Goal: Task Accomplishment & Management: Use online tool/utility

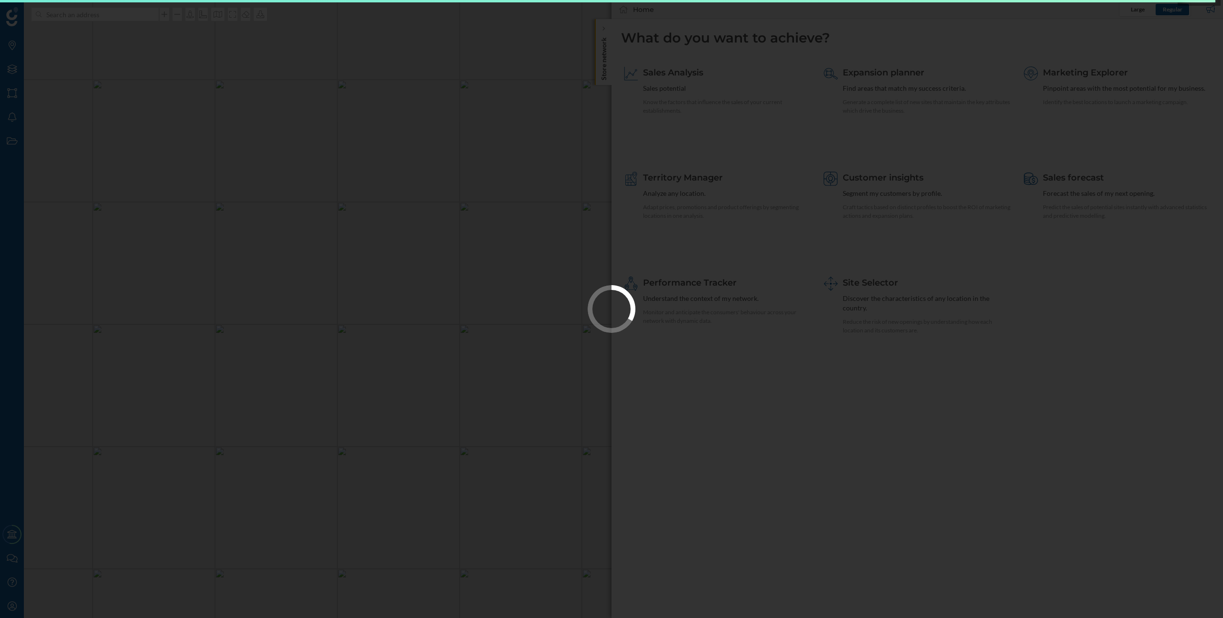
click at [972, 414] on div at bounding box center [611, 309] width 1223 height 618
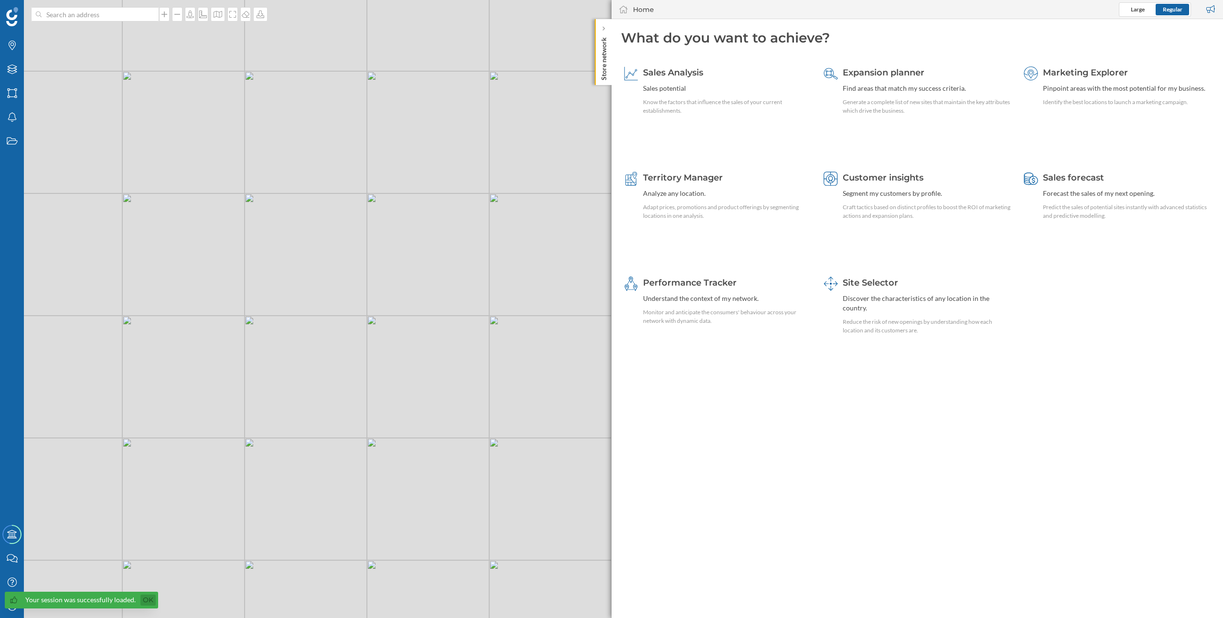
click at [144, 602] on link "Ok" at bounding box center [147, 600] width 15 height 11
click at [2, 603] on div "My Profile" at bounding box center [12, 606] width 24 height 24
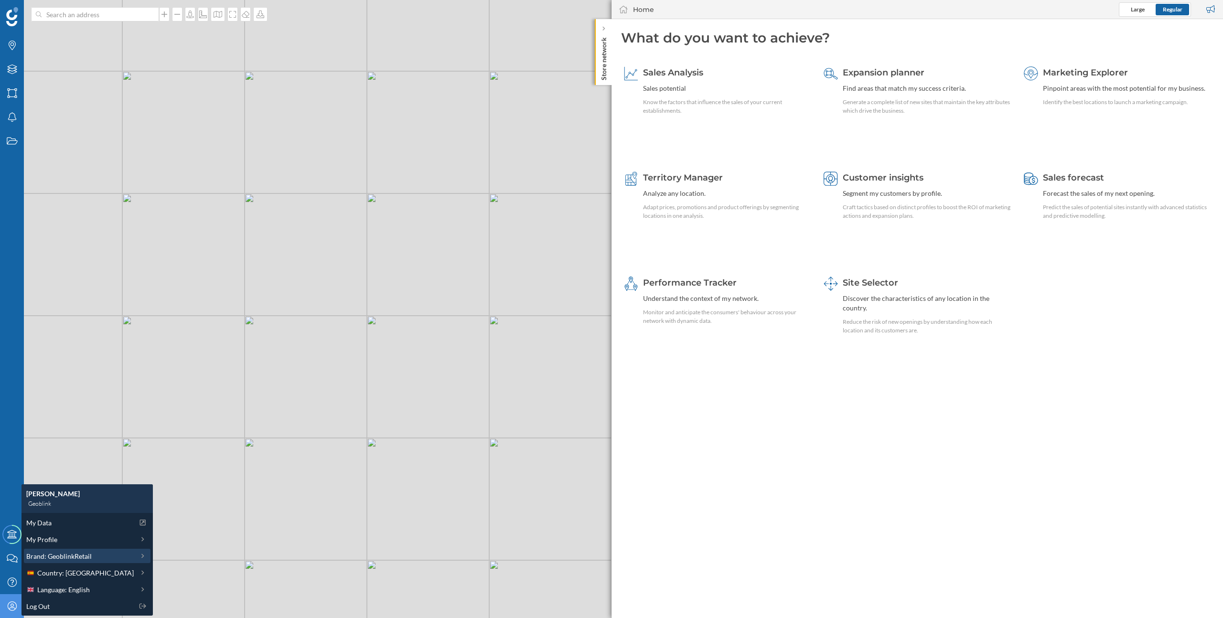
click at [67, 556] on span "Brand: GeoblinkRetail" at bounding box center [58, 556] width 65 height 10
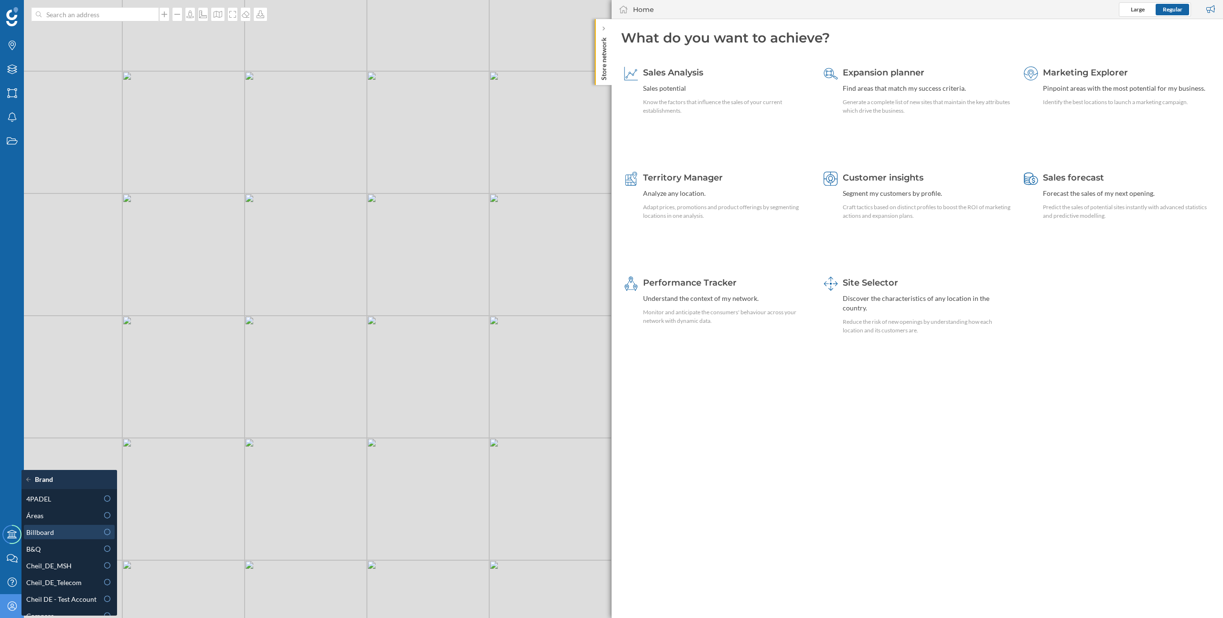
click at [61, 537] on div "Billboard" at bounding box center [62, 532] width 72 height 10
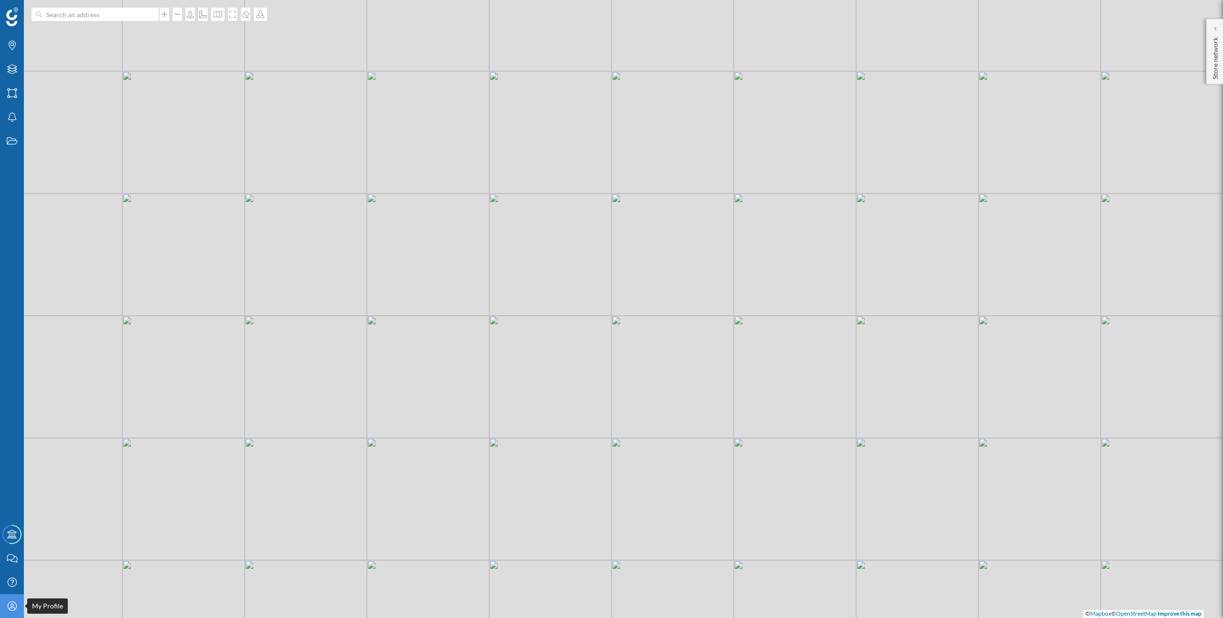
click at [16, 605] on icon "My Profile" at bounding box center [12, 607] width 12 height 10
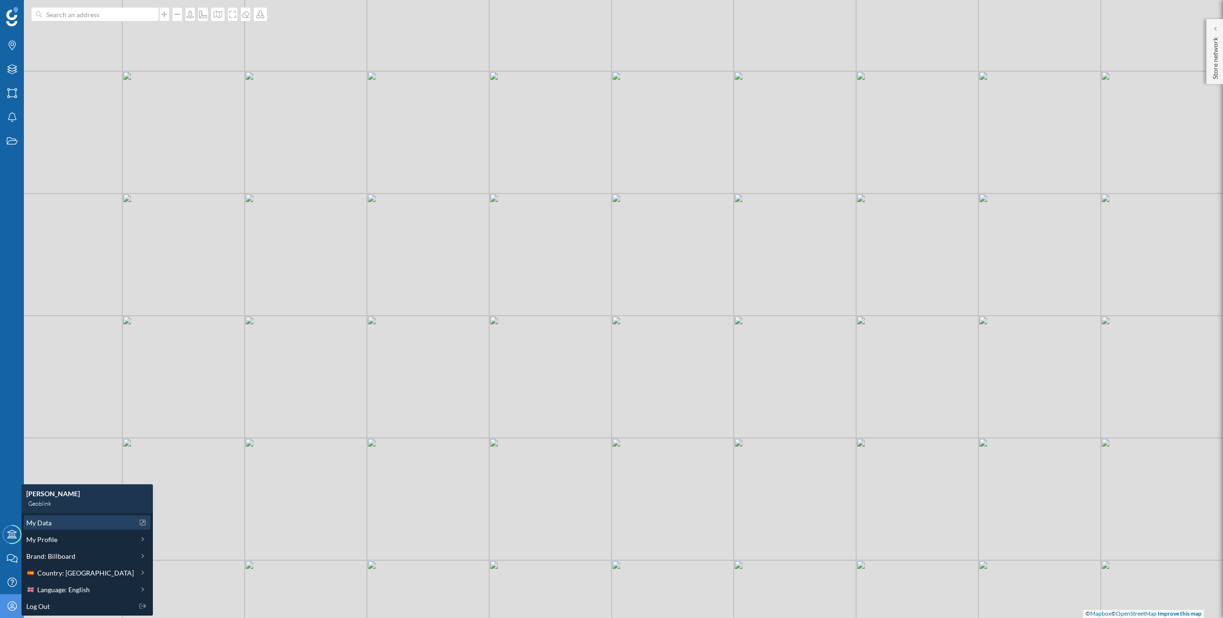
click at [40, 518] on span "My Data" at bounding box center [38, 523] width 25 height 10
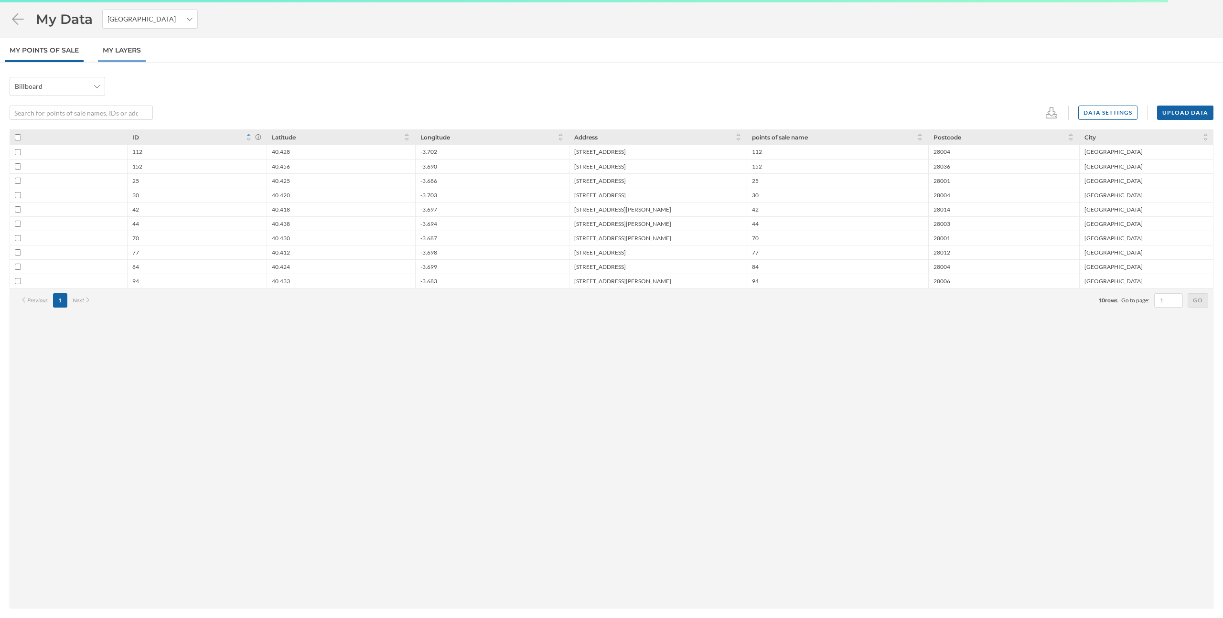
click at [131, 41] on link "My Layers" at bounding box center [122, 50] width 48 height 24
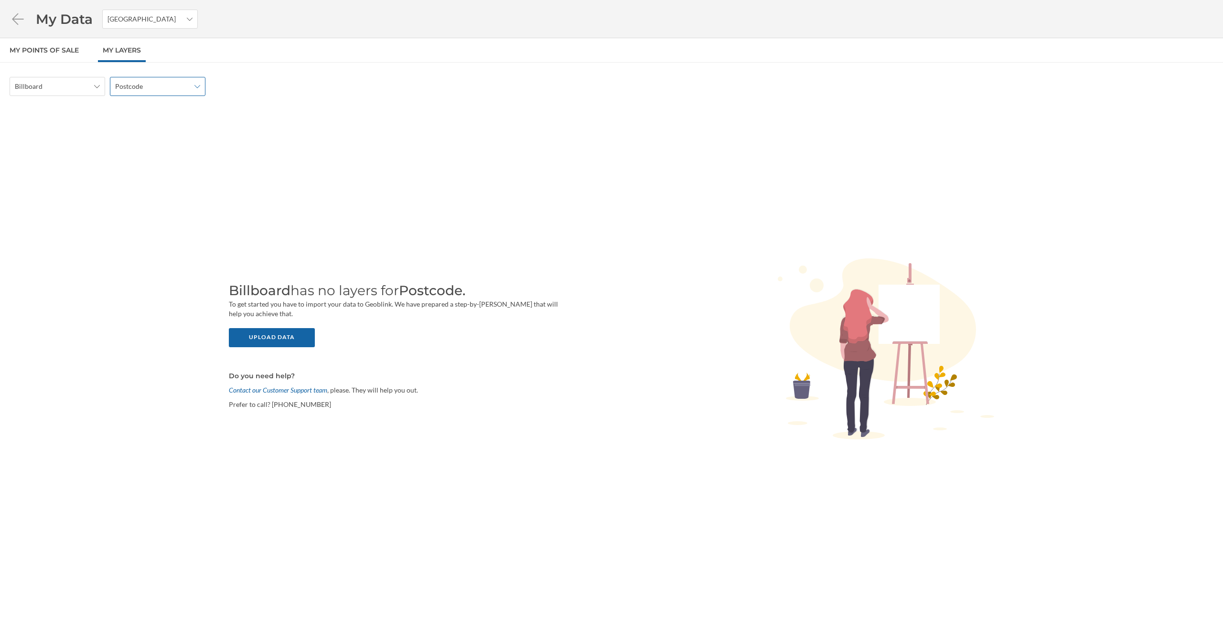
click at [171, 80] on div "Postcode" at bounding box center [158, 86] width 96 height 19
click at [151, 178] on div "Census section" at bounding box center [137, 176] width 44 height 8
click at [298, 334] on div "Upload data" at bounding box center [272, 337] width 86 height 19
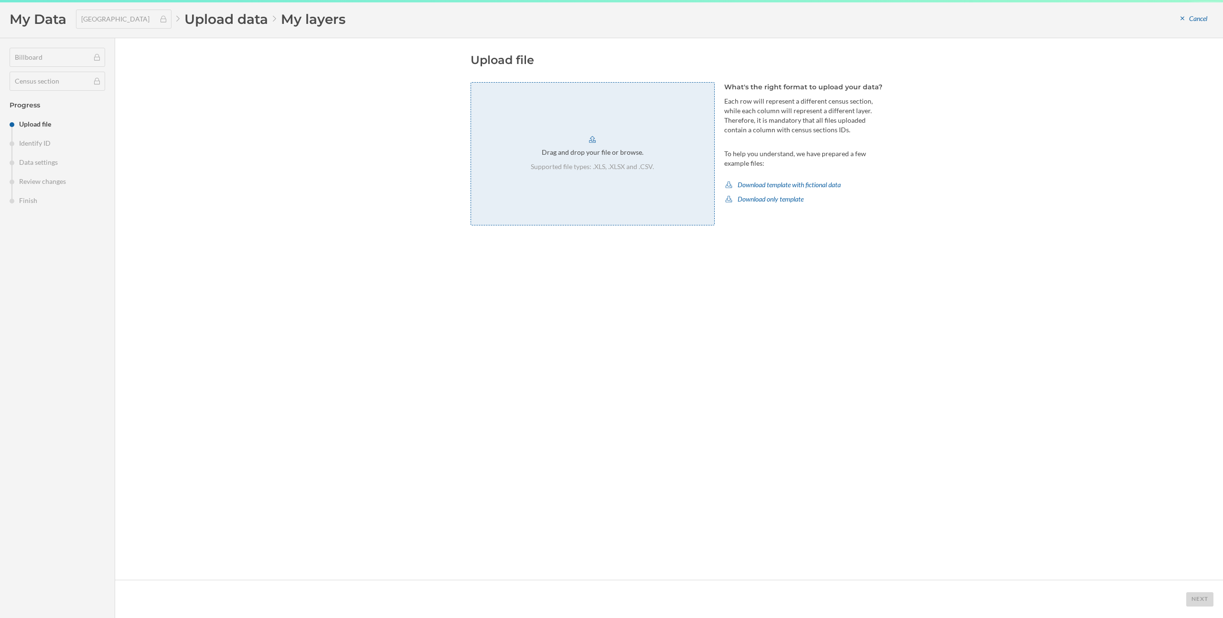
click at [642, 151] on div "Drag and drop your file or browse. Supported file types: .XLS, .XLSX and .CSV." at bounding box center [593, 153] width 244 height 143
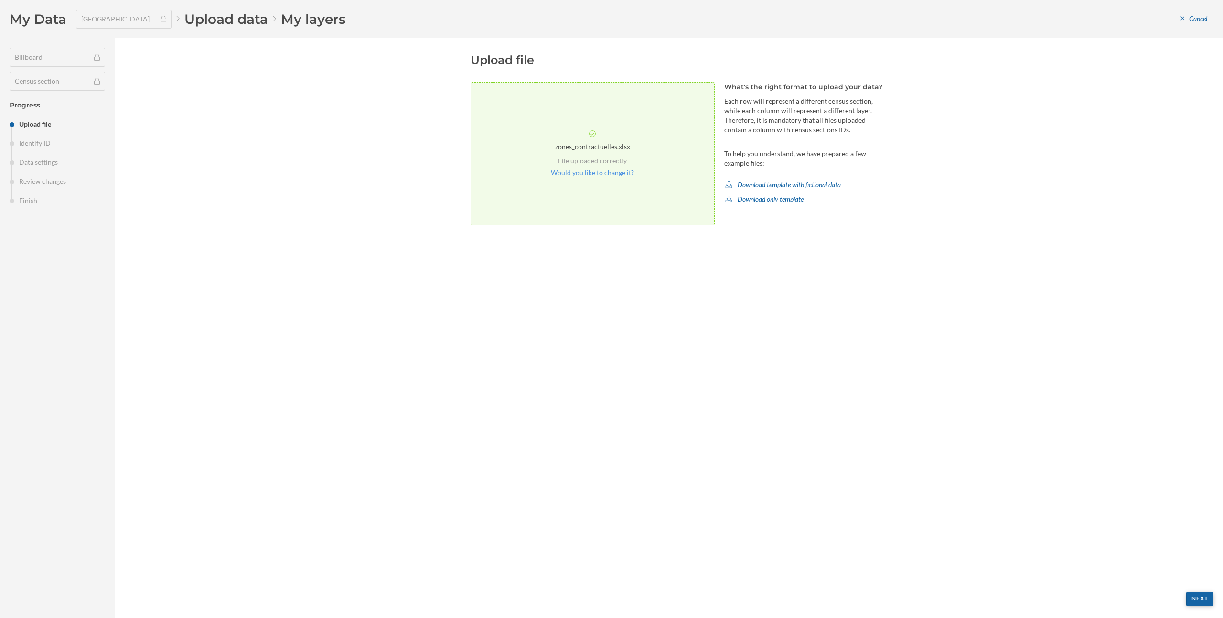
click at [1199, 597] on div "Next" at bounding box center [1199, 599] width 27 height 14
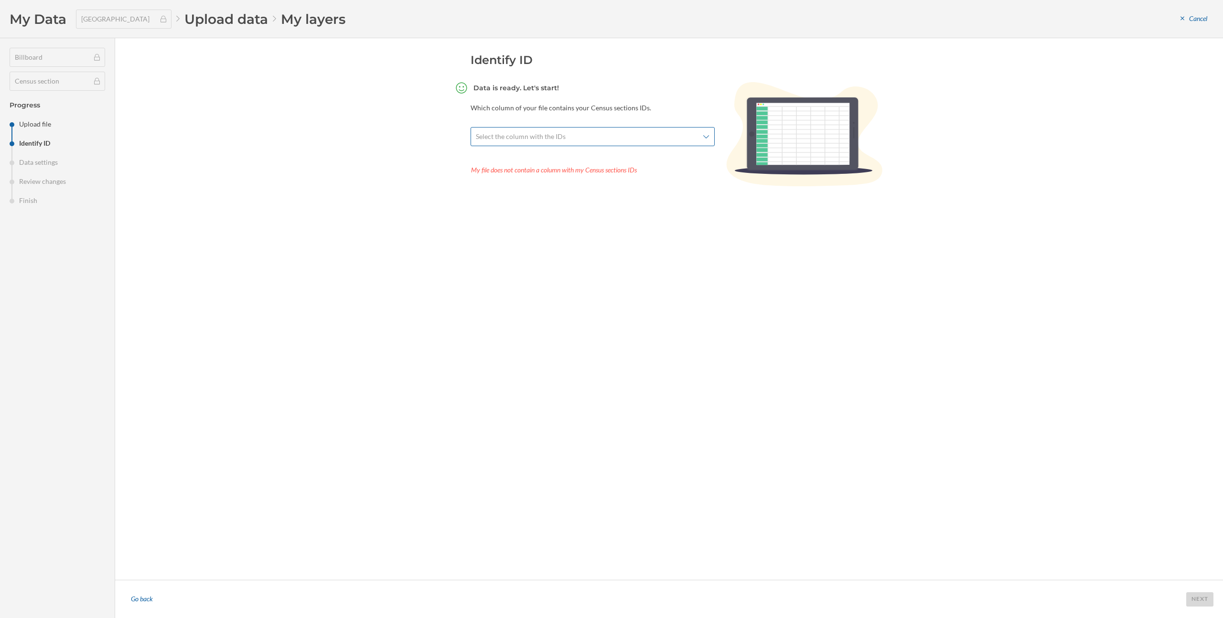
click at [632, 141] on div "Select the column with the IDs" at bounding box center [593, 136] width 244 height 19
click at [580, 232] on div "code quartier" at bounding box center [588, 228] width 215 height 10
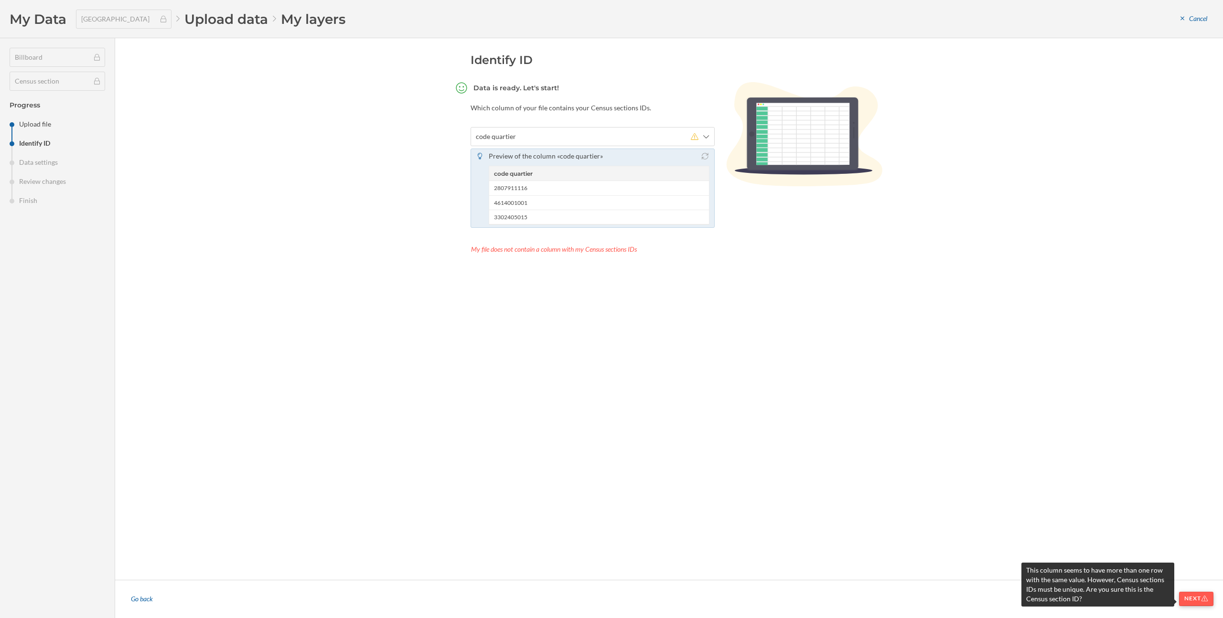
click at [1195, 601] on div "Next" at bounding box center [1196, 599] width 34 height 14
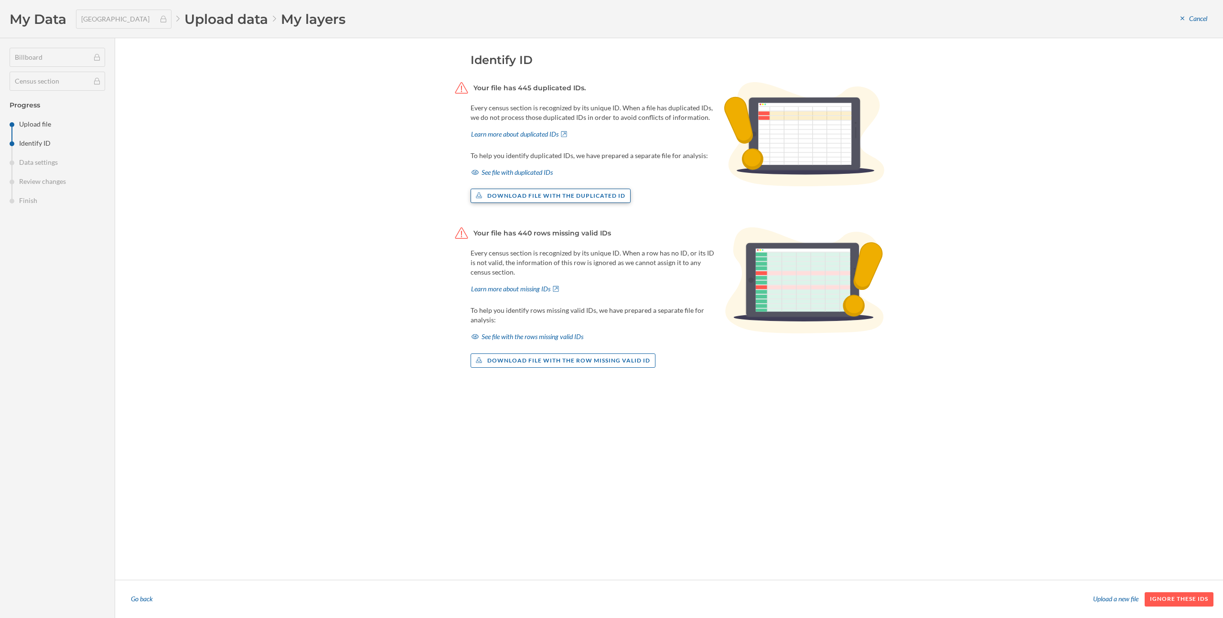
click at [590, 191] on div "Download file with the duplicated ID" at bounding box center [551, 196] width 161 height 14
click at [511, 239] on div "CSV" at bounding box center [506, 235] width 61 height 10
click at [1176, 599] on div "Ignore these IDs" at bounding box center [1179, 599] width 69 height 14
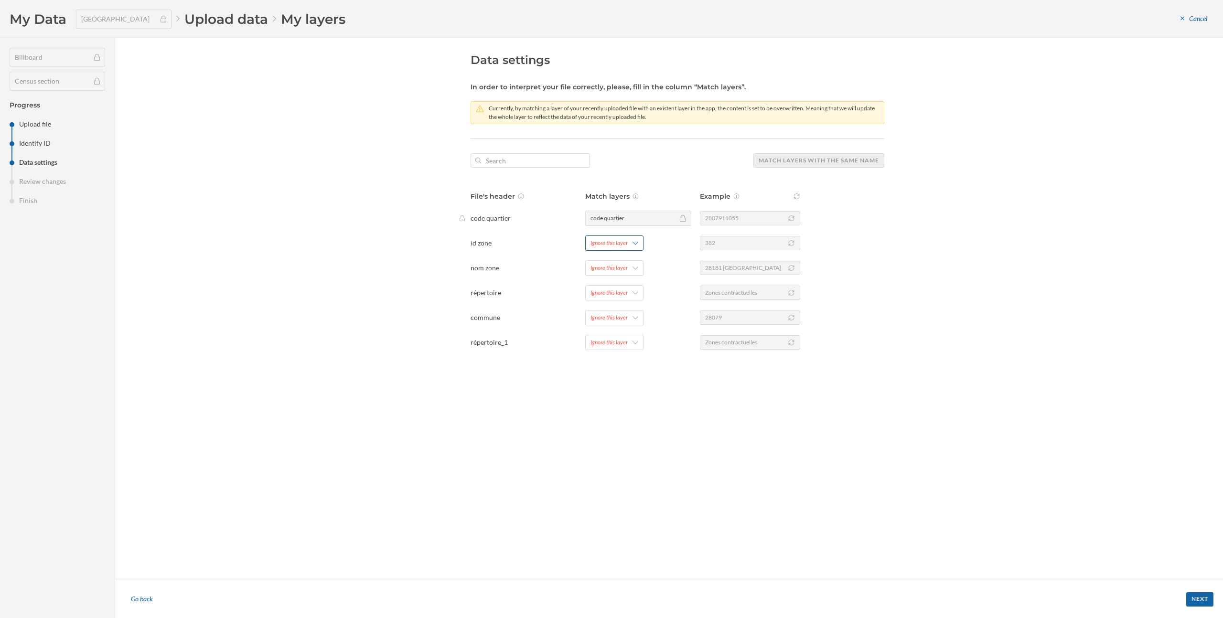
click at [635, 249] on div "Ignore this layer" at bounding box center [614, 243] width 58 height 15
click at [539, 420] on div "Data settings In order to interpret your file correctly, please, fill in the co…" at bounding box center [678, 309] width 414 height 513
click at [613, 345] on div "Ignore this layer" at bounding box center [609, 342] width 37 height 9
click at [618, 382] on div "Add new layer" at bounding box center [638, 382] width 95 height 10
click at [655, 320] on div "Ignore this layer" at bounding box center [635, 317] width 100 height 15
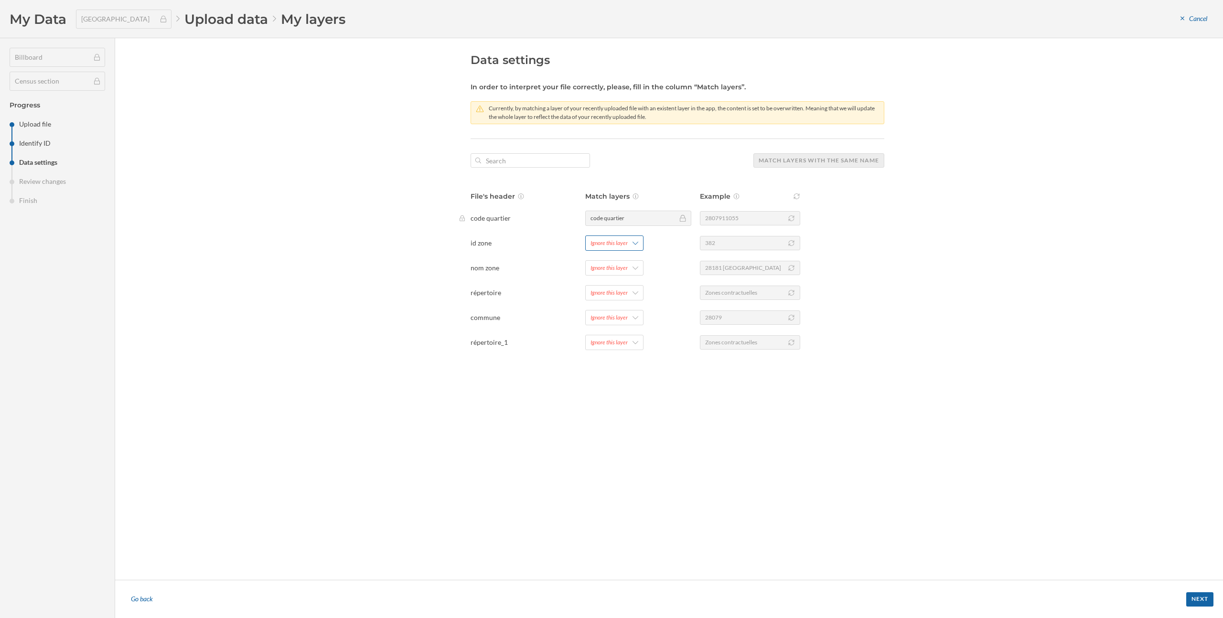
click at [618, 240] on div "Ignore this layer" at bounding box center [609, 243] width 37 height 9
click at [624, 281] on div "Add new layer" at bounding box center [638, 283] width 95 height 10
click at [626, 329] on div "Confirm" at bounding box center [645, 325] width 109 height 14
click at [623, 271] on div "Ignore this layer" at bounding box center [609, 268] width 37 height 9
click at [622, 305] on div "Add new layer" at bounding box center [638, 307] width 95 height 10
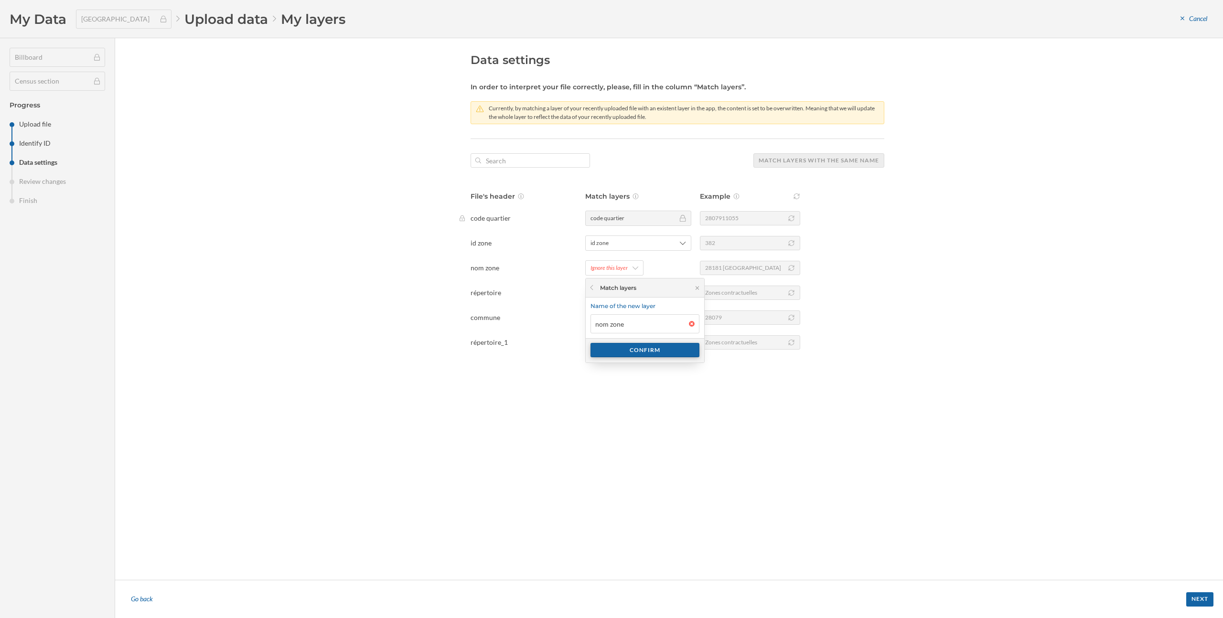
click at [638, 355] on div "Confirm" at bounding box center [645, 350] width 109 height 14
click at [621, 297] on div "Ignore this layer" at bounding box center [609, 293] width 37 height 9
click at [620, 329] on div "Add new layer" at bounding box center [638, 332] width 95 height 10
click at [636, 376] on div "Confirm" at bounding box center [645, 375] width 109 height 14
click at [626, 319] on div "Ignore this layer" at bounding box center [609, 317] width 37 height 9
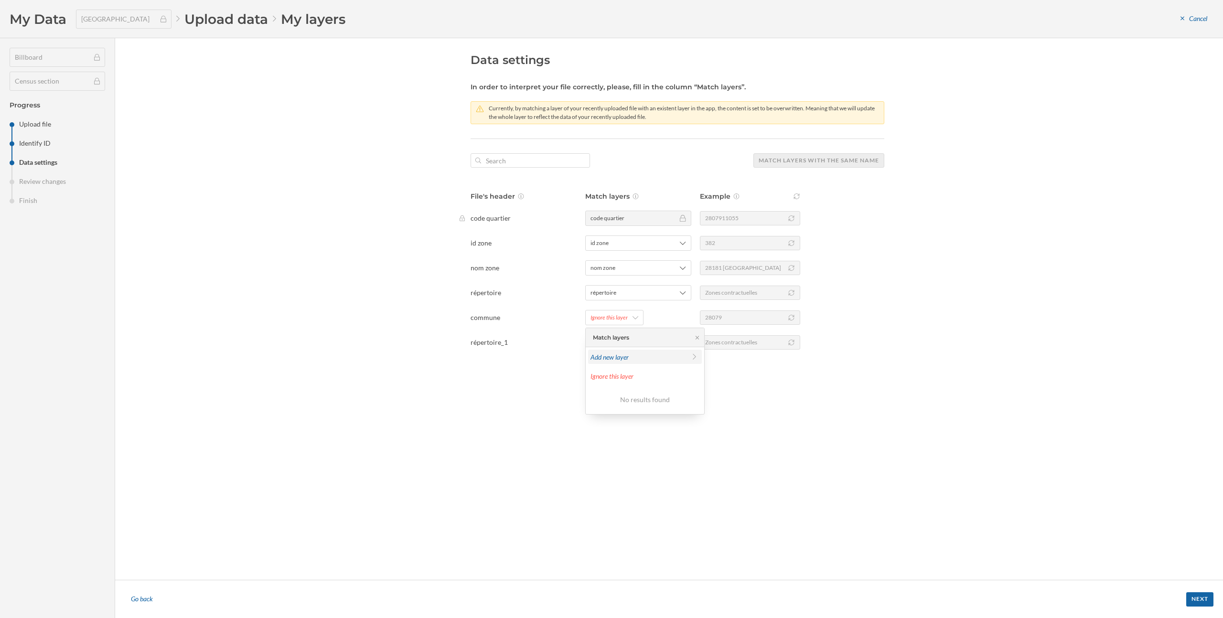
click at [628, 363] on div "Add new layer" at bounding box center [645, 357] width 114 height 14
click at [628, 404] on div "Confirm" at bounding box center [645, 400] width 109 height 14
click at [1202, 600] on div "Next" at bounding box center [1199, 599] width 27 height 14
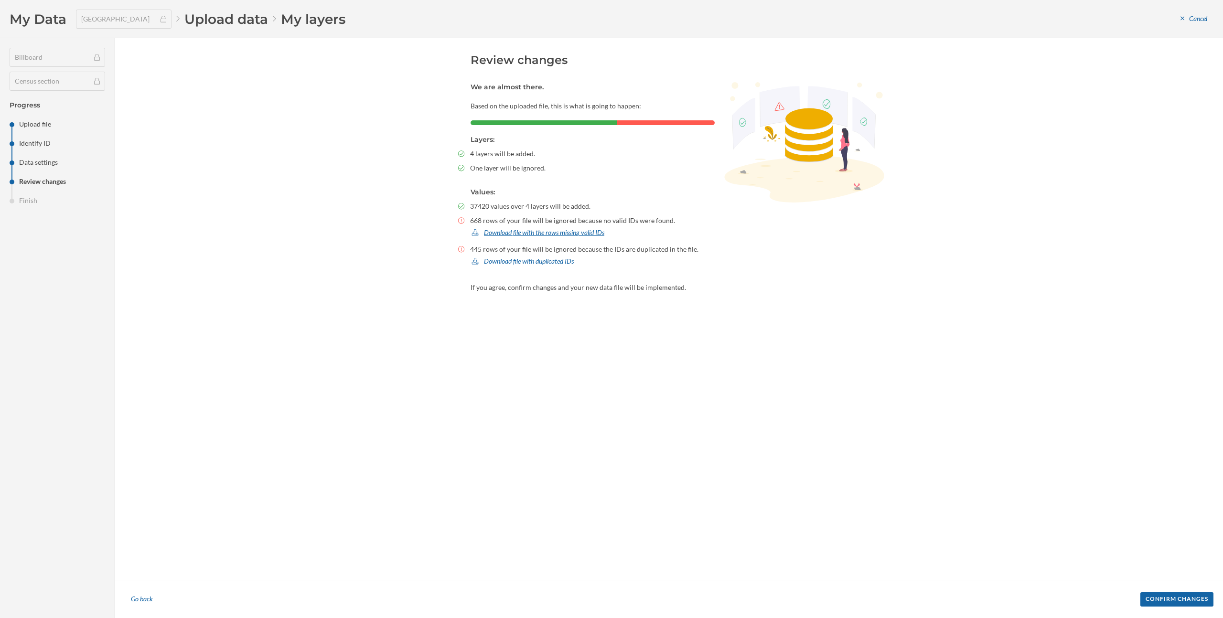
click at [571, 236] on div "Download file with the rows missing valid IDs" at bounding box center [538, 233] width 135 height 14
click at [503, 271] on div "CSV" at bounding box center [506, 272] width 61 height 10
click at [1175, 602] on div "Confirm changes" at bounding box center [1176, 599] width 73 height 14
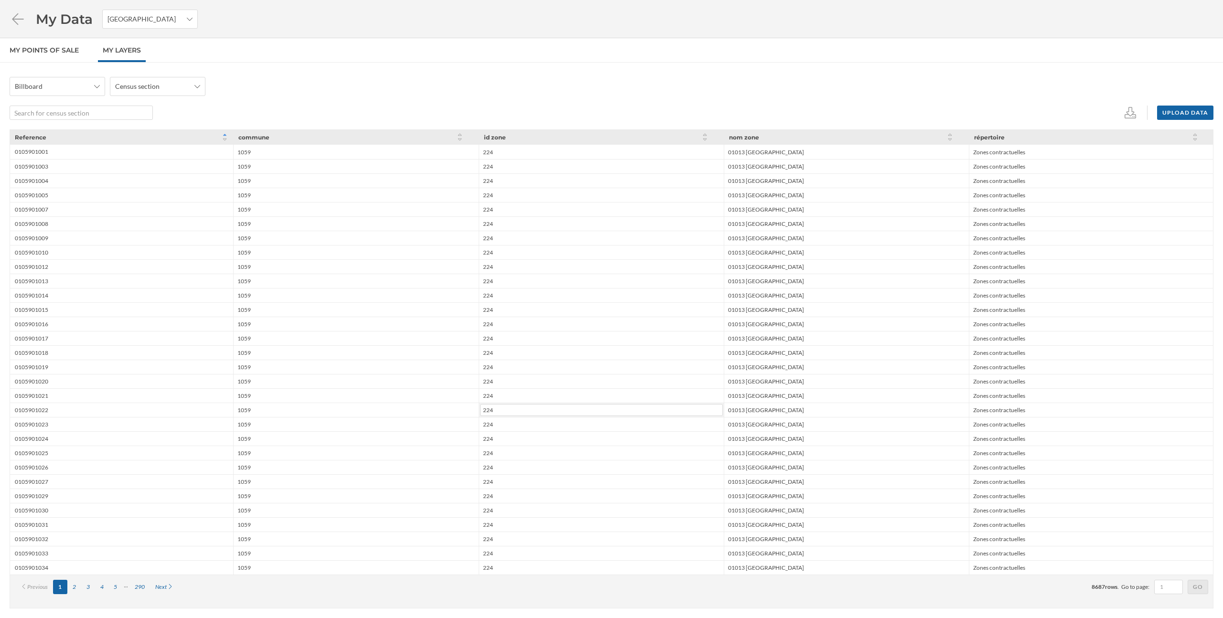
drag, startPoint x: 506, startPoint y: 154, endPoint x: 549, endPoint y: 408, distance: 257.3
click at [549, 408] on div "0105901001 1059 224 01013 VITORIA GASTEIZ Zones contractuelles 0105901003 1059 …" at bounding box center [612, 352] width 1204 height 445
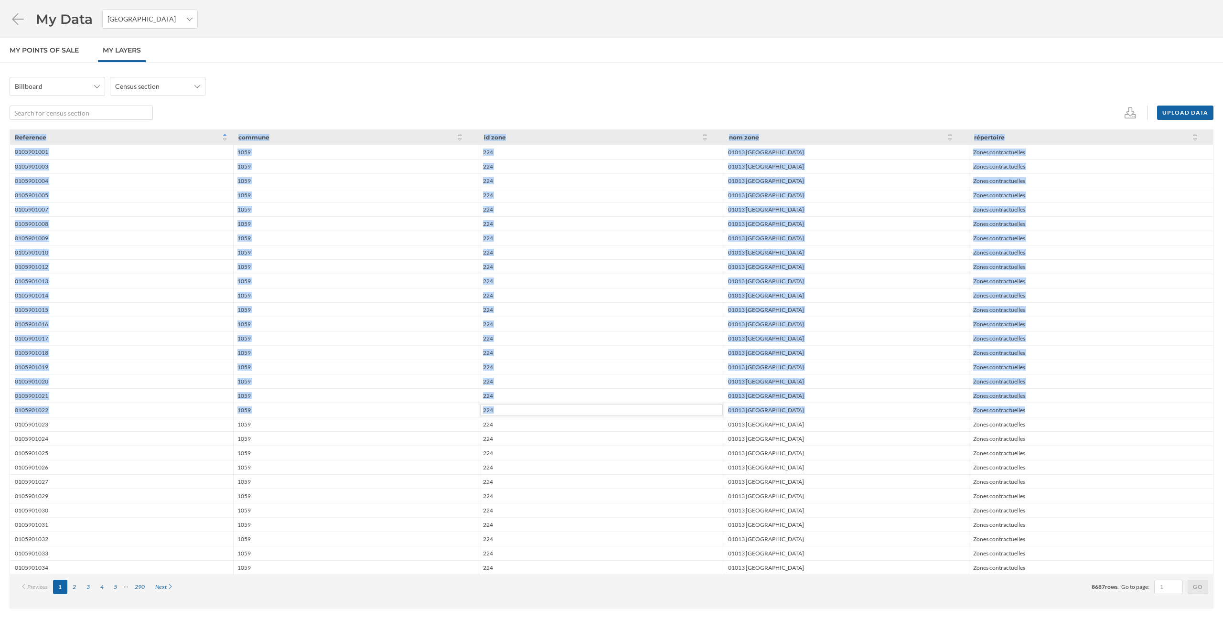
drag, startPoint x: 473, startPoint y: 97, endPoint x: 610, endPoint y: 416, distance: 347.6
click at [610, 416] on div "Billboard Census section Upload data Reference commune id zone nom zone réperto…" at bounding box center [611, 355] width 1223 height 556
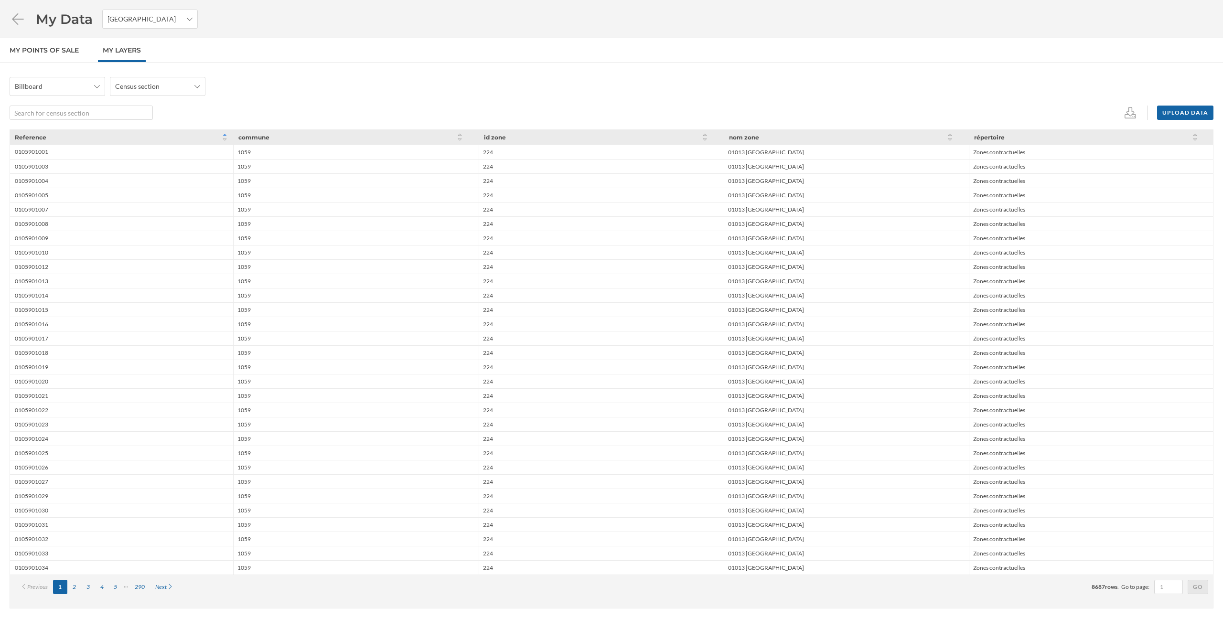
click at [557, 96] on div "Billboard Census section Upload data" at bounding box center [612, 98] width 1204 height 43
click at [1194, 114] on div "Upload data" at bounding box center [1185, 112] width 56 height 14
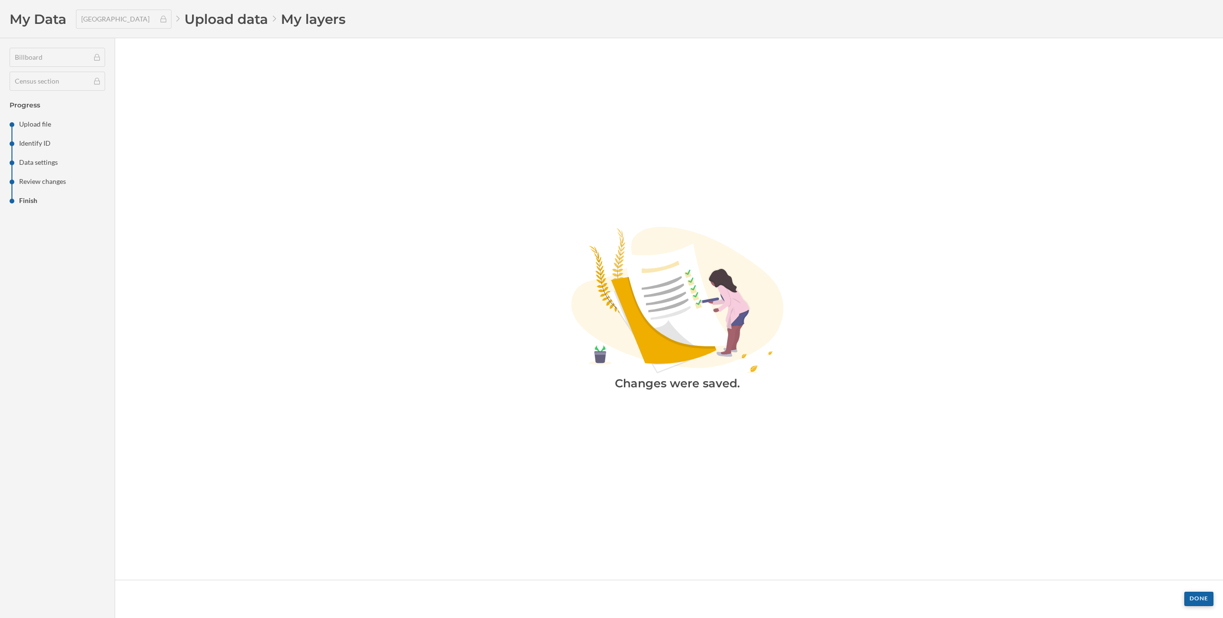
click at [1199, 599] on div "Done" at bounding box center [1198, 599] width 29 height 14
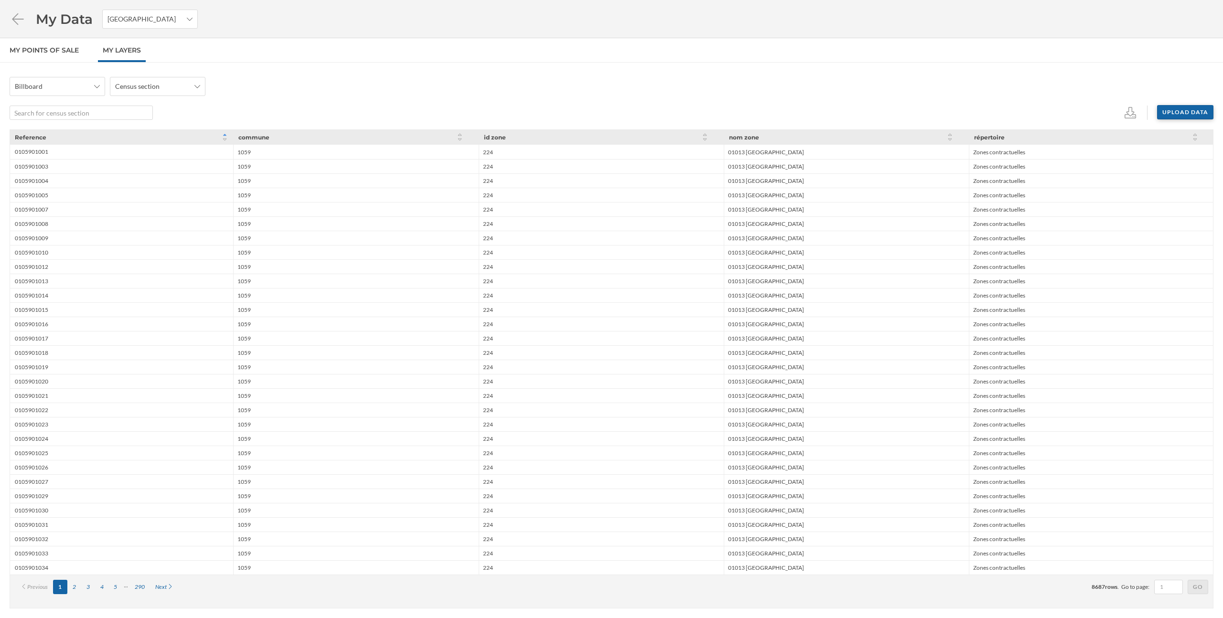
click at [1180, 116] on div "Upload data" at bounding box center [1185, 112] width 56 height 14
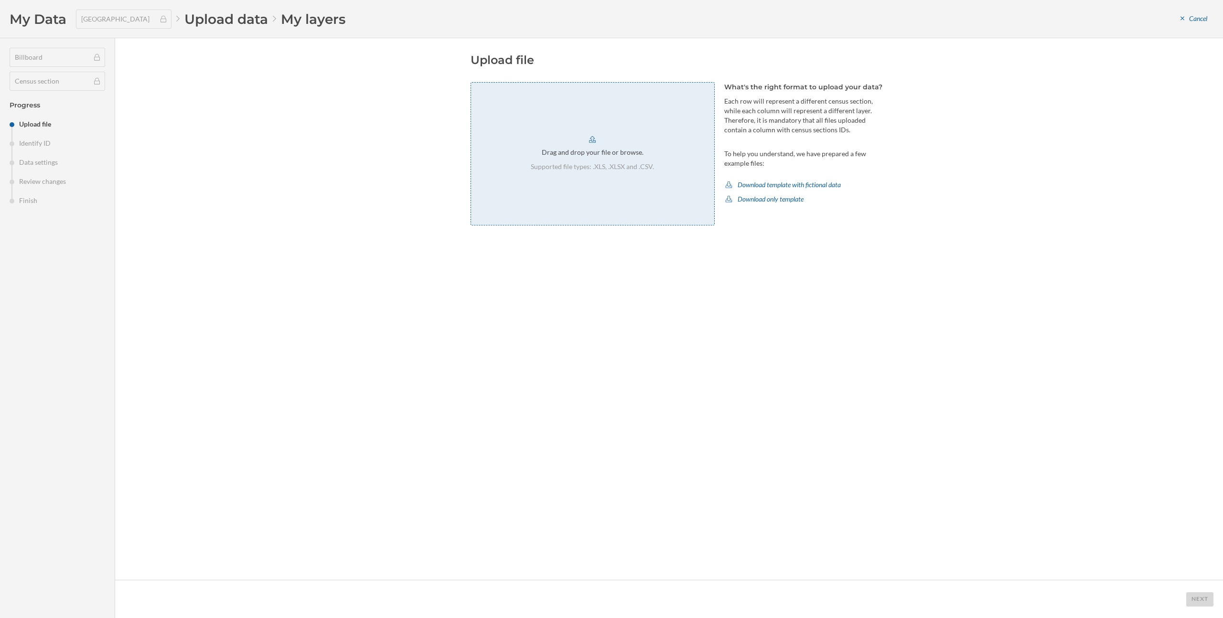
click at [648, 179] on div "Drag and drop your file or browse. Supported file types: .XLS, .XLSX and .CSV." at bounding box center [593, 153] width 244 height 143
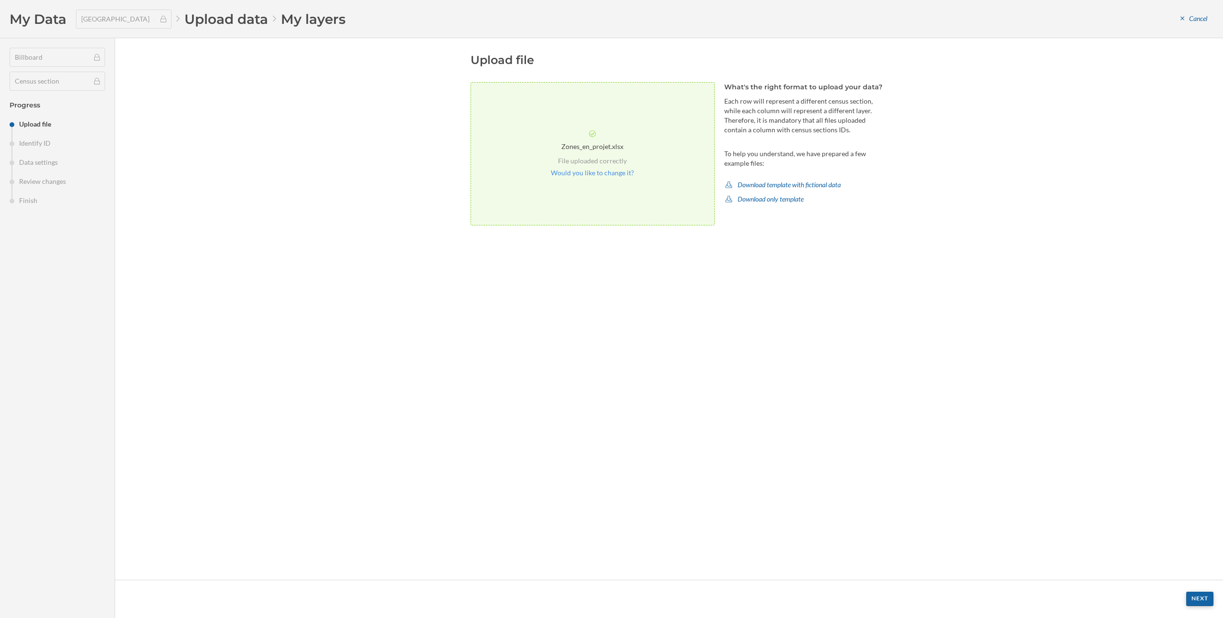
click at [1195, 595] on div "Next" at bounding box center [1199, 599] width 27 height 14
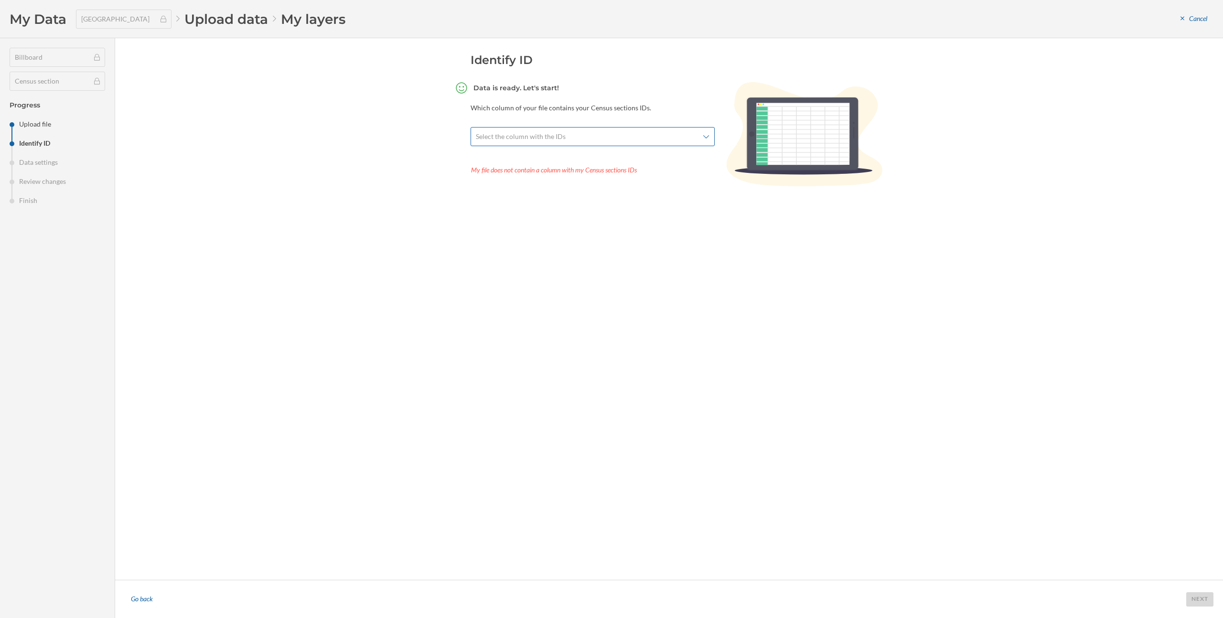
click at [684, 132] on span "Select the column with the IDs" at bounding box center [587, 137] width 223 height 10
click at [573, 233] on div "code quartier" at bounding box center [588, 228] width 215 height 10
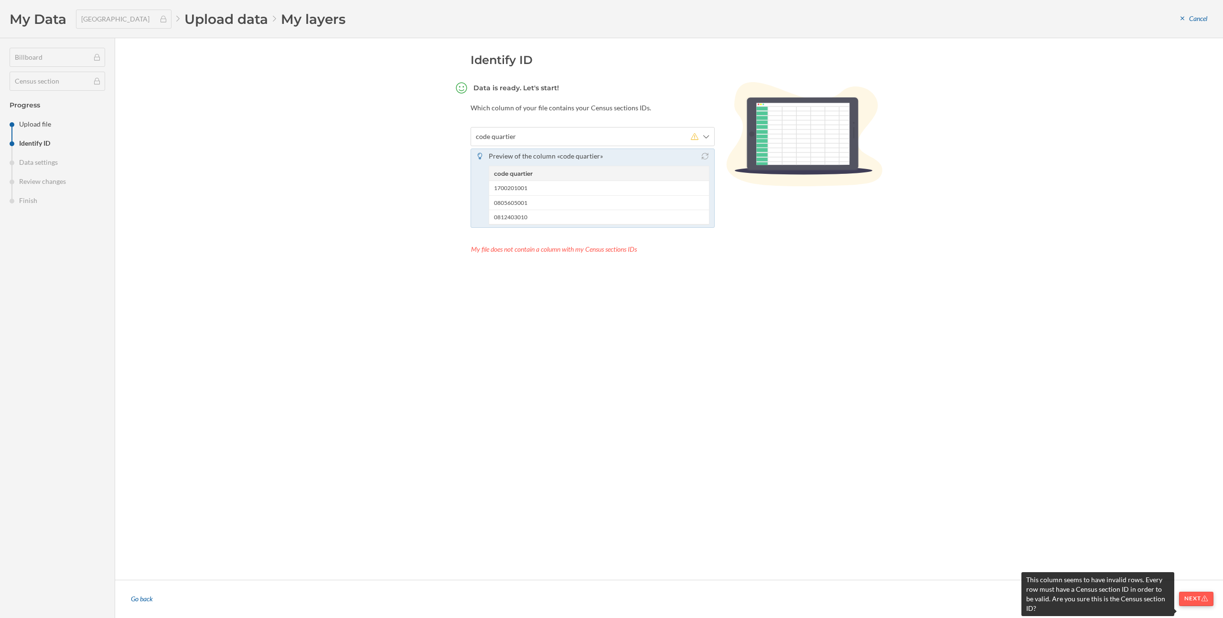
click at [1203, 603] on div "Next" at bounding box center [1196, 599] width 34 height 14
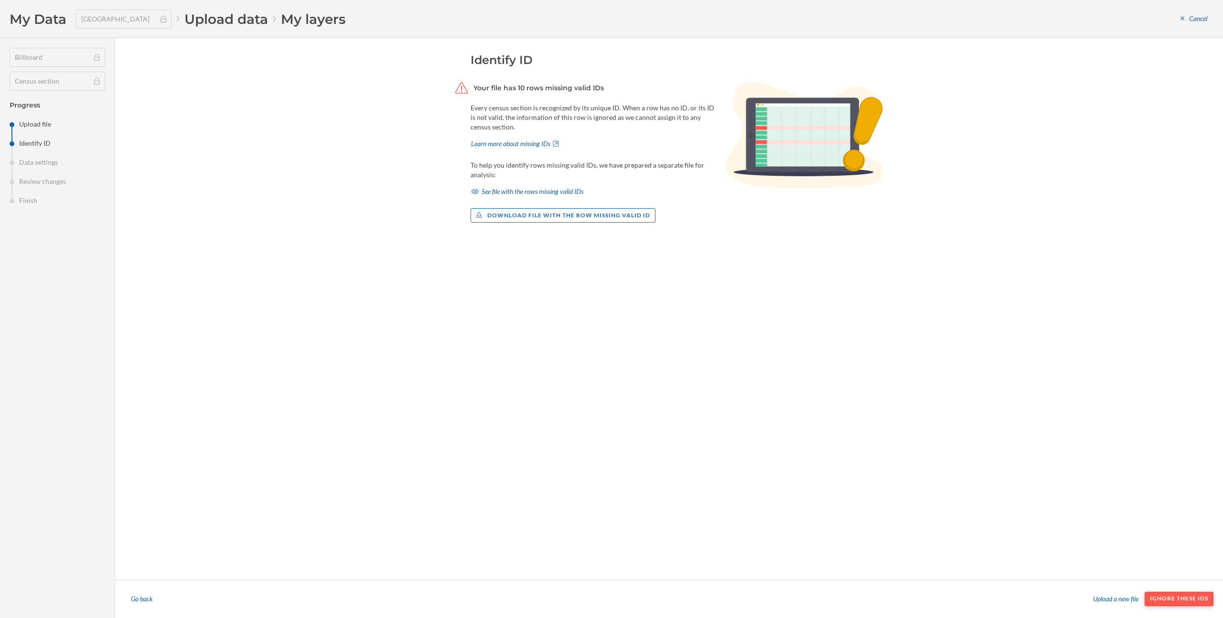
click at [1168, 596] on div "Ignore these IDs" at bounding box center [1179, 599] width 69 height 14
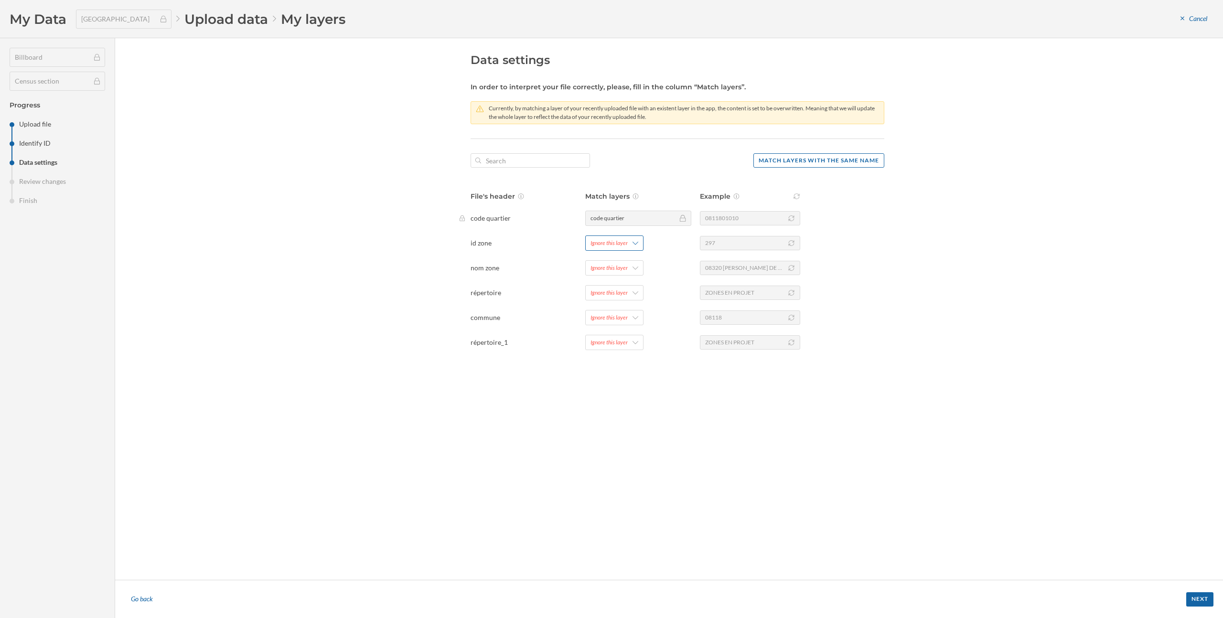
click at [616, 240] on div "Ignore this layer" at bounding box center [609, 243] width 37 height 9
click at [629, 342] on div "Ignore this layer" at bounding box center [614, 342] width 58 height 15
click at [635, 473] on div "répertoire" at bounding box center [645, 470] width 108 height 10
click at [617, 241] on div "Ignore this layer" at bounding box center [609, 243] width 37 height 9
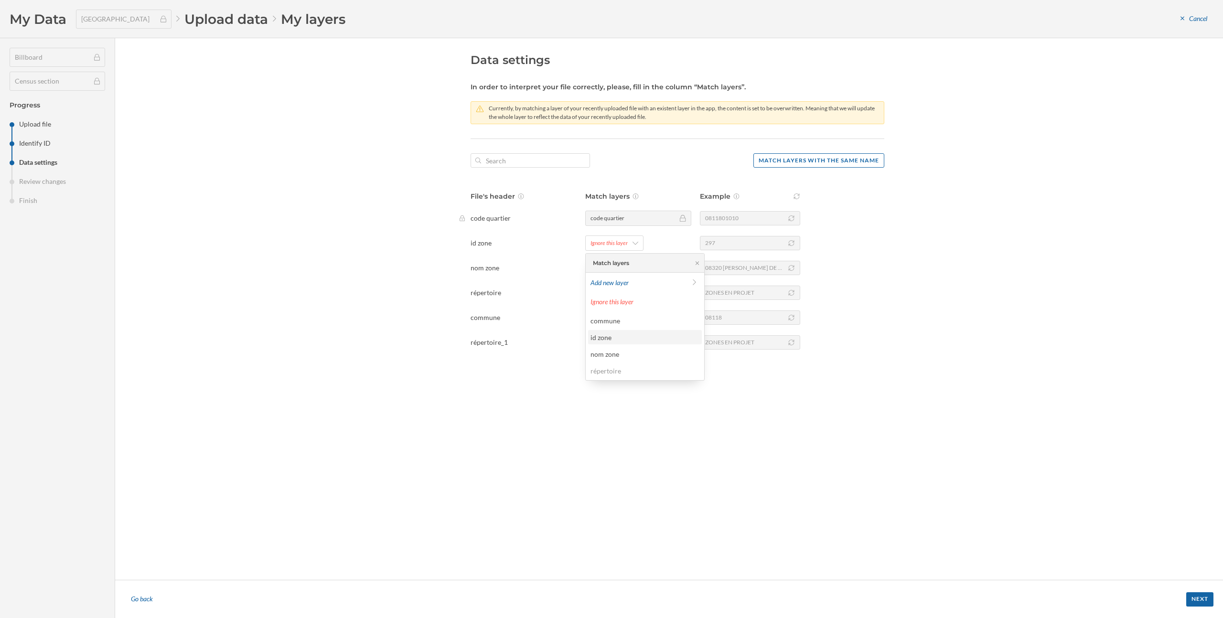
click at [614, 334] on div "id zone" at bounding box center [645, 338] width 108 height 10
click at [612, 268] on div "Ignore this layer" at bounding box center [609, 268] width 37 height 9
click at [615, 377] on div "nom zone" at bounding box center [605, 379] width 29 height 8
click at [610, 295] on div "Ignore this layer" at bounding box center [609, 293] width 37 height 9
click at [616, 477] on div "Data settings In order to interpret your file correctly, please, fill in the co…" at bounding box center [678, 309] width 414 height 513
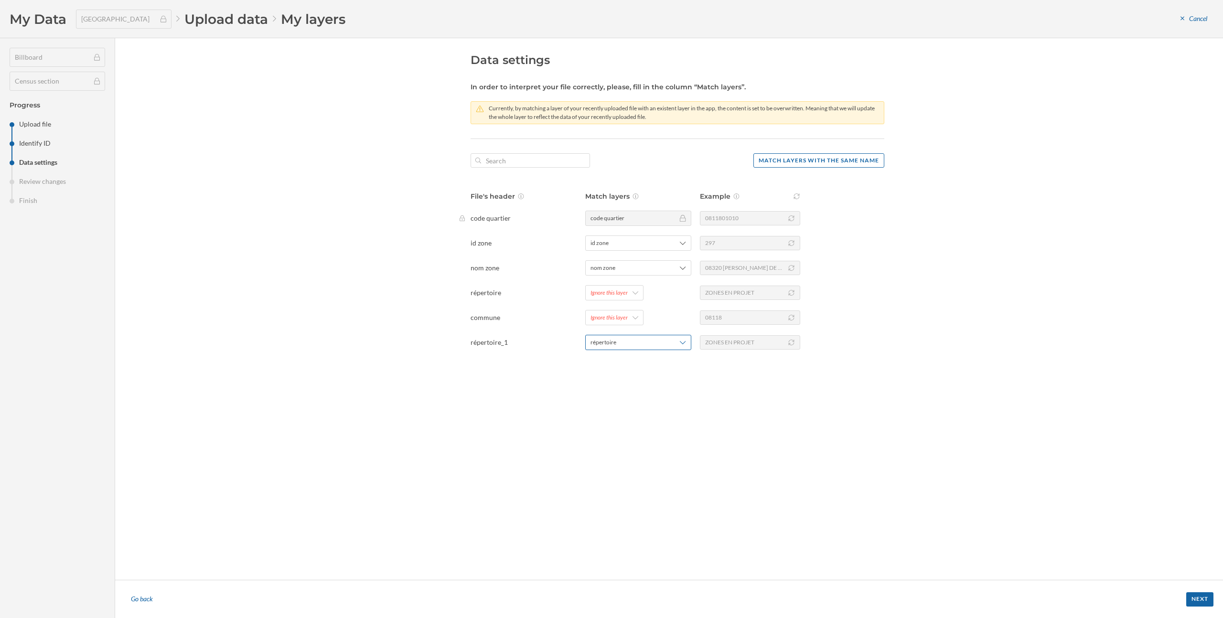
click at [627, 348] on div "répertoire" at bounding box center [638, 342] width 106 height 15
click at [617, 398] on div "Ignore this layer" at bounding box center [645, 401] width 108 height 10
click at [620, 296] on div "Ignore this layer" at bounding box center [609, 293] width 37 height 9
click at [619, 419] on div "répertoire" at bounding box center [606, 421] width 31 height 8
click at [618, 307] on div "File's header Match layers Example code quartier code quartier 0811801010 id zo…" at bounding box center [678, 271] width 414 height 159
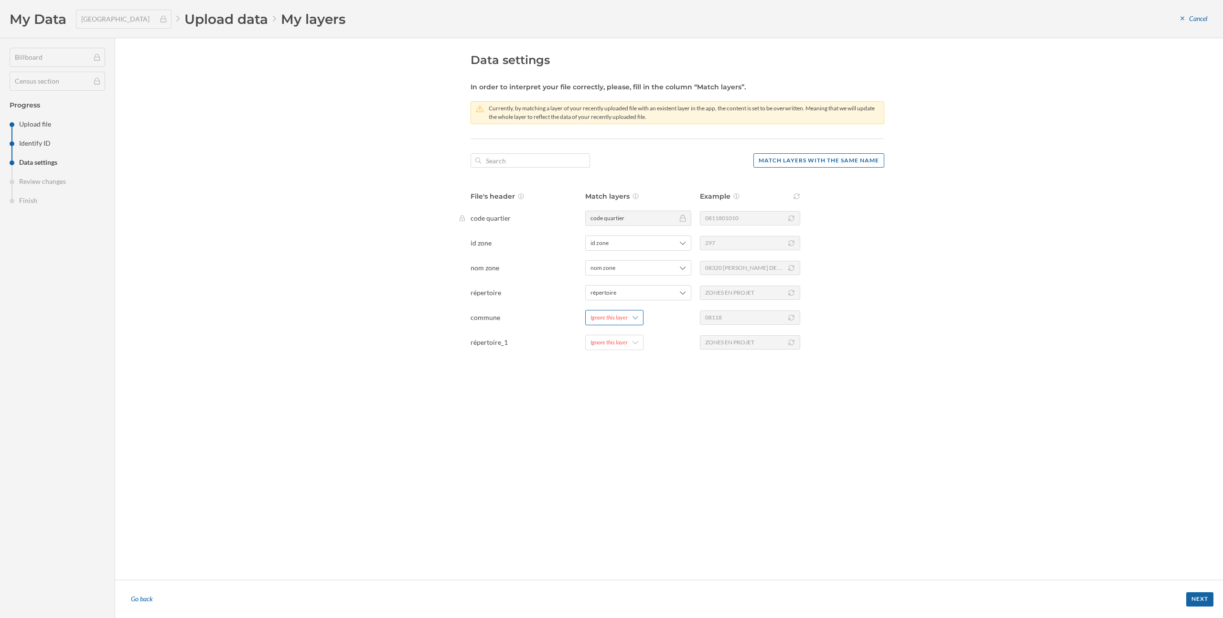
click at [617, 324] on div "Ignore this layer" at bounding box center [614, 317] width 58 height 15
click at [618, 396] on div "commune" at bounding box center [606, 395] width 30 height 8
click at [667, 430] on div "Data settings In order to interpret your file correctly, please, fill in the co…" at bounding box center [678, 309] width 414 height 513
click at [1192, 602] on div "Next" at bounding box center [1199, 599] width 27 height 14
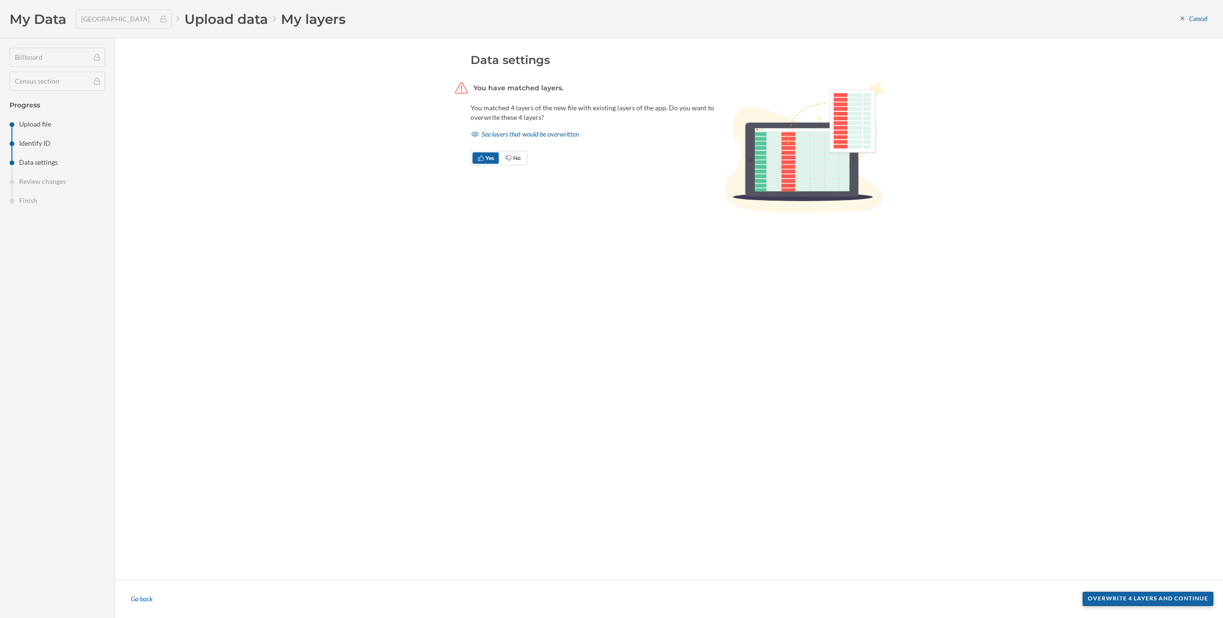
click at [1118, 598] on div "Overwrite 4 layers and continue" at bounding box center [1148, 599] width 131 height 14
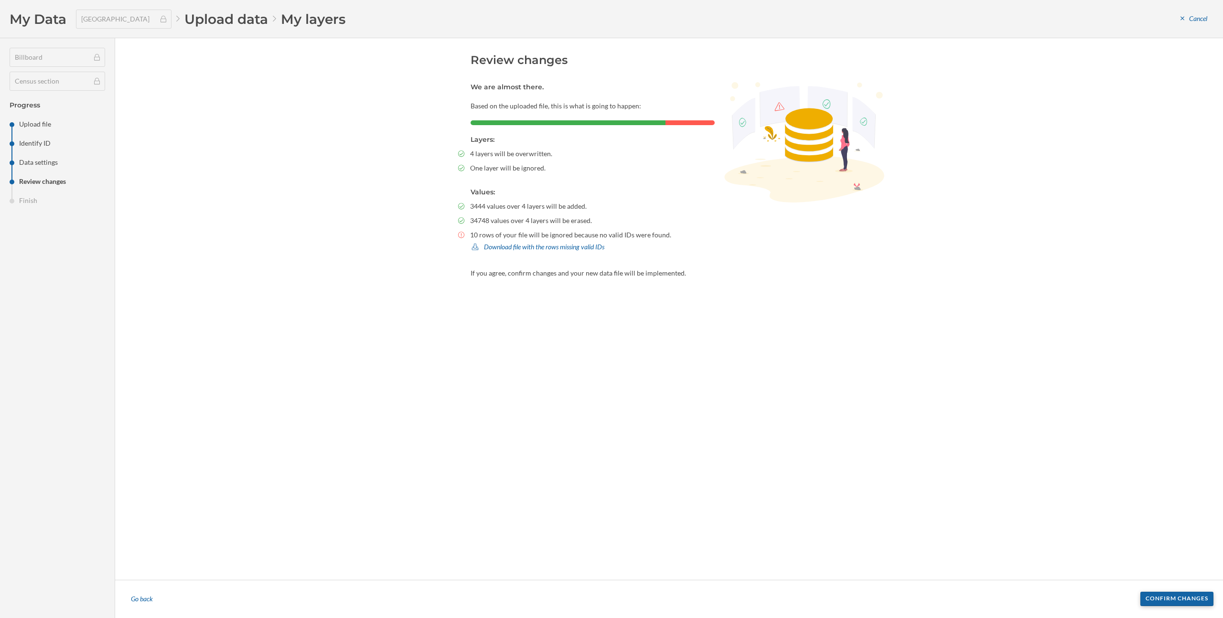
click at [1153, 595] on div "Confirm changes" at bounding box center [1176, 599] width 73 height 14
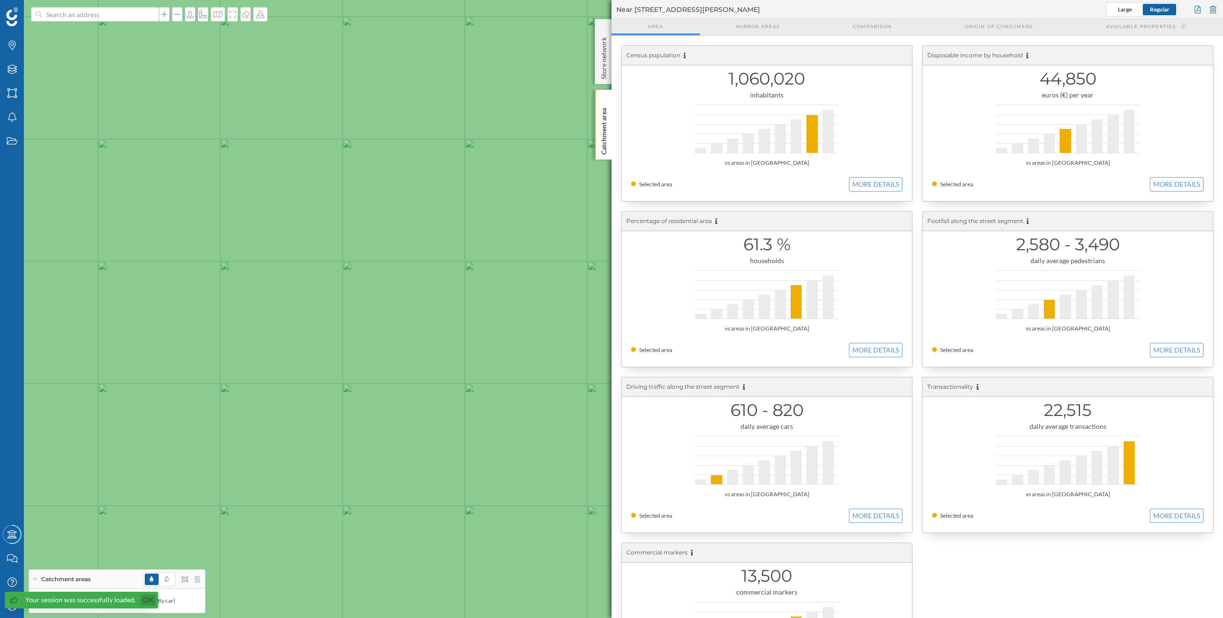
click at [149, 597] on link "Ok" at bounding box center [147, 600] width 15 height 11
click at [610, 47] on div "Store network" at bounding box center [603, 51] width 17 height 65
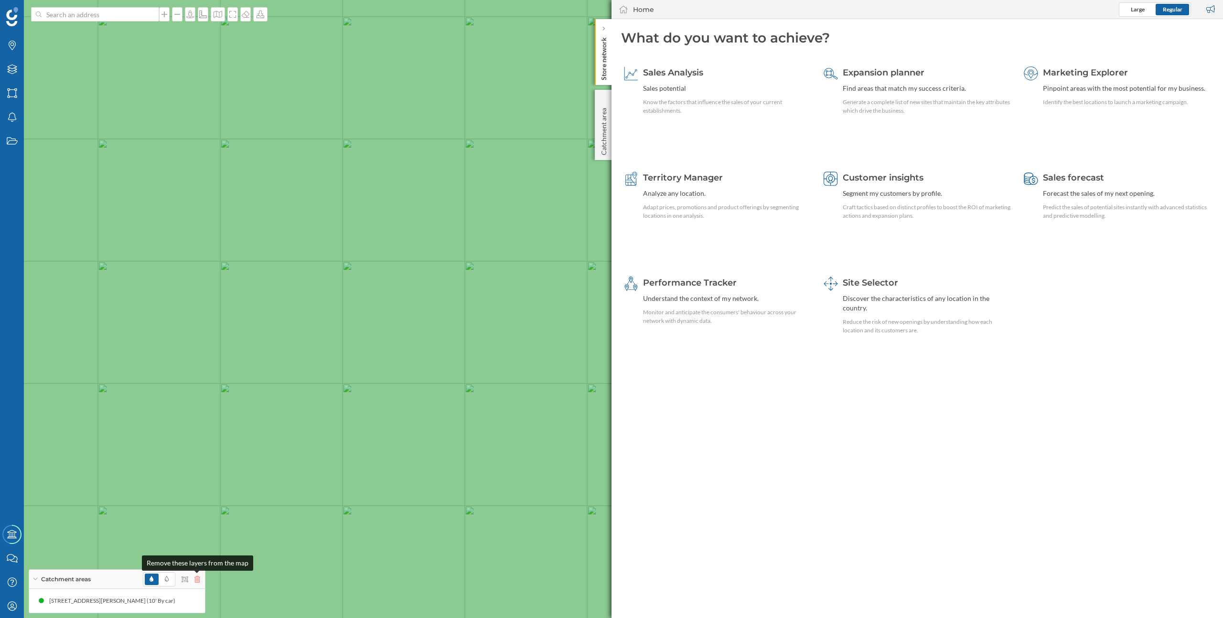
click at [194, 581] on icon at bounding box center [197, 579] width 6 height 7
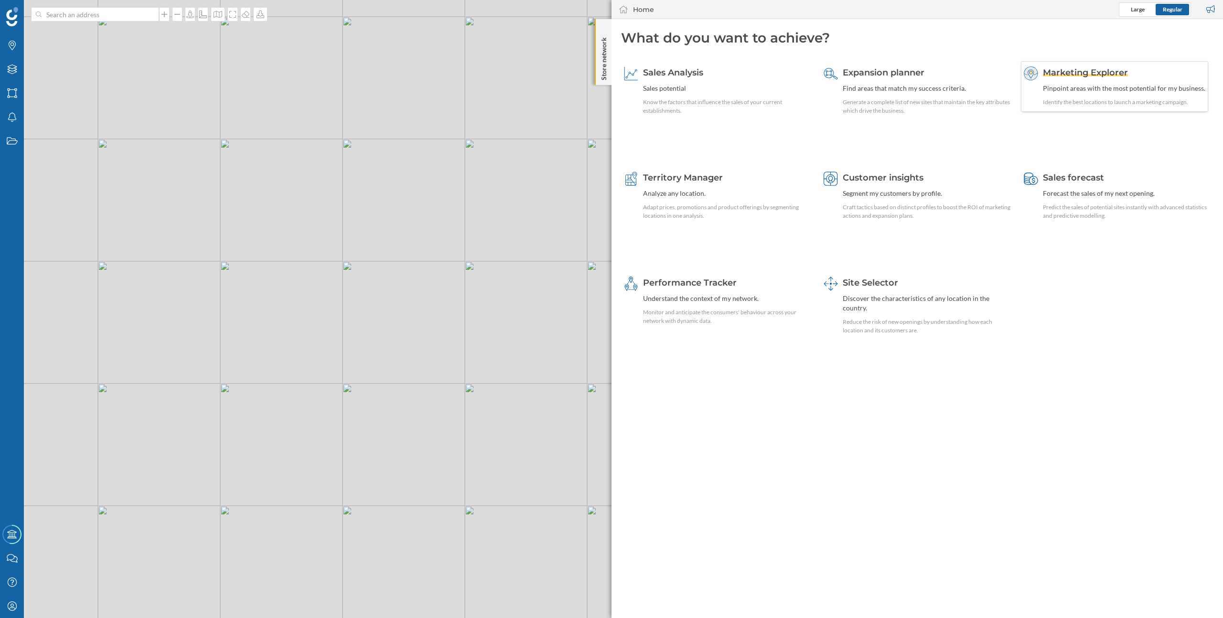
click at [1095, 85] on div "Pinpoint areas with the most potential for my business." at bounding box center [1124, 89] width 162 height 10
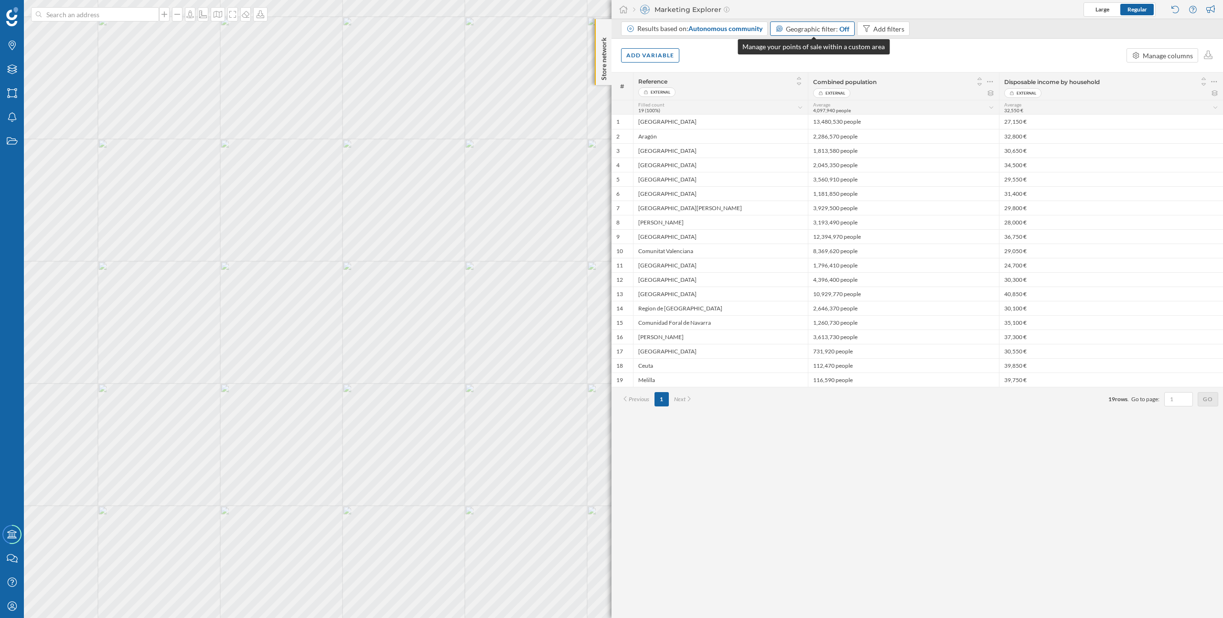
click at [822, 26] on span "Geographic filter:" at bounding box center [812, 29] width 52 height 8
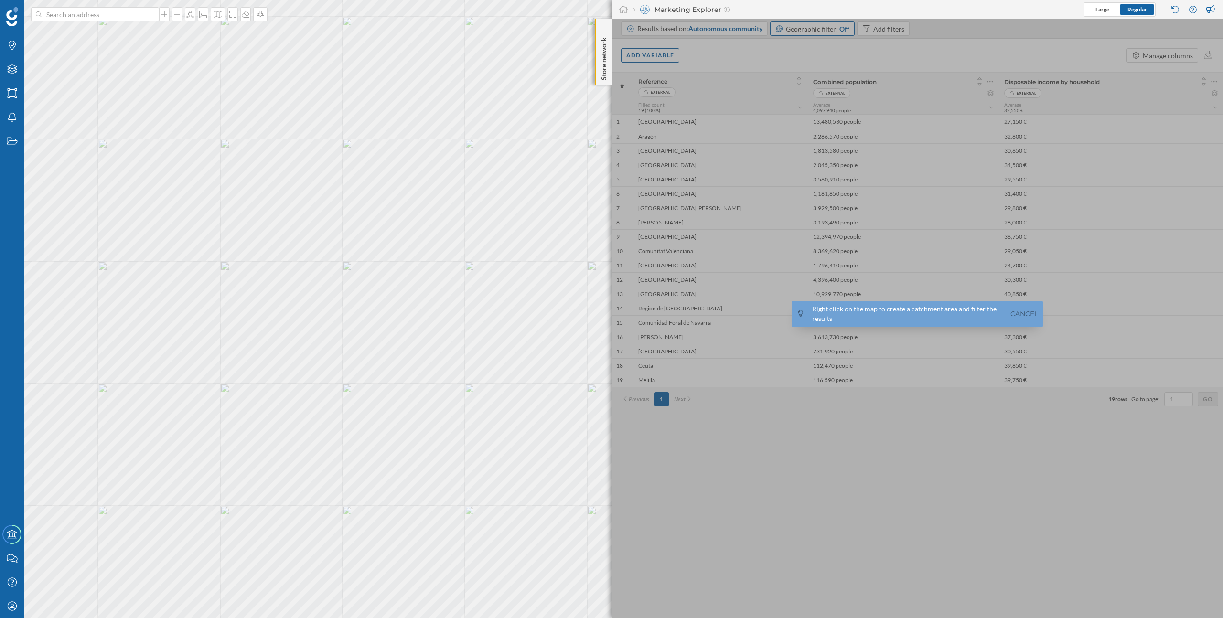
click at [822, 26] on div at bounding box center [918, 318] width 612 height 599
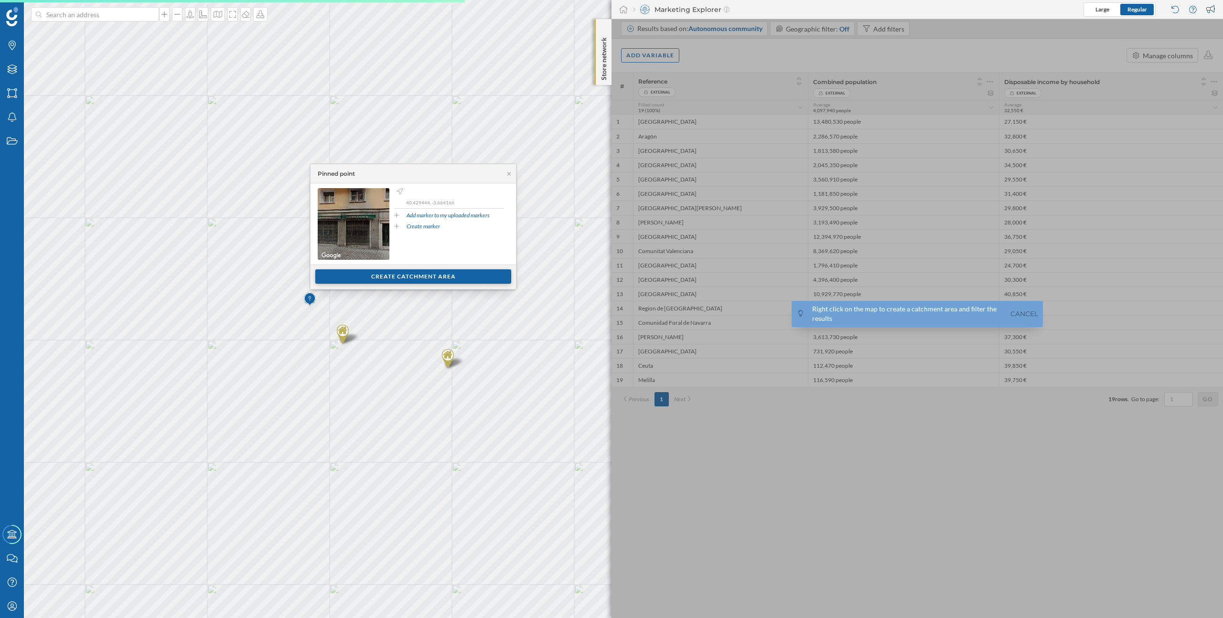
click at [429, 277] on div "Create catchment area" at bounding box center [413, 276] width 196 height 14
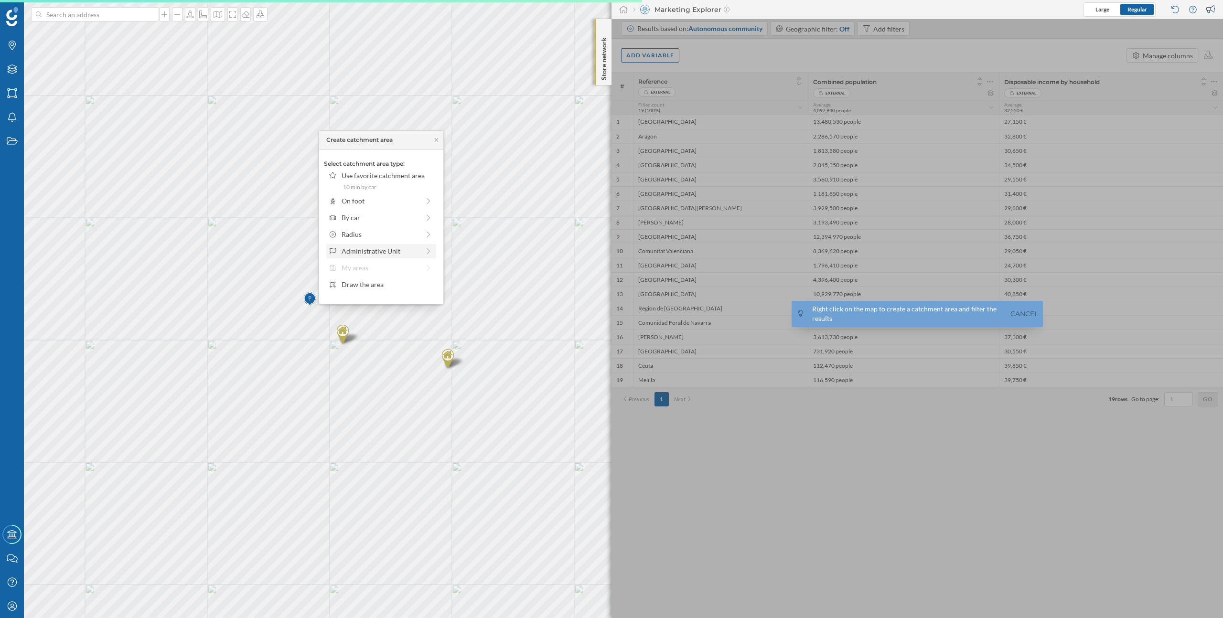
click at [376, 254] on div "Administrative Unit" at bounding box center [381, 251] width 78 height 10
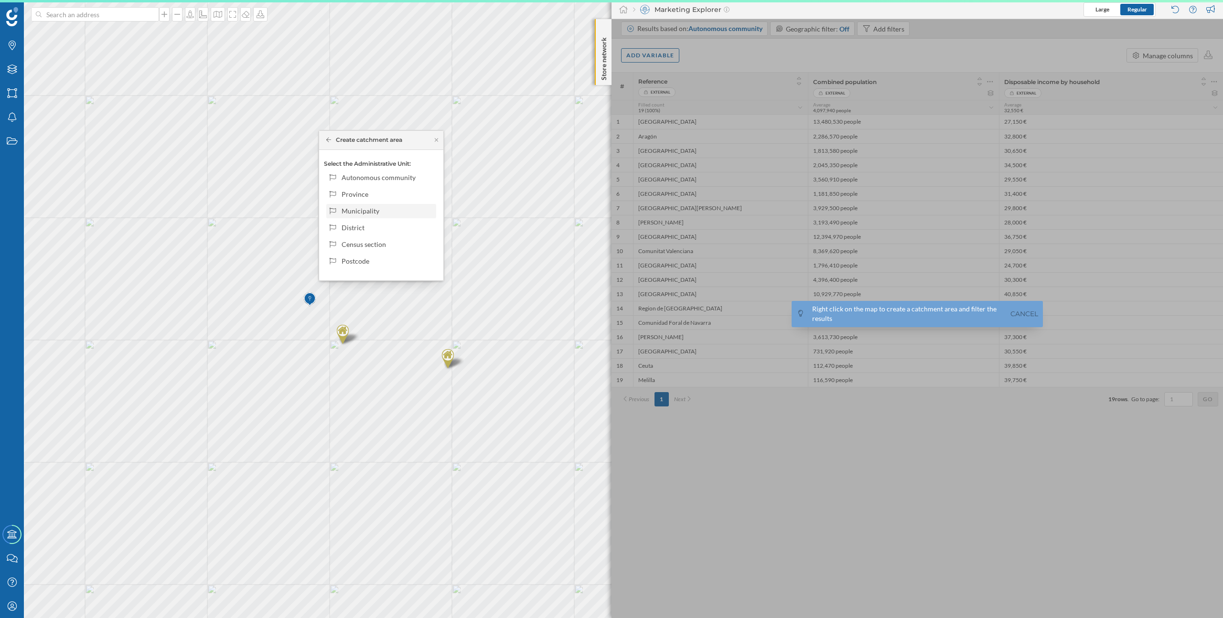
click at [371, 212] on div "Municipality" at bounding box center [387, 211] width 91 height 10
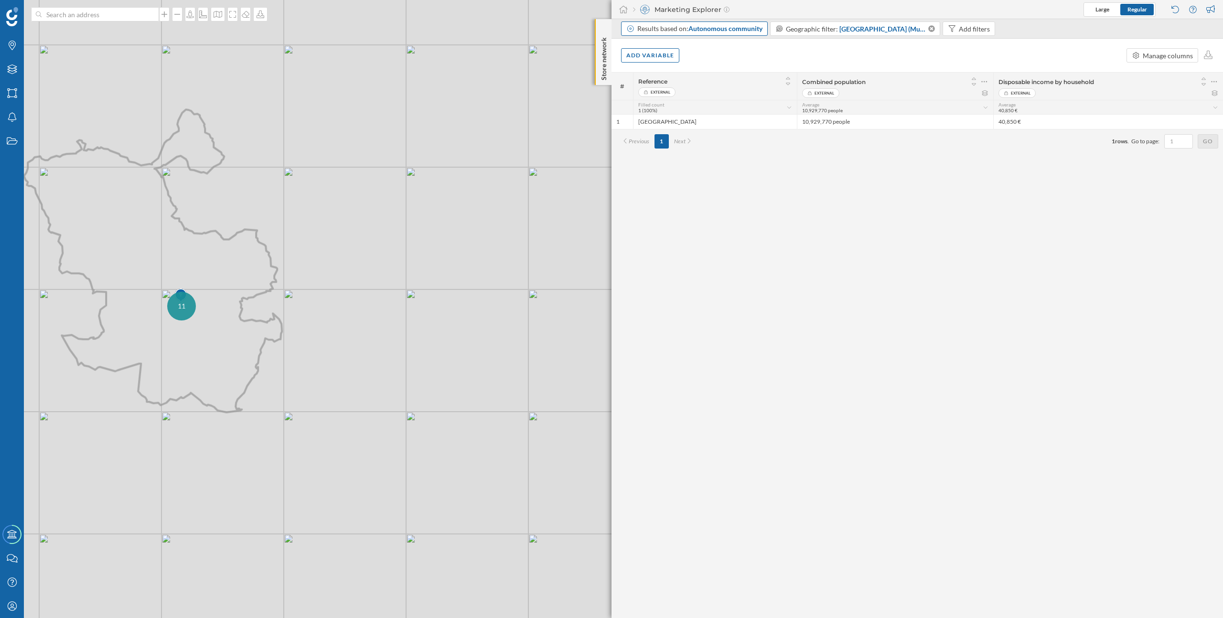
click at [743, 29] on span "Autonomous community" at bounding box center [725, 28] width 74 height 8
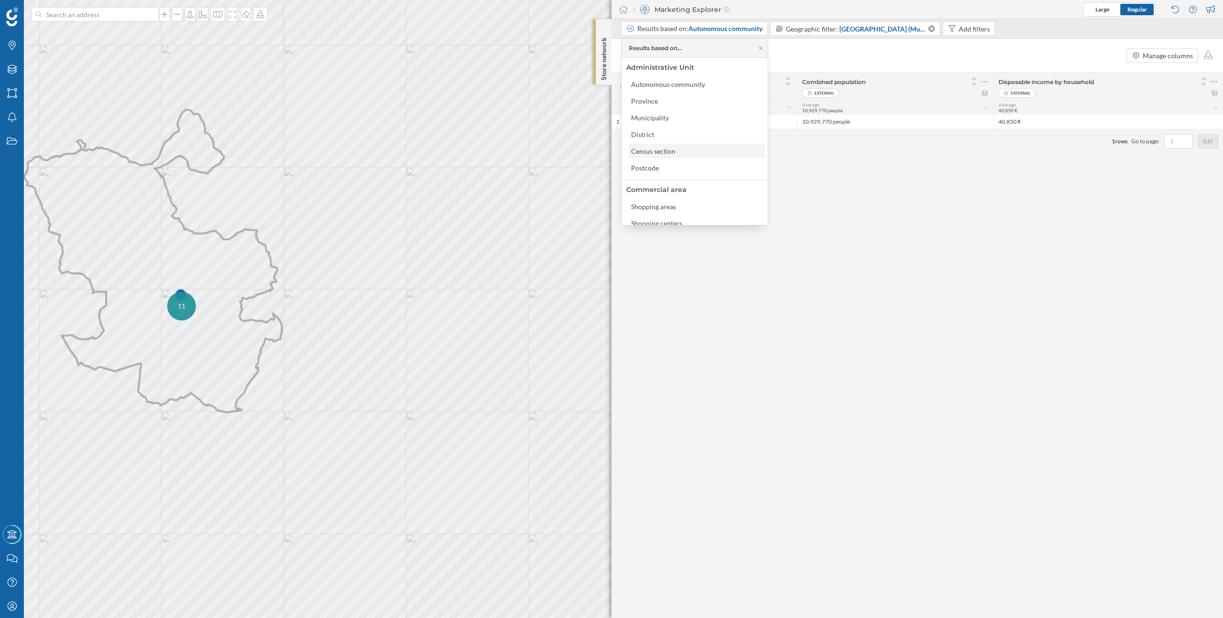
click at [699, 153] on div "Census section" at bounding box center [696, 151] width 131 height 10
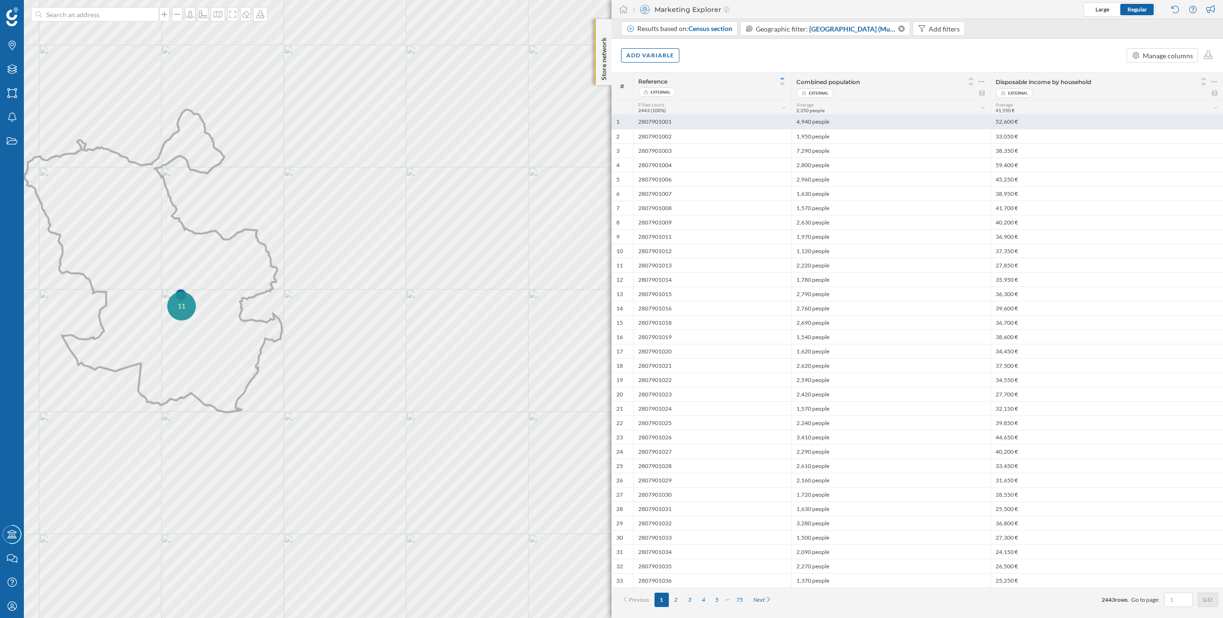
click at [683, 122] on div "2807901001" at bounding box center [712, 122] width 158 height 14
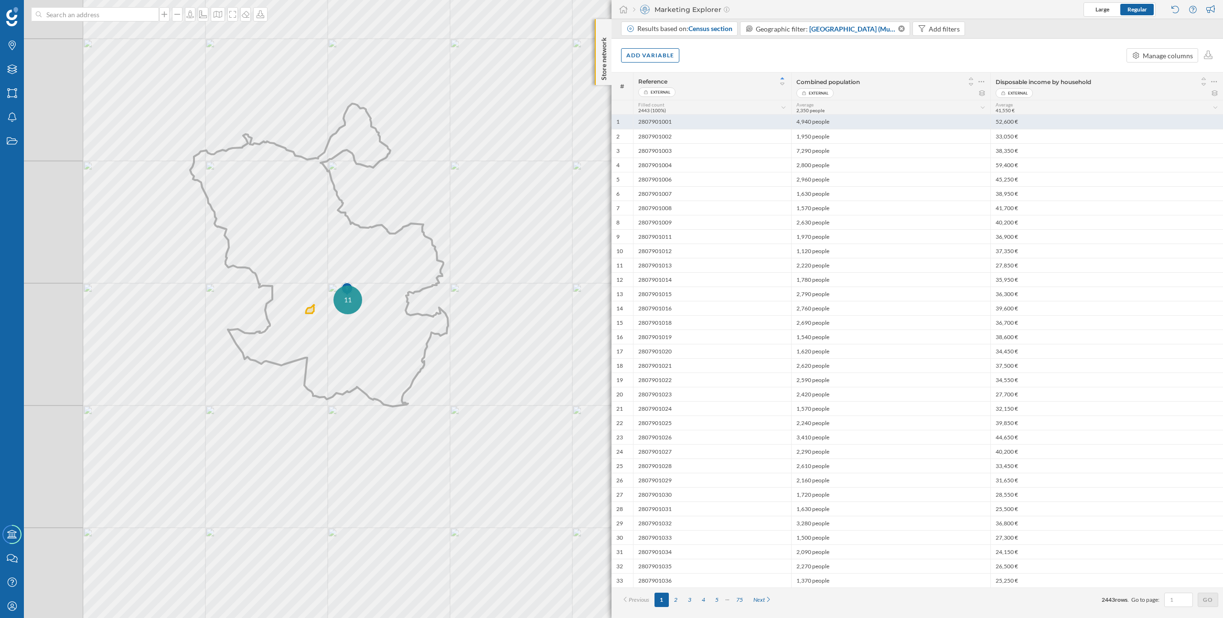
drag, startPoint x: 683, startPoint y: 122, endPoint x: 631, endPoint y: 120, distance: 52.1
click at [631, 120] on div "1 2807901001 4,940 people 52,600 €" at bounding box center [918, 122] width 612 height 14
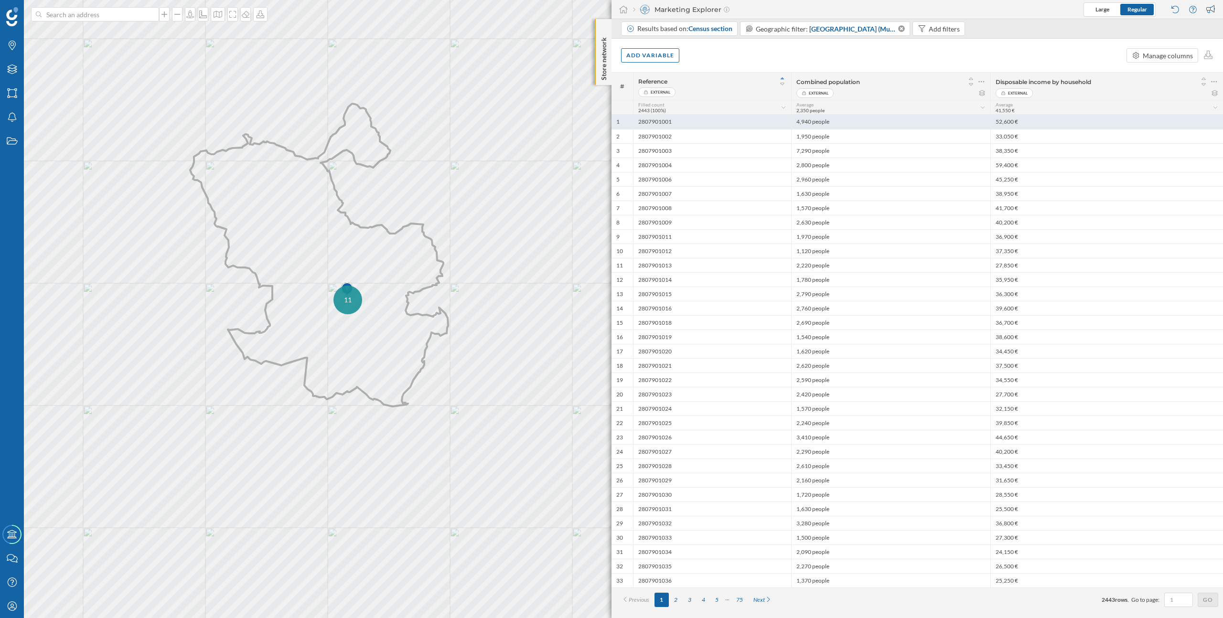
copy div "2807901001"
click at [897, 25] on icon at bounding box center [901, 28] width 8 height 7
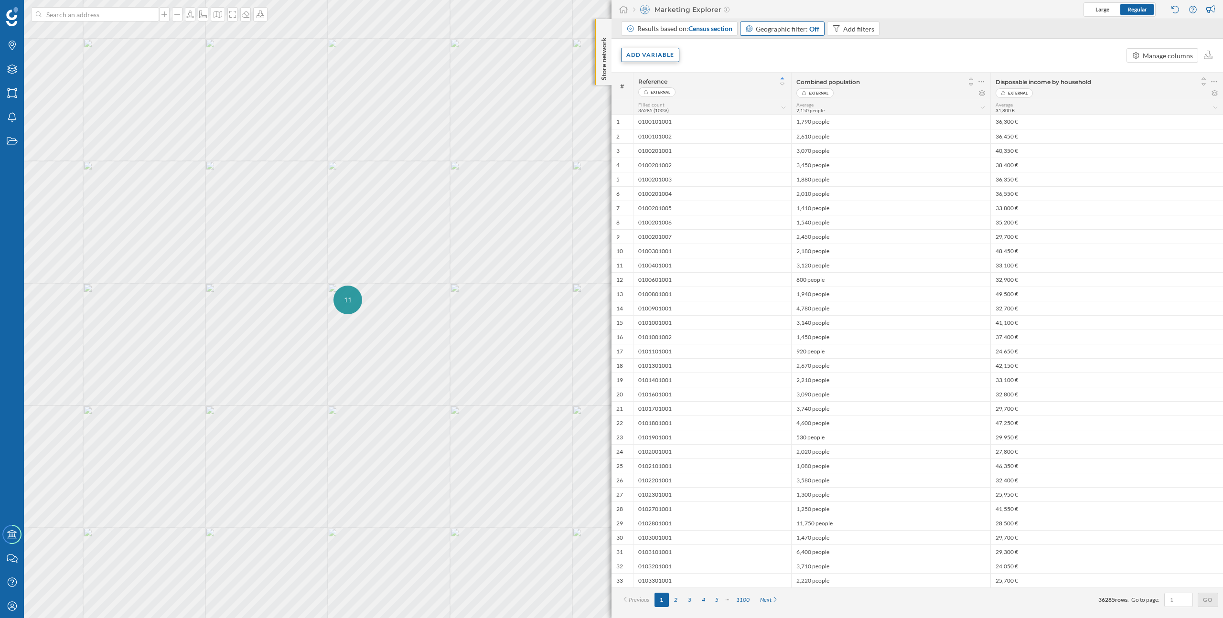
click at [658, 57] on div "Add variable" at bounding box center [650, 55] width 58 height 14
click at [756, 56] on div "Add variable Manage columns" at bounding box center [918, 55] width 612 height 33
click at [869, 24] on div "Add filters" at bounding box center [858, 29] width 31 height 10
click at [795, 105] on span "Reference" at bounding box center [810, 101] width 97 height 10
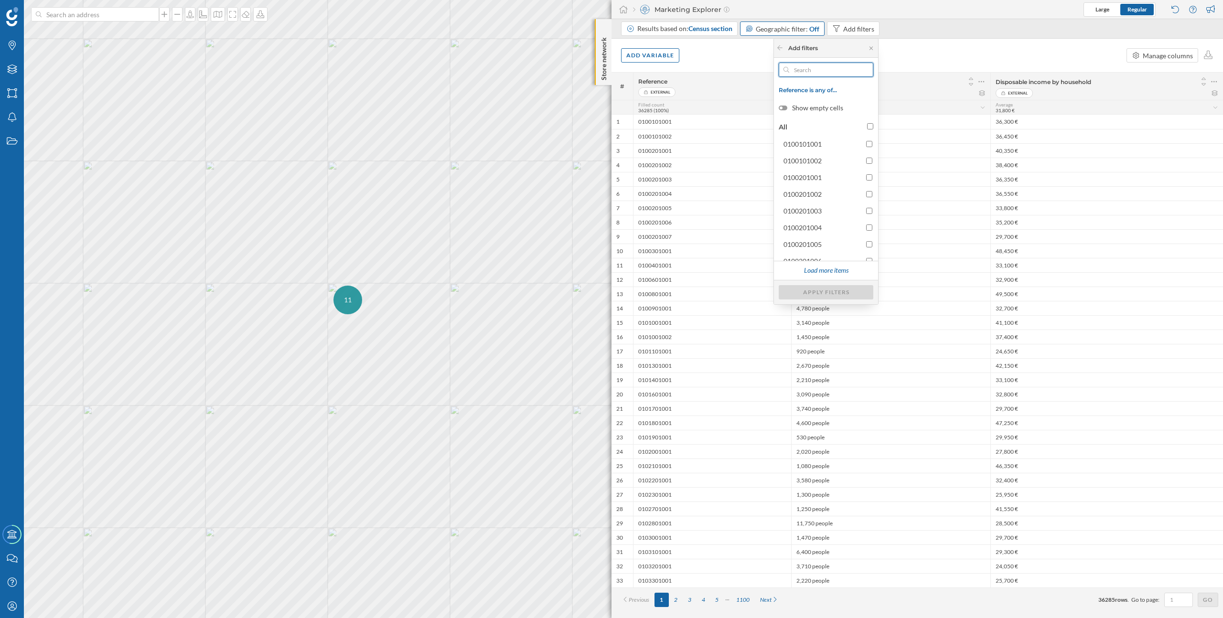
click at [815, 69] on input "text" at bounding box center [826, 70] width 74 height 14
paste input "'0105904016"
paste input "0105903034"
type input "0105903034"
click at [869, 142] on input "0105903034" at bounding box center [869, 144] width 6 height 6
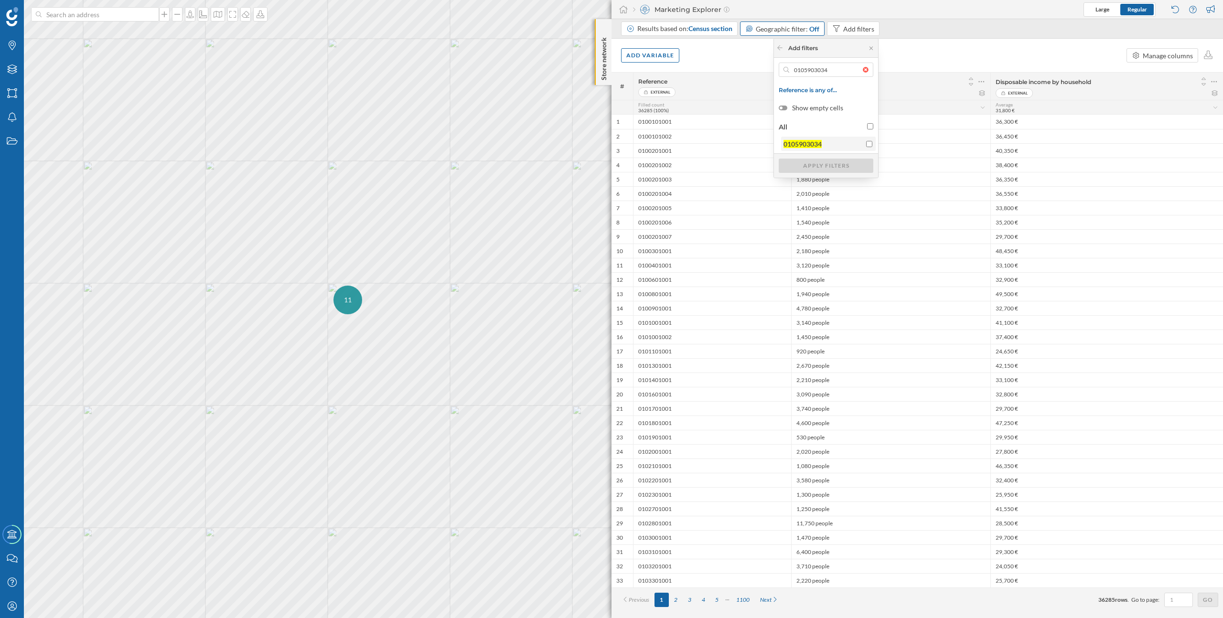
checkbox input "true"
click at [848, 162] on div "Apply filters" at bounding box center [826, 165] width 95 height 14
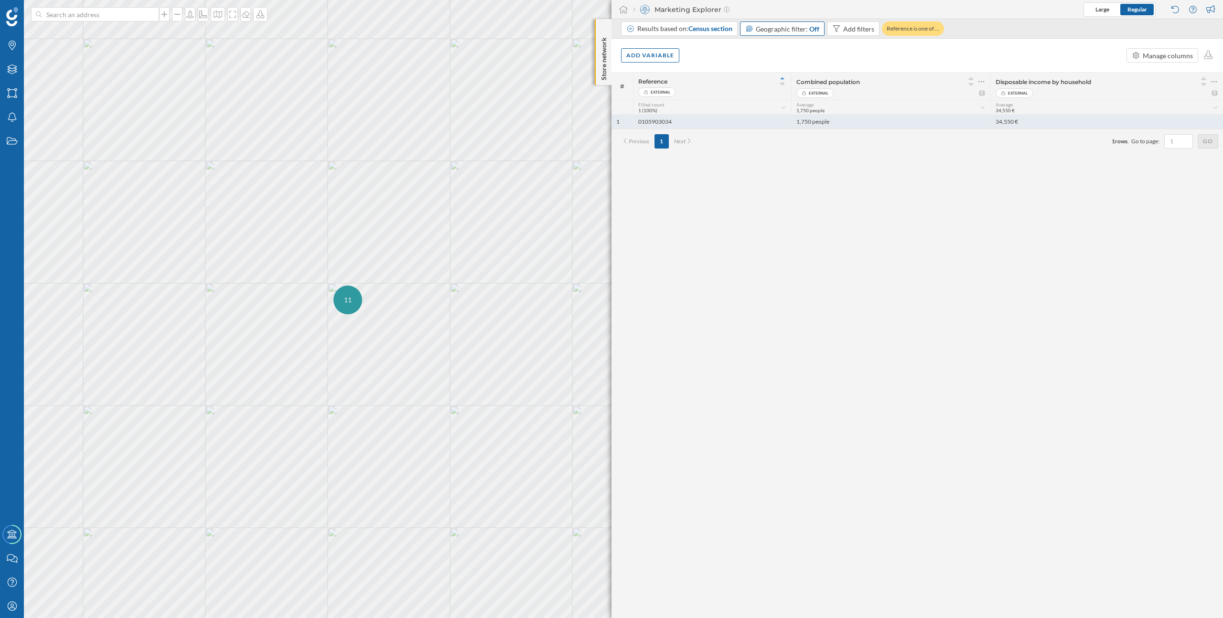
click at [750, 121] on div "0105903034" at bounding box center [712, 122] width 158 height 14
click at [747, 63] on div "Add variable Manage columns" at bounding box center [918, 55] width 612 height 33
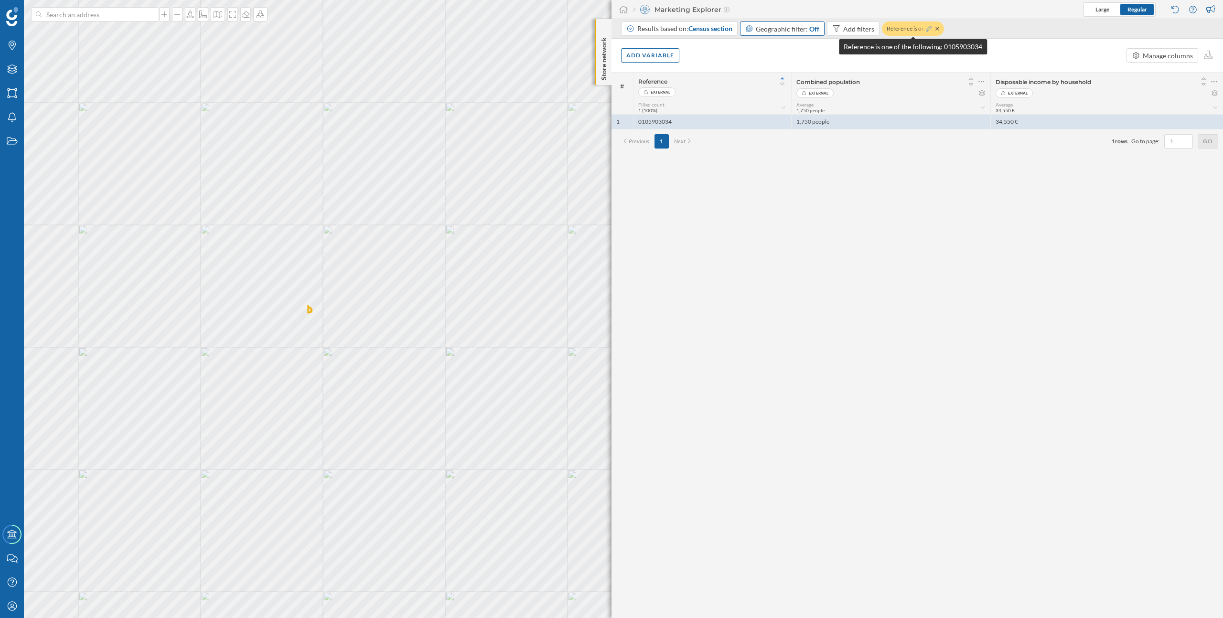
click at [926, 26] on icon at bounding box center [929, 29] width 6 height 6
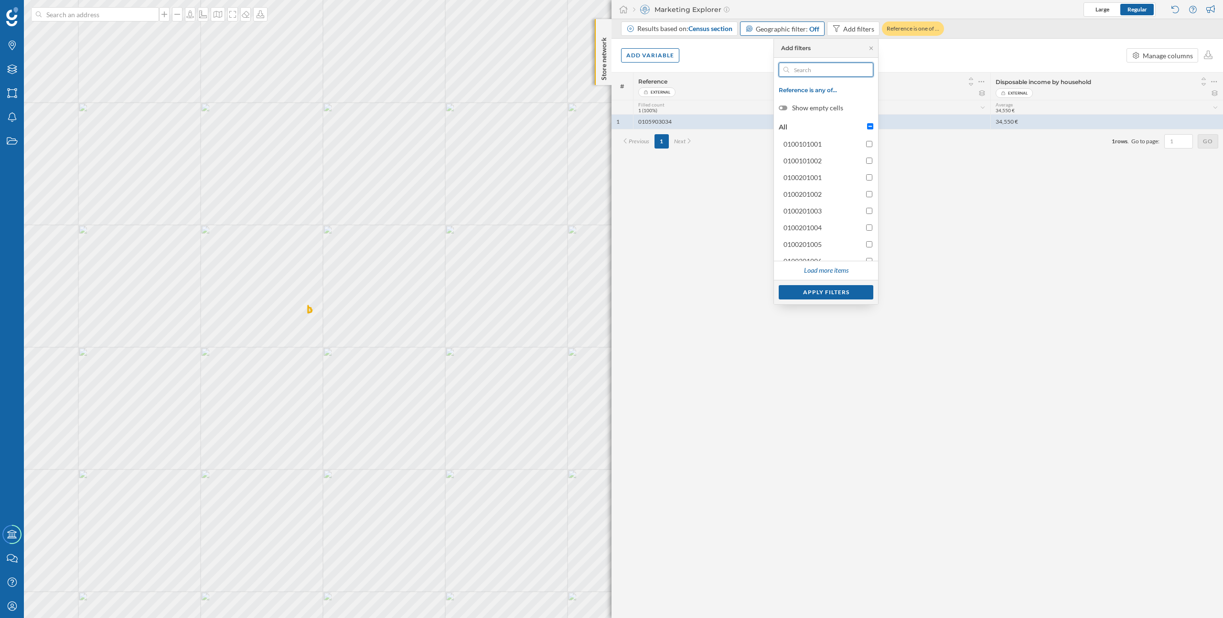
click at [816, 71] on input "text" at bounding box center [826, 70] width 74 height 14
paste input "105904003"
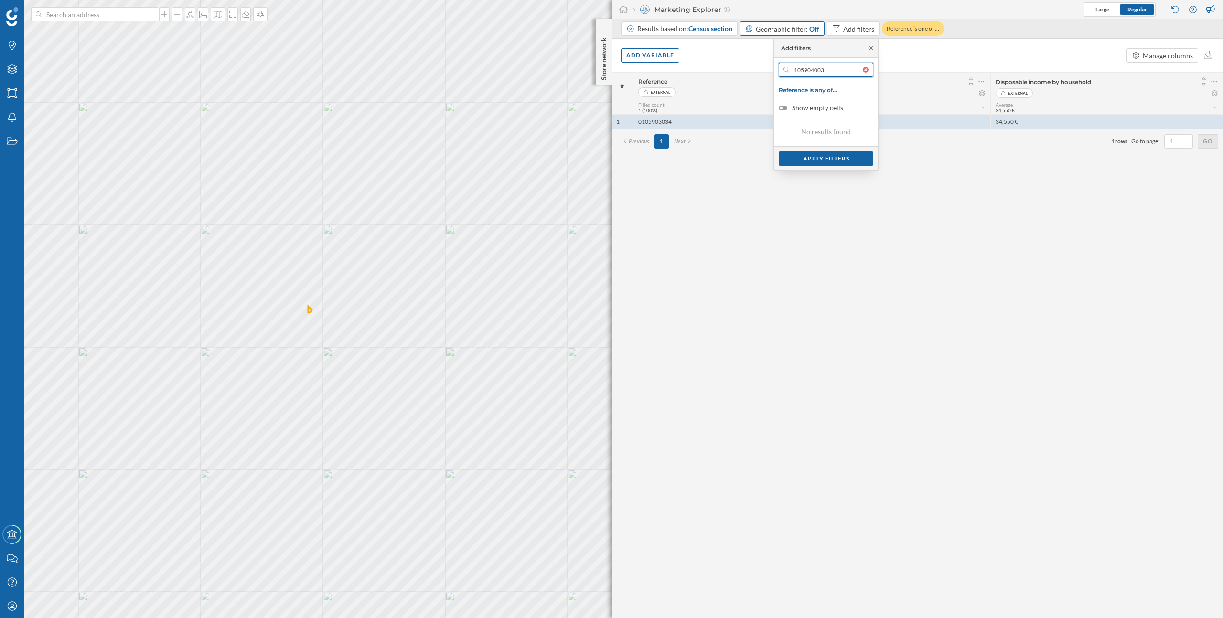
type input "105904003"
click at [871, 50] on icon at bounding box center [871, 48] width 7 height 6
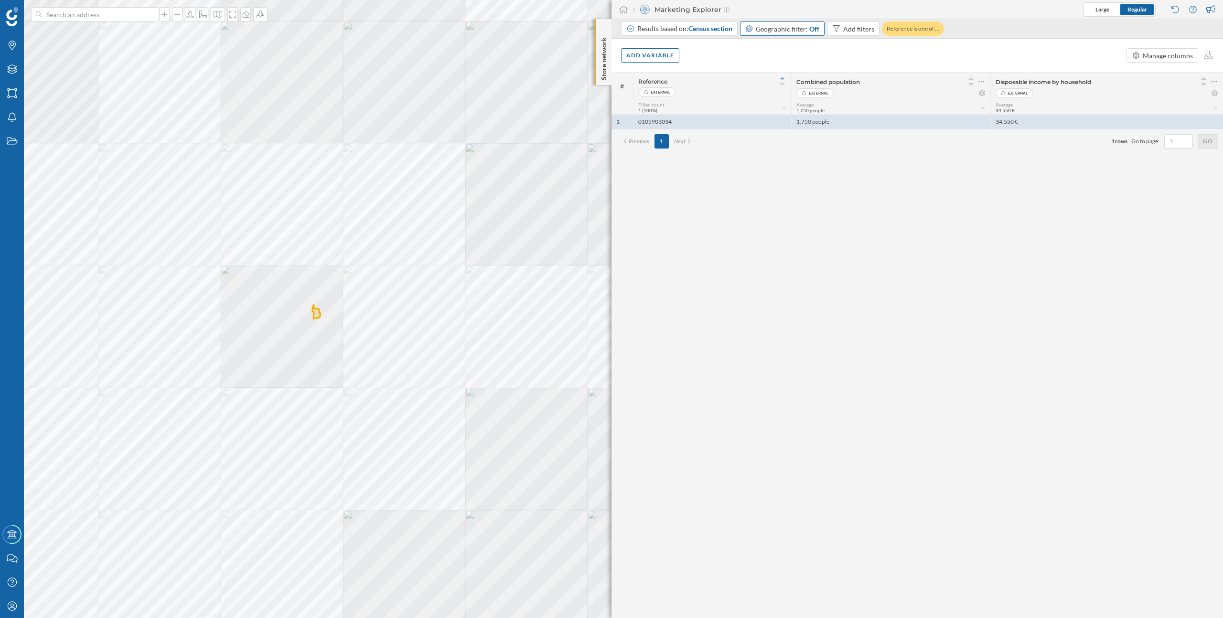
click at [0, 0] on div at bounding box center [0, 0] width 0 height 0
click at [664, 60] on div "Add variable" at bounding box center [650, 55] width 58 height 14
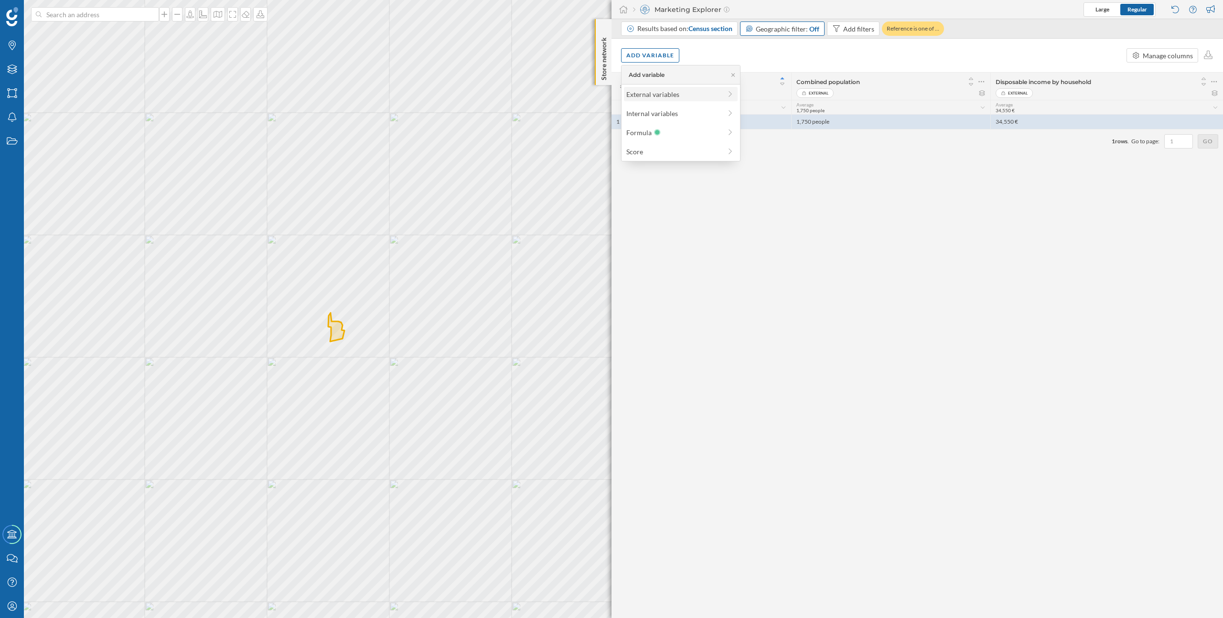
click at [670, 97] on div "External variables" at bounding box center [673, 94] width 95 height 10
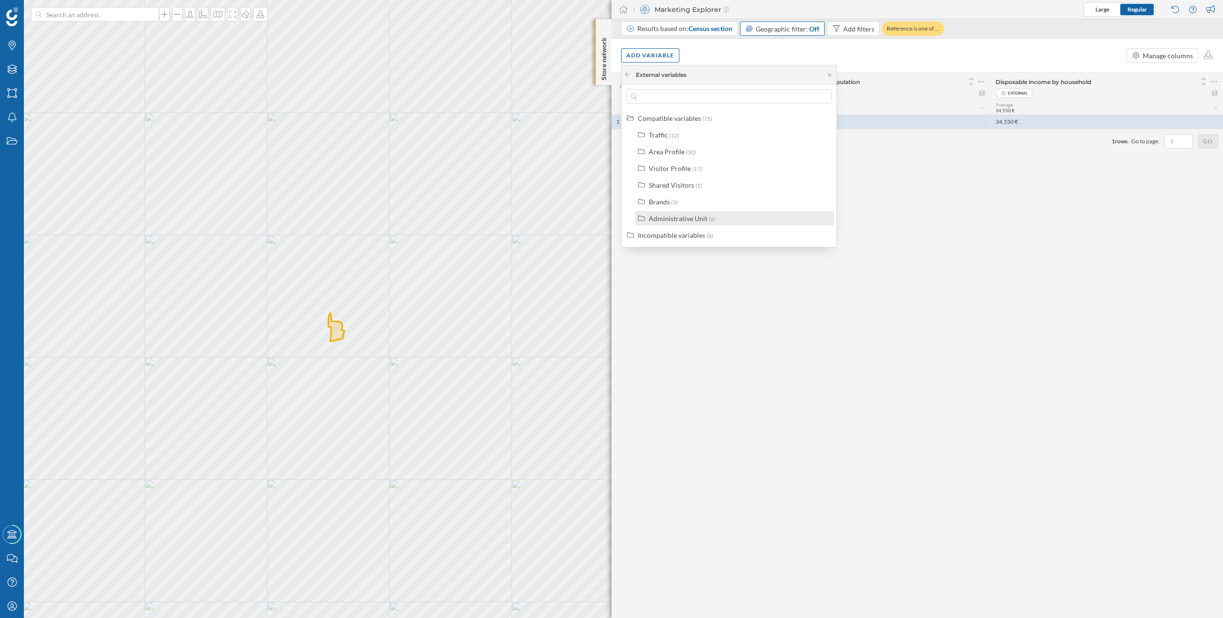
click at [691, 223] on label "Administrative Unit (6)" at bounding box center [682, 219] width 66 height 10
click at [692, 239] on label "Autonomous community" at bounding box center [698, 235] width 74 height 10
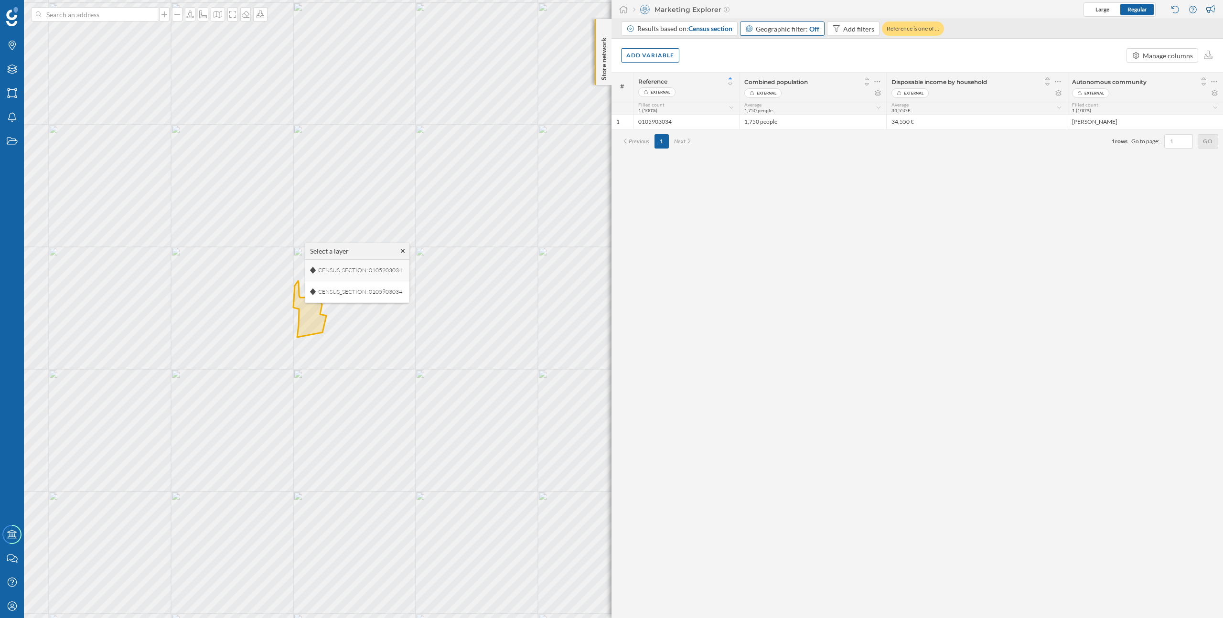
click at [395, 270] on span "CENSUS_SECTION: 0105903034" at bounding box center [360, 270] width 89 height 14
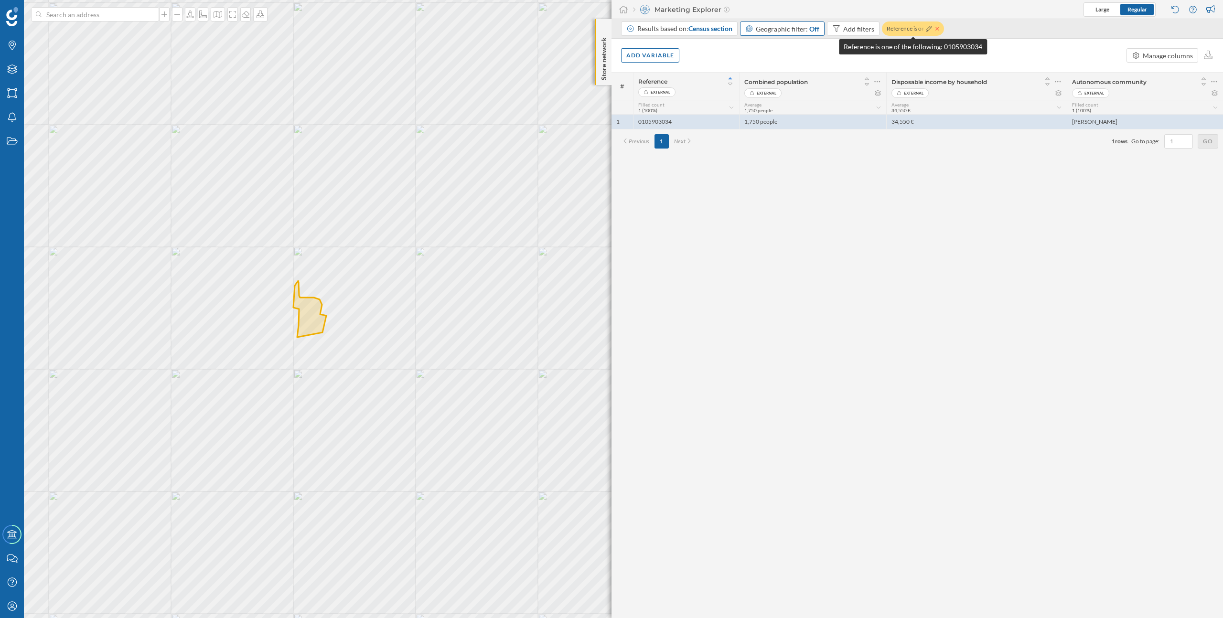
click at [937, 27] on icon at bounding box center [938, 29] width 4 height 6
click at [844, 27] on div "Add filters" at bounding box center [858, 29] width 31 height 10
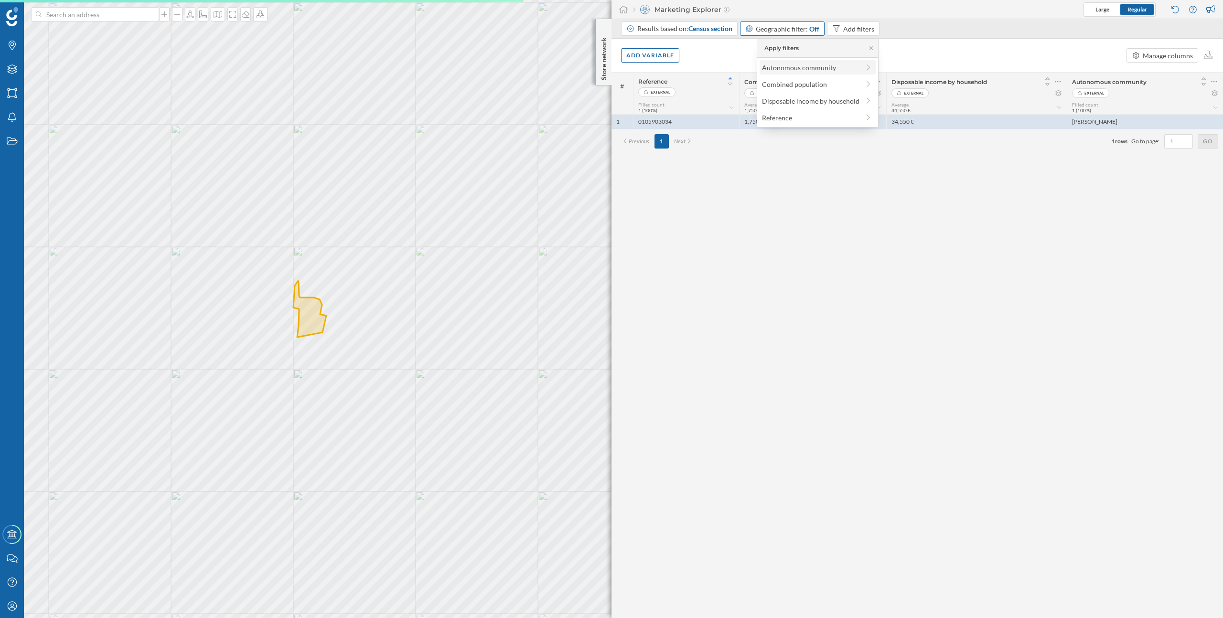
click at [787, 71] on div "Autonomous community" at bounding box center [799, 68] width 74 height 8
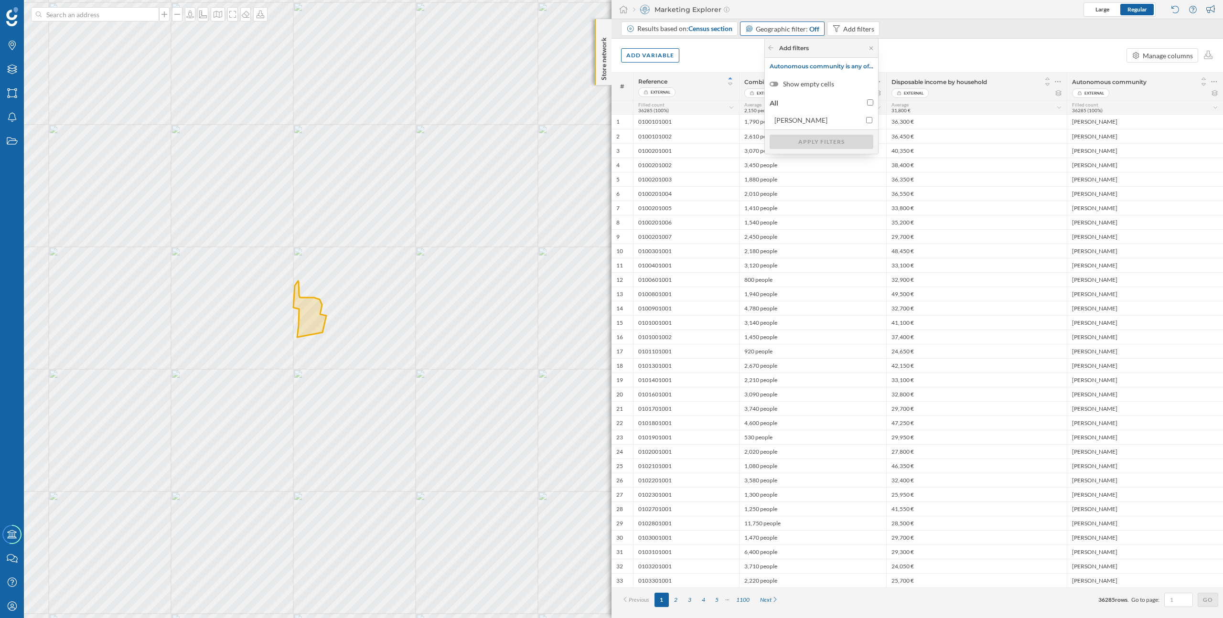
click at [774, 49] on div "Add filters" at bounding box center [788, 48] width 42 height 9
click at [769, 49] on icon at bounding box center [770, 47] width 5 height 5
click at [780, 66] on div "Autonomous community" at bounding box center [799, 68] width 74 height 8
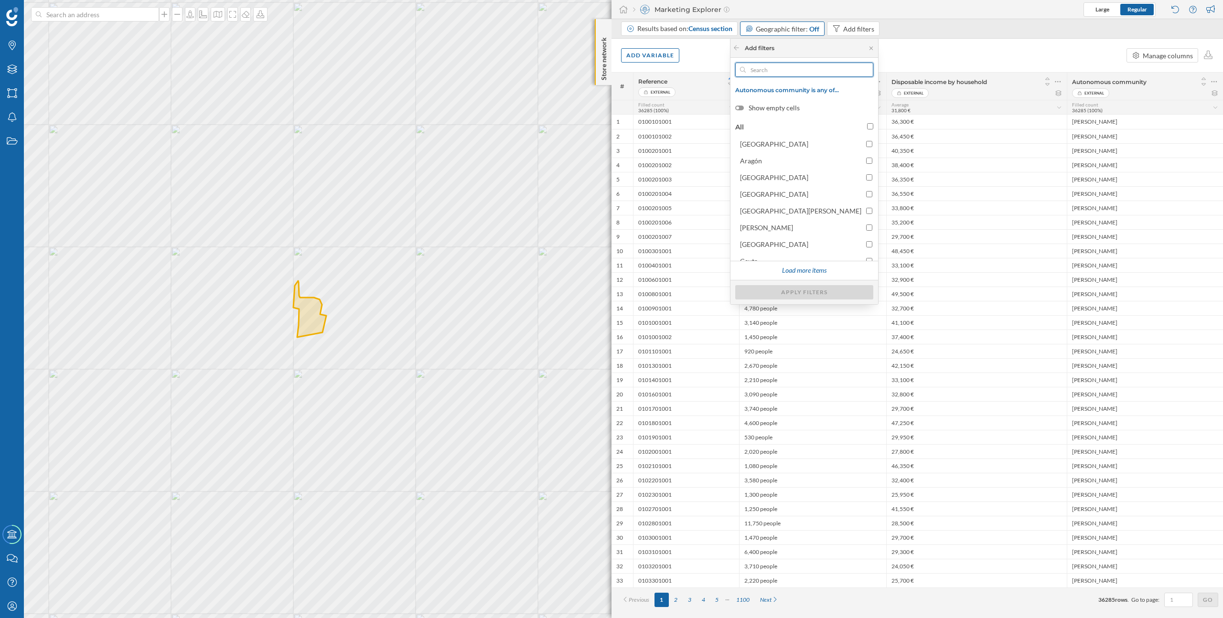
click at [782, 73] on input "text" at bounding box center [804, 70] width 117 height 14
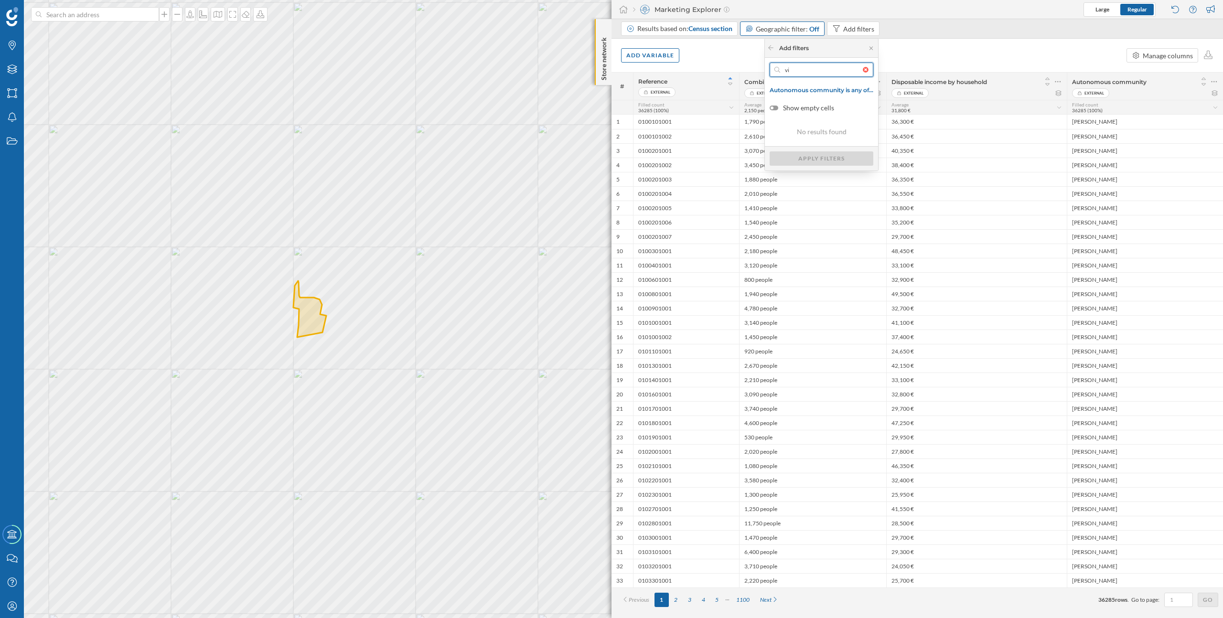
type input "v"
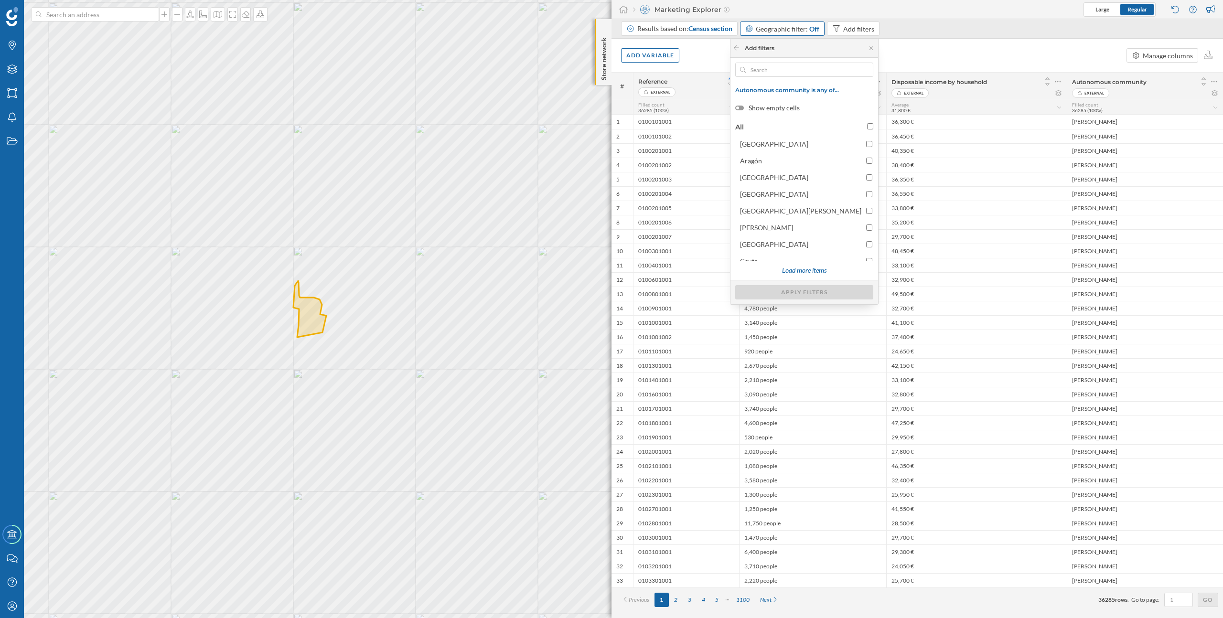
click at [932, 56] on div "Add variable Manage columns" at bounding box center [918, 55] width 612 height 33
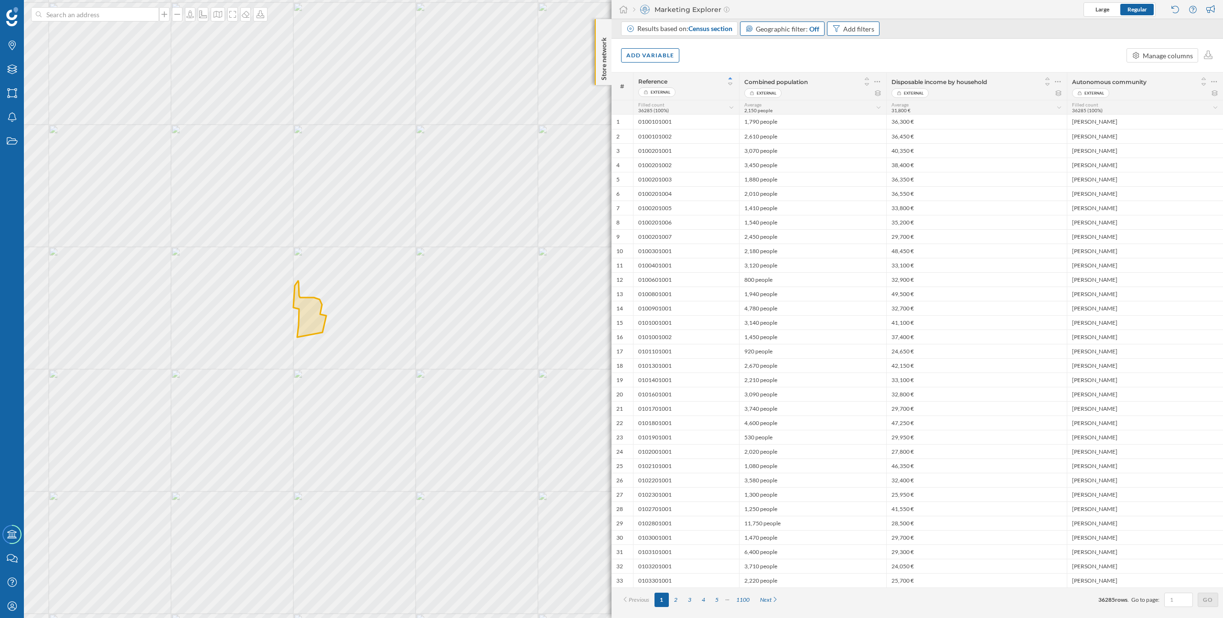
click at [851, 28] on div "Add filters" at bounding box center [858, 29] width 31 height 10
click at [799, 122] on span "Reference" at bounding box center [810, 118] width 97 height 10
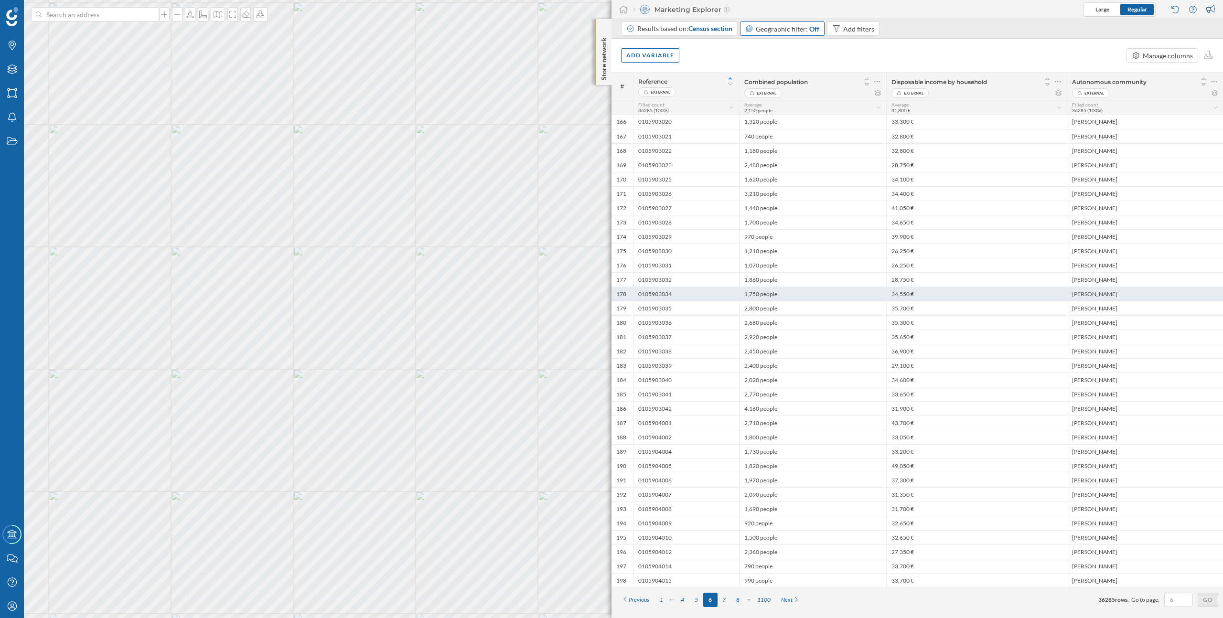
click at [670, 293] on div "0105903034" at bounding box center [686, 294] width 106 height 14
click at [679, 292] on div "0105903034" at bounding box center [686, 294] width 106 height 14
drag, startPoint x: 679, startPoint y: 292, endPoint x: 626, endPoint y: 292, distance: 52.6
click at [626, 292] on div "178 0105903034 1,750 people 34,550 € País Vasco" at bounding box center [918, 294] width 612 height 14
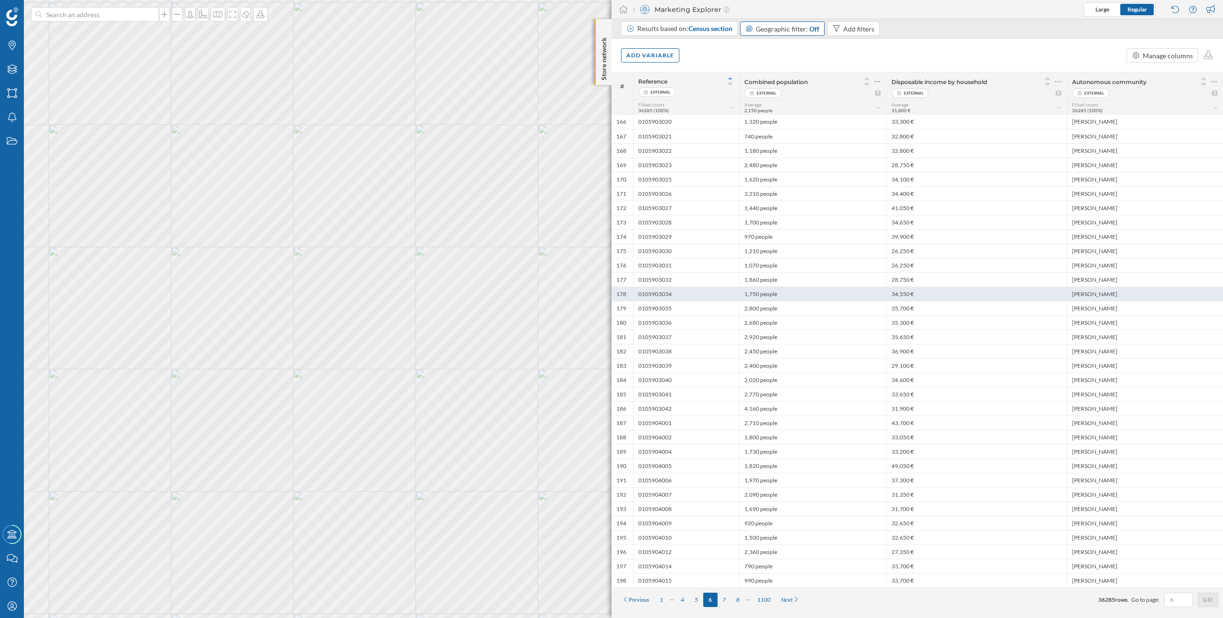
click at [677, 293] on div "0105903034" at bounding box center [686, 294] width 106 height 14
drag, startPoint x: 676, startPoint y: 295, endPoint x: 638, endPoint y: 295, distance: 38.2
click at [638, 295] on div "0105903034" at bounding box center [686, 294] width 106 height 14
click at [858, 30] on div "Add filters" at bounding box center [858, 29] width 31 height 10
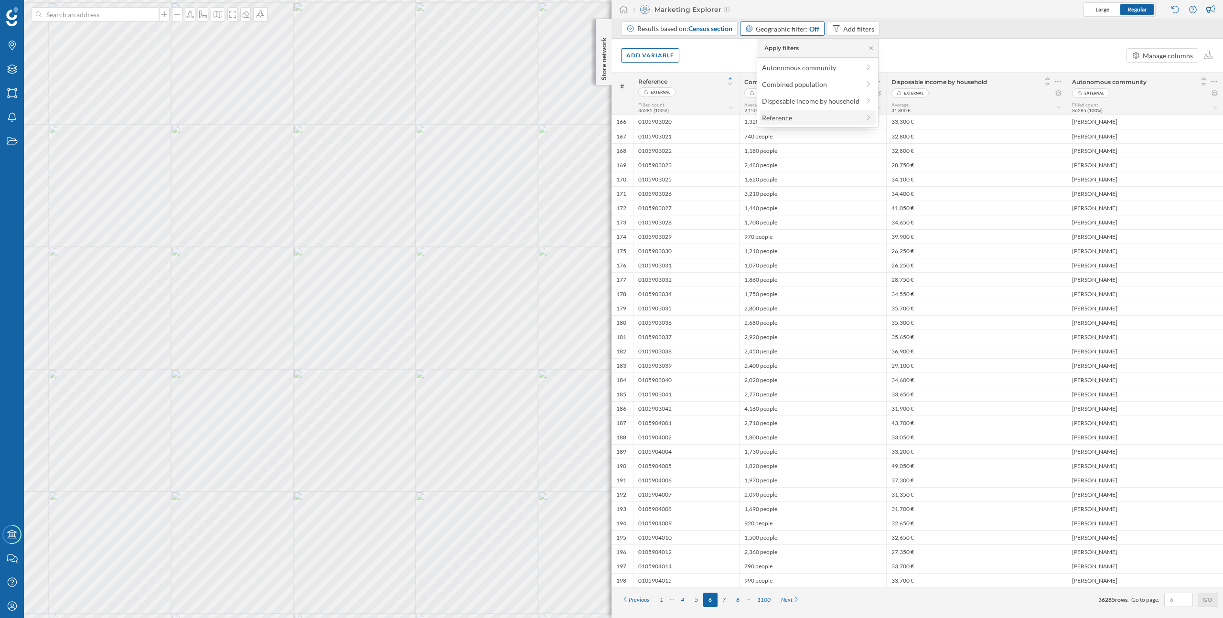
click at [820, 120] on span "Reference" at bounding box center [810, 118] width 97 height 10
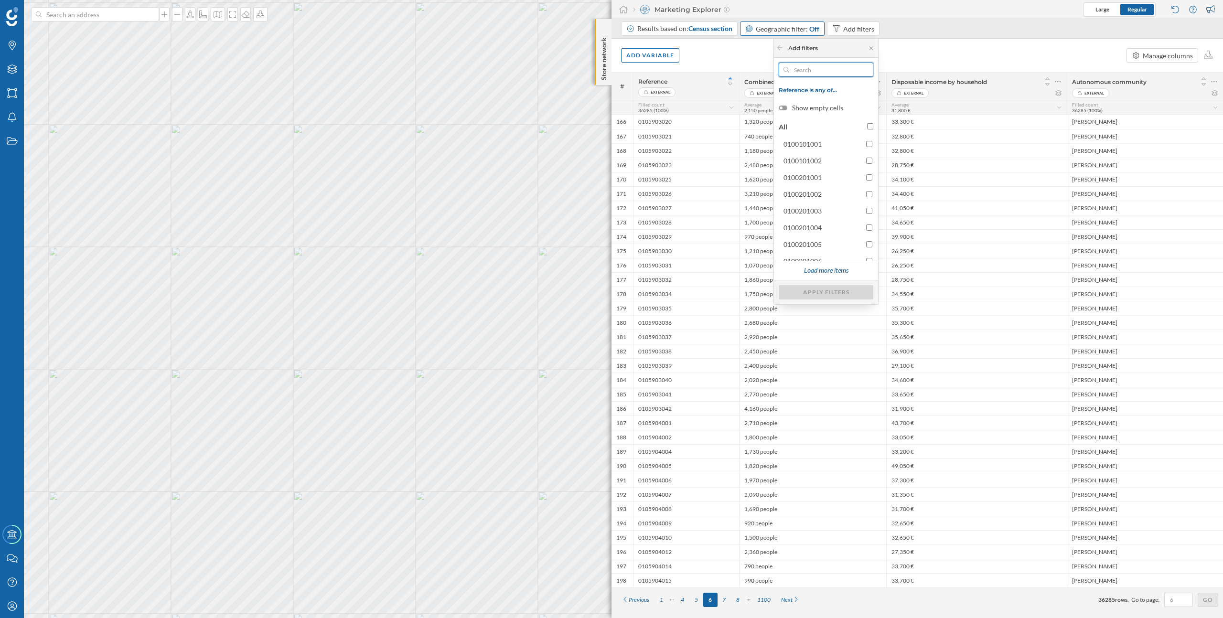
click at [823, 72] on input "text" at bounding box center [826, 70] width 74 height 14
paste input "1204004017"
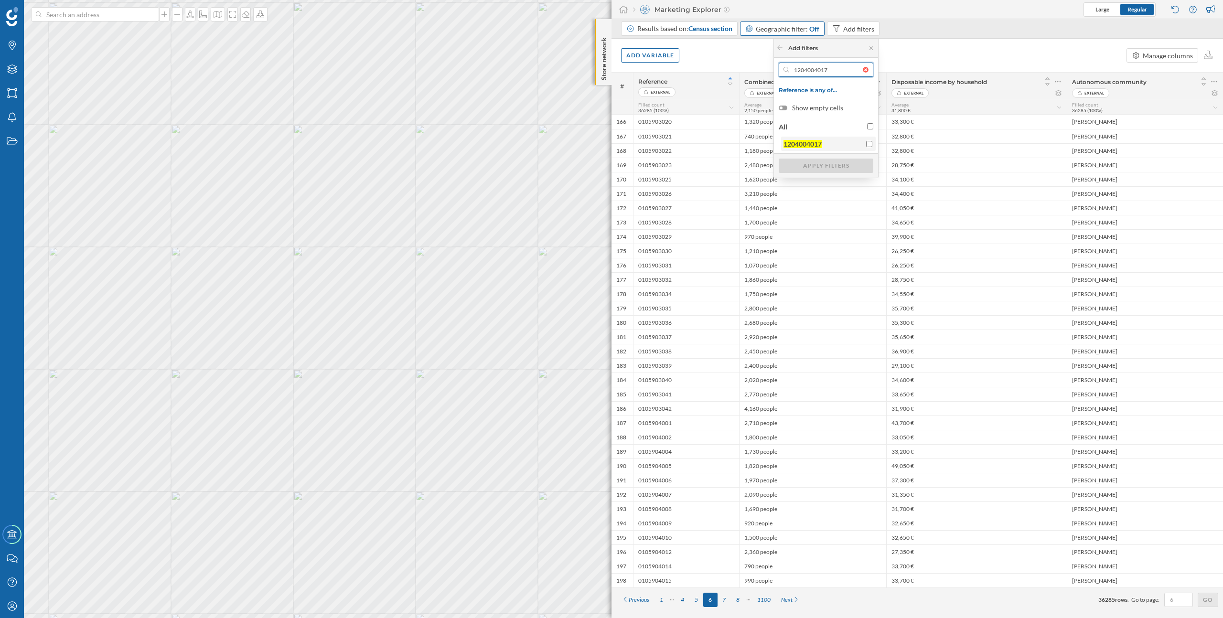
type input "1204004017"
click at [867, 141] on input "1204004017" at bounding box center [869, 144] width 6 height 6
checkbox input "true"
click at [862, 159] on div "Apply filters" at bounding box center [826, 165] width 95 height 14
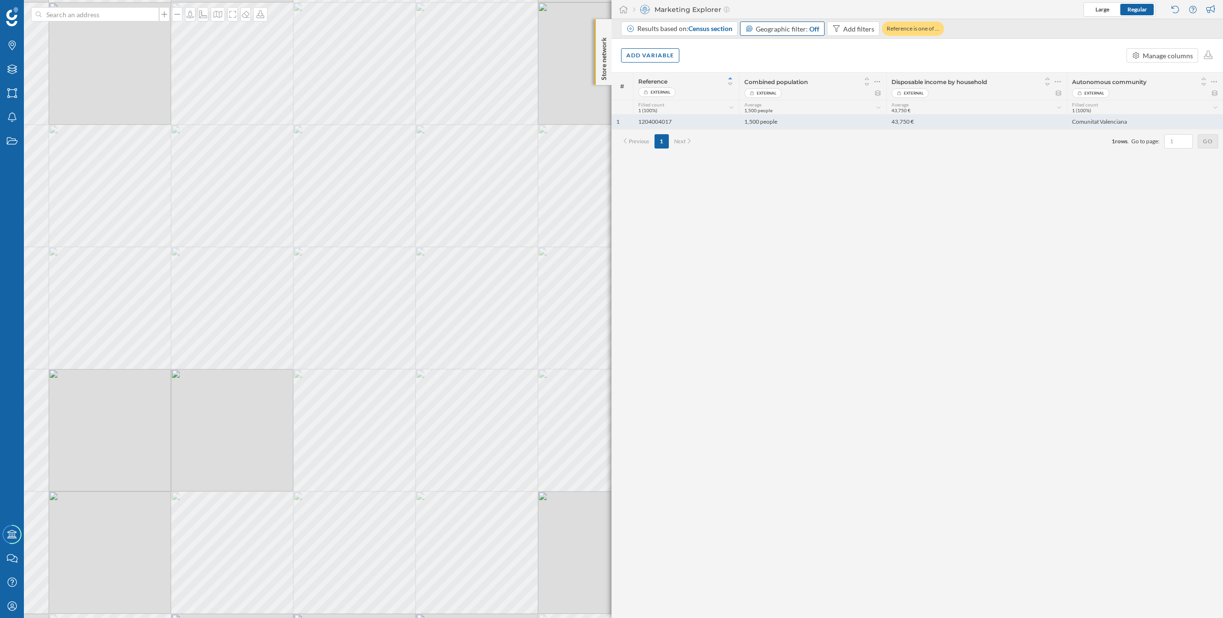
click at [686, 122] on div "1204004017" at bounding box center [686, 122] width 106 height 14
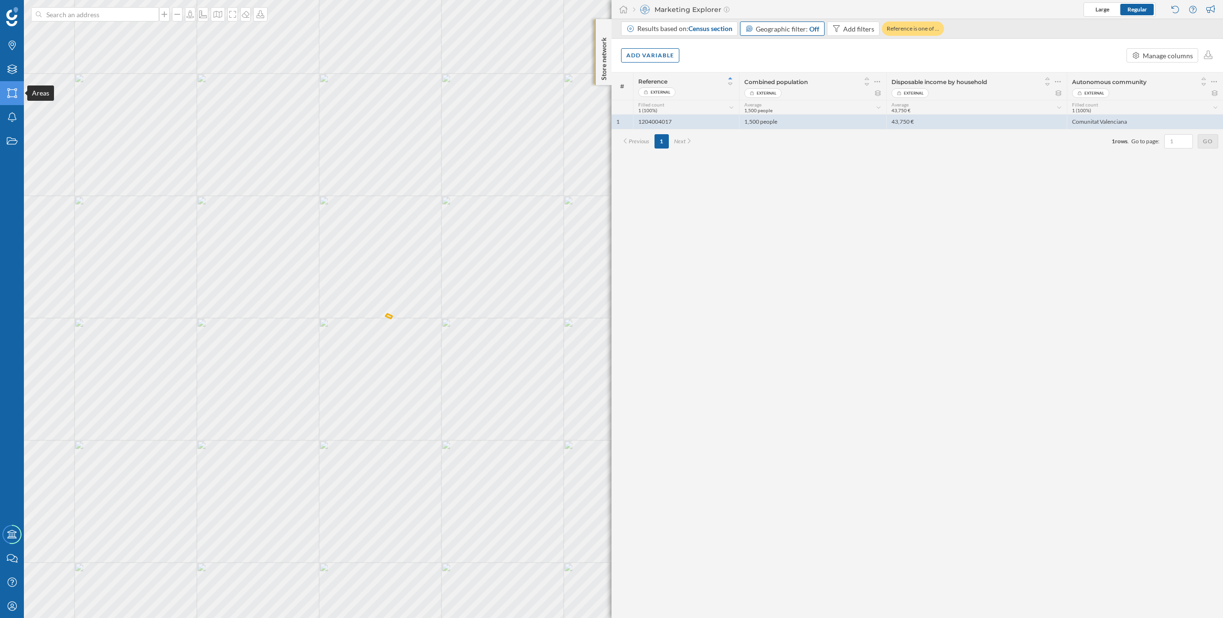
click at [12, 89] on icon "Areas" at bounding box center [12, 93] width 12 height 10
click at [8, 97] on icon at bounding box center [12, 93] width 10 height 10
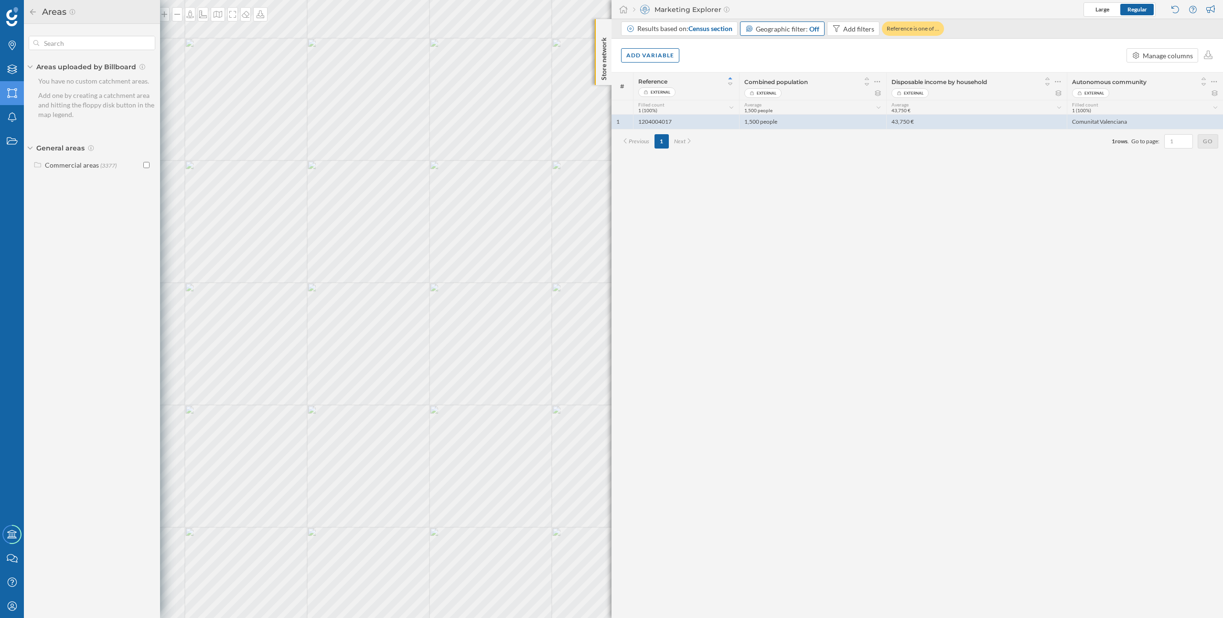
click at [28, 67] on icon at bounding box center [30, 66] width 6 height 3
click at [30, 67] on icon at bounding box center [30, 67] width 3 height 6
click at [30, 67] on icon at bounding box center [30, 66] width 6 height 3
click at [32, 82] on icon at bounding box center [30, 83] width 5 height 3
click at [32, 82] on div "General areas" at bounding box center [92, 84] width 127 height 10
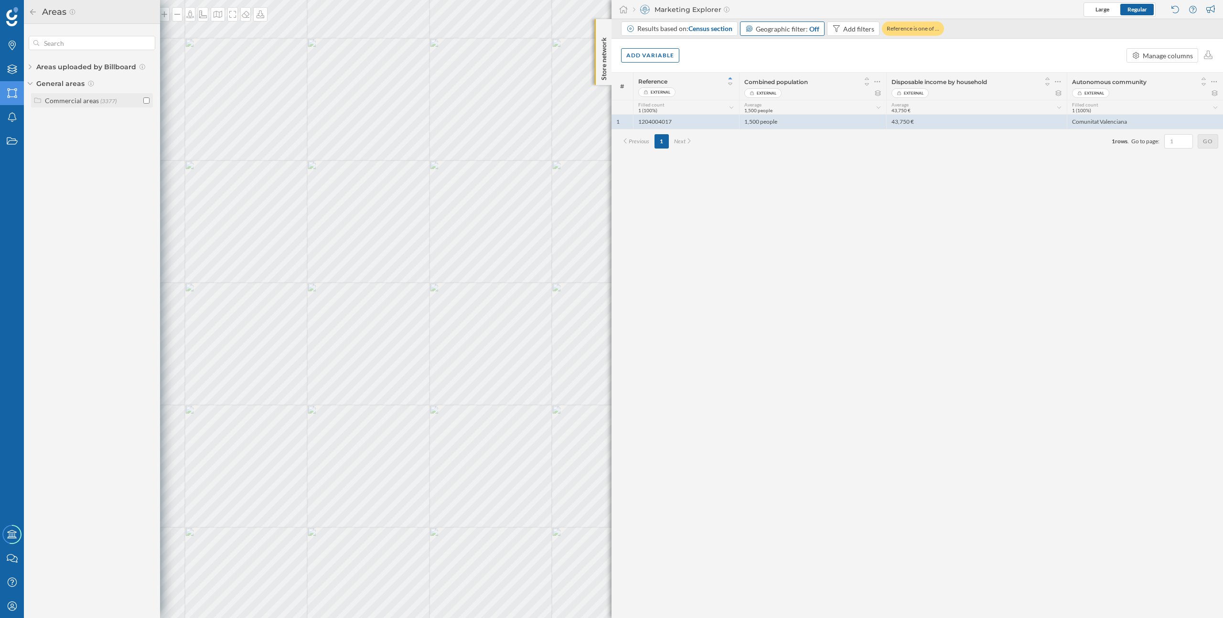
click at [77, 97] on div "Commercial areas" at bounding box center [72, 101] width 54 height 8
click at [65, 98] on div "Commercial areas" at bounding box center [72, 101] width 54 height 8
click at [15, 67] on icon "Layers" at bounding box center [12, 70] width 12 height 10
click at [62, 117] on div "Favorite Layers Speed up your work by keeping a shortcut of your most relevant …" at bounding box center [92, 127] width 136 height 206
click at [39, 111] on div "Layers uploaded by Geoblink" at bounding box center [92, 111] width 127 height 10
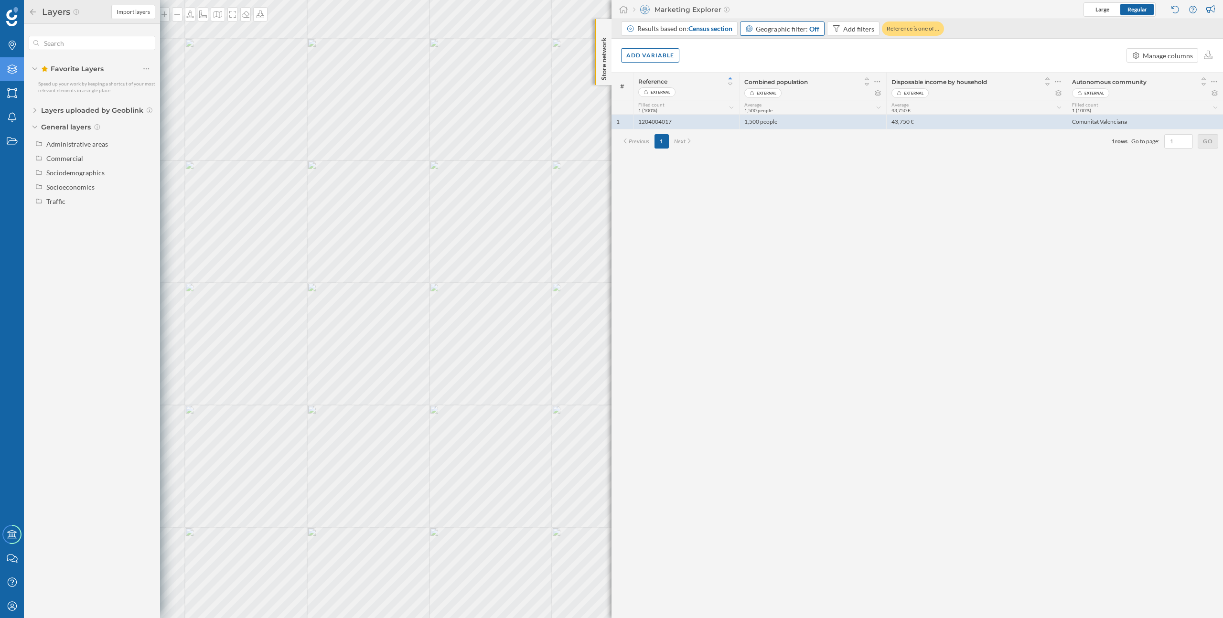
click at [32, 109] on div "Layers uploaded by Geoblink" at bounding box center [92, 111] width 127 height 10
click at [76, 128] on div "Favorite Layers Speed up your work by keeping a shortcut of your most relevant …" at bounding box center [92, 127] width 136 height 206
click at [74, 124] on div "Favorite Layers Speed up your work by keeping a shortcut of your most relevant …" at bounding box center [92, 127] width 136 height 206
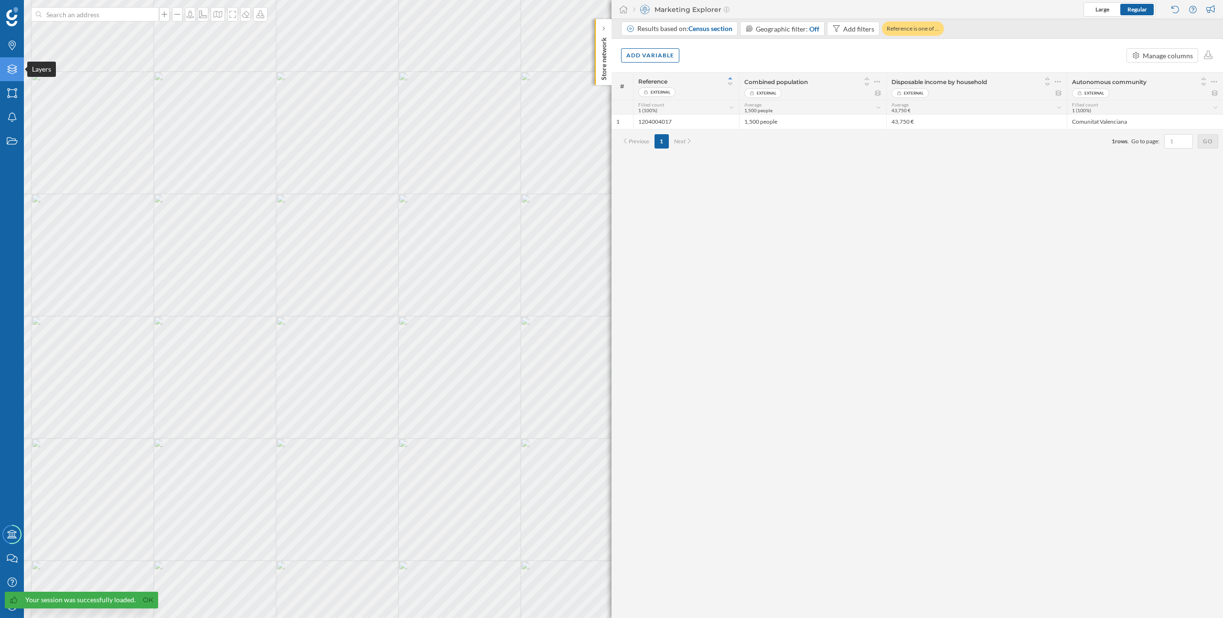
click at [10, 69] on icon "Layers" at bounding box center [12, 70] width 12 height 10
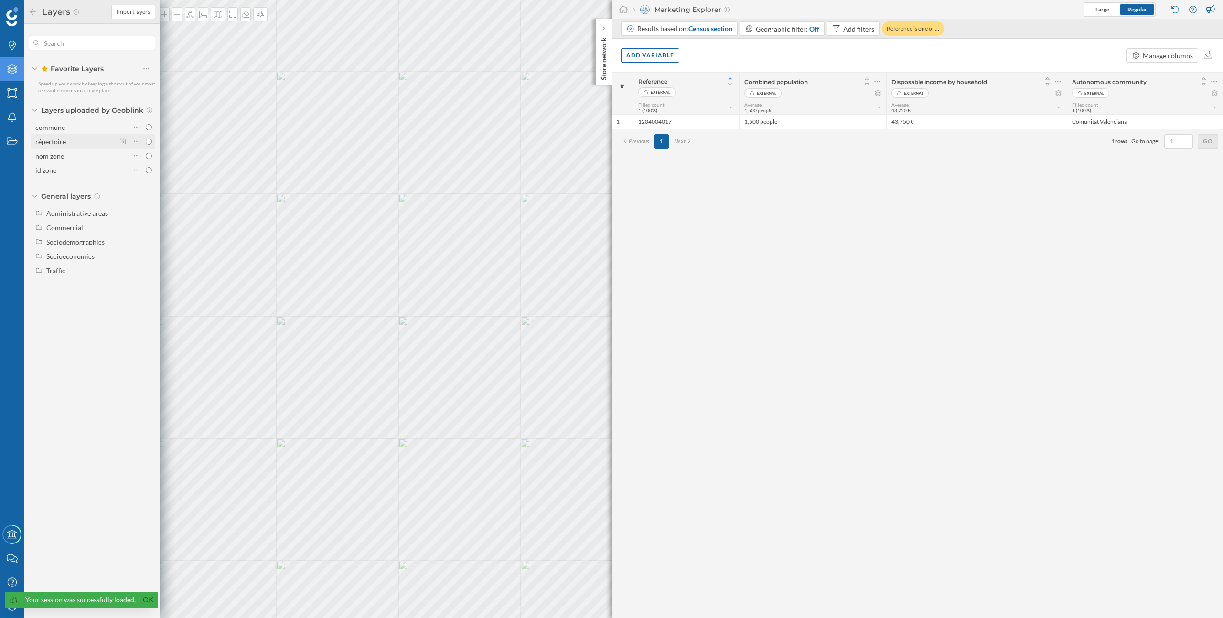
click at [63, 140] on div "répertoire" at bounding box center [50, 142] width 31 height 8
click at [146, 140] on input "répertoire" at bounding box center [149, 142] width 6 height 6
radio input "true"
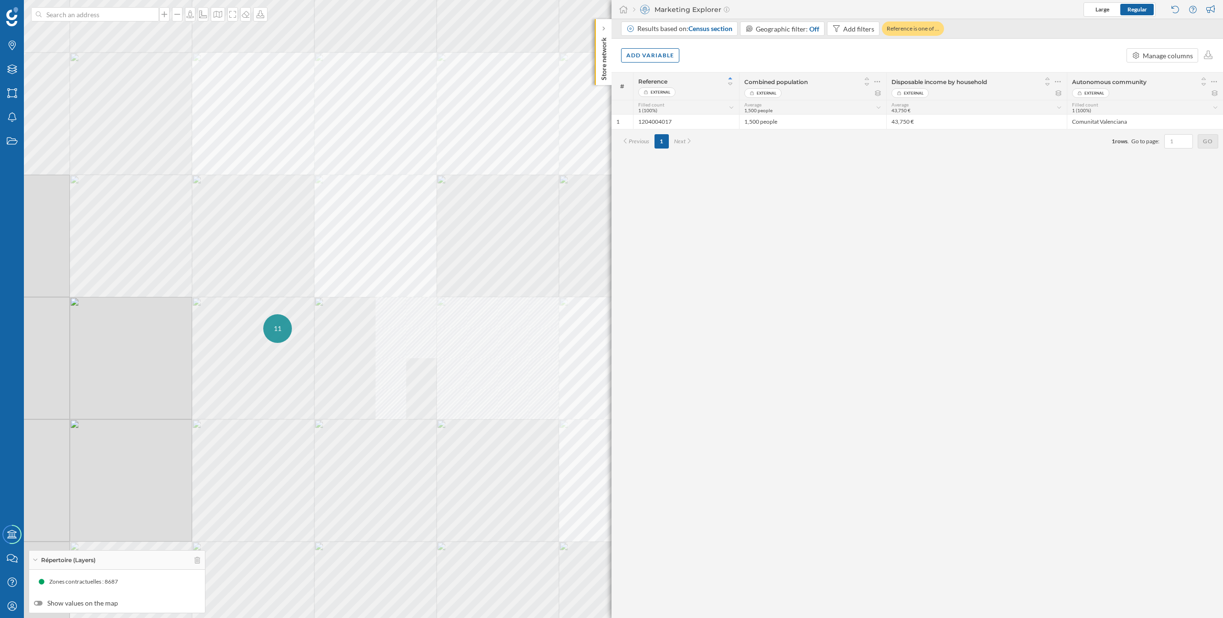
click at [280, 332] on span "11" at bounding box center [278, 329] width 8 height 10
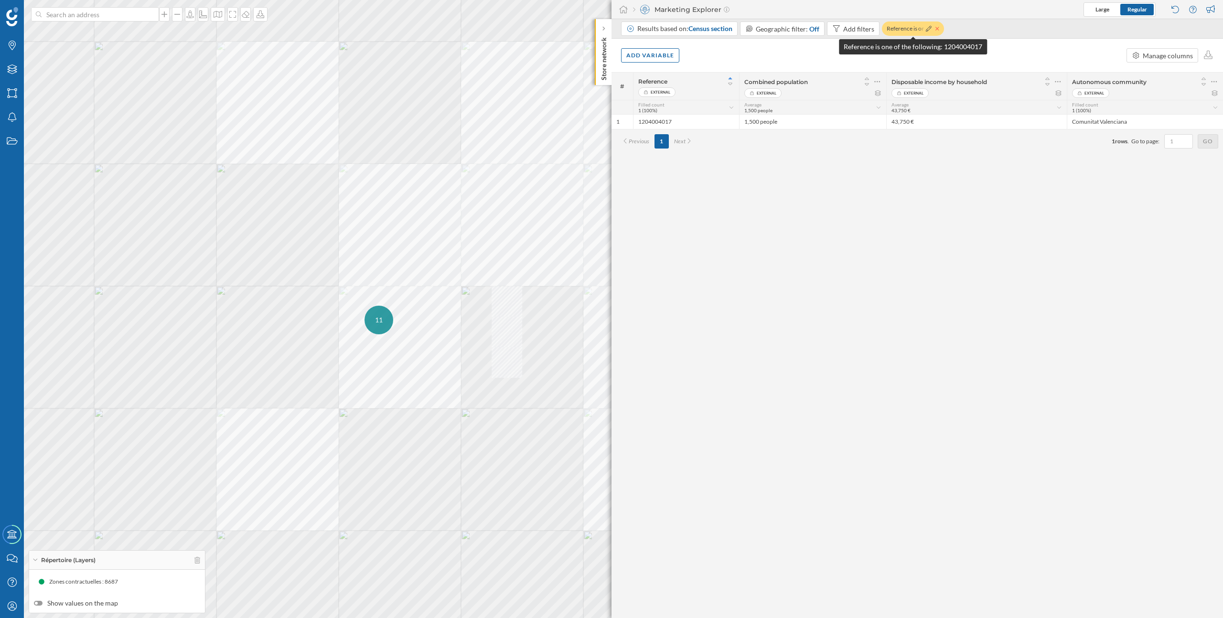
click at [937, 28] on icon at bounding box center [937, 28] width 3 height 3
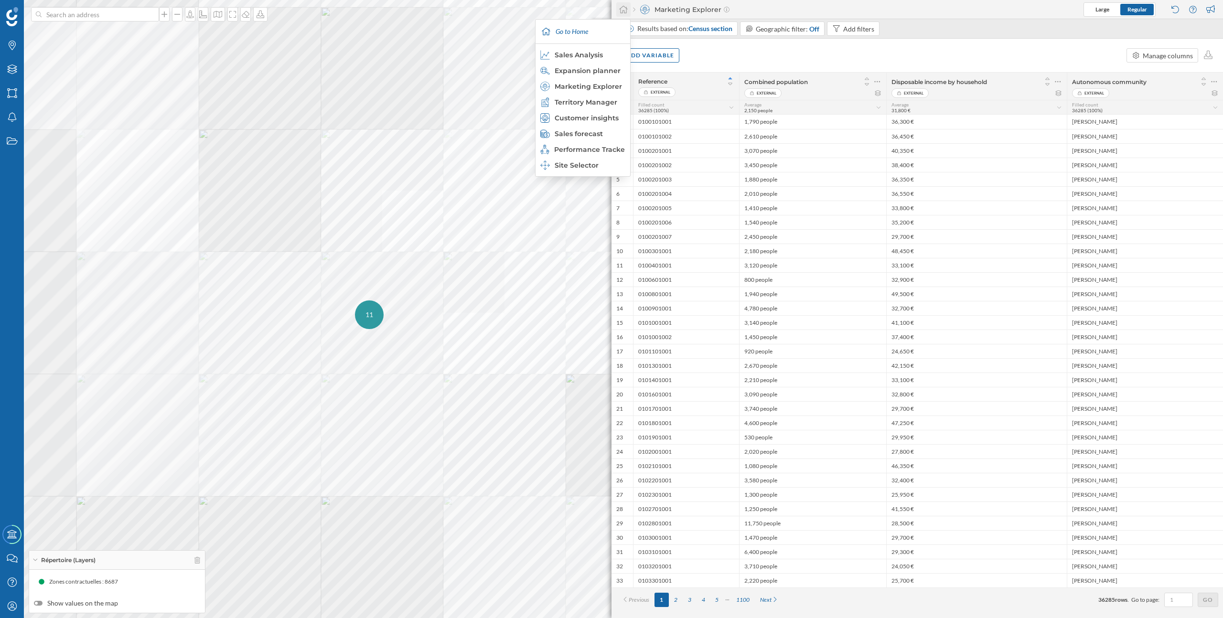
click at [624, 10] on icon at bounding box center [623, 10] width 9 height 8
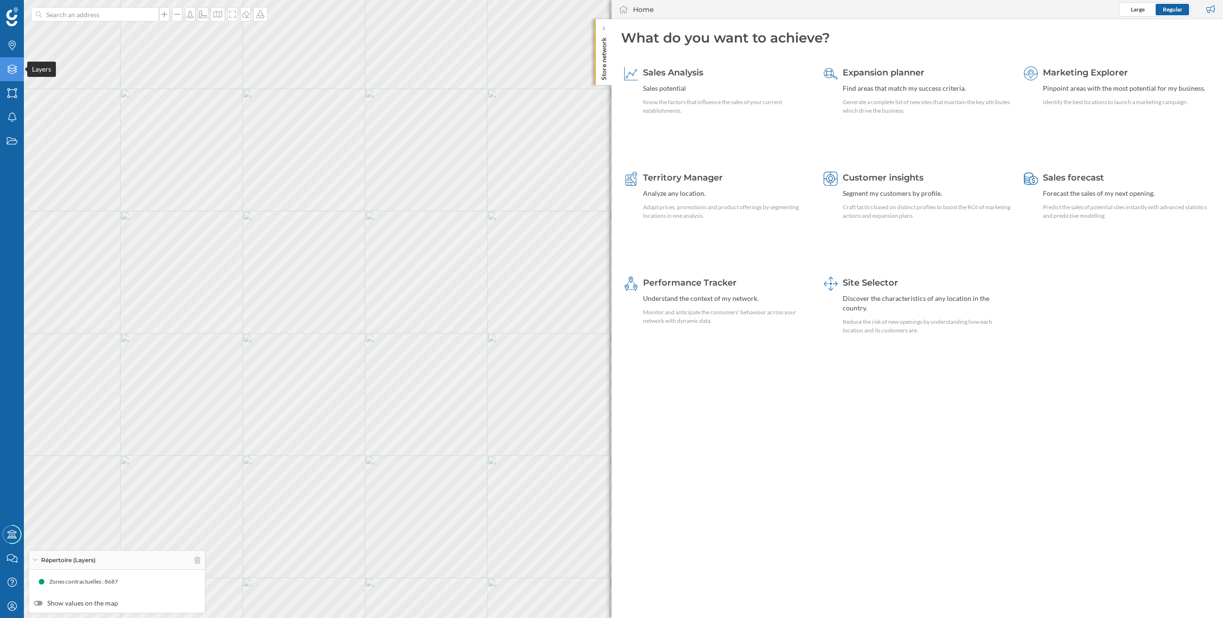
click at [14, 70] on icon at bounding box center [12, 70] width 10 height 10
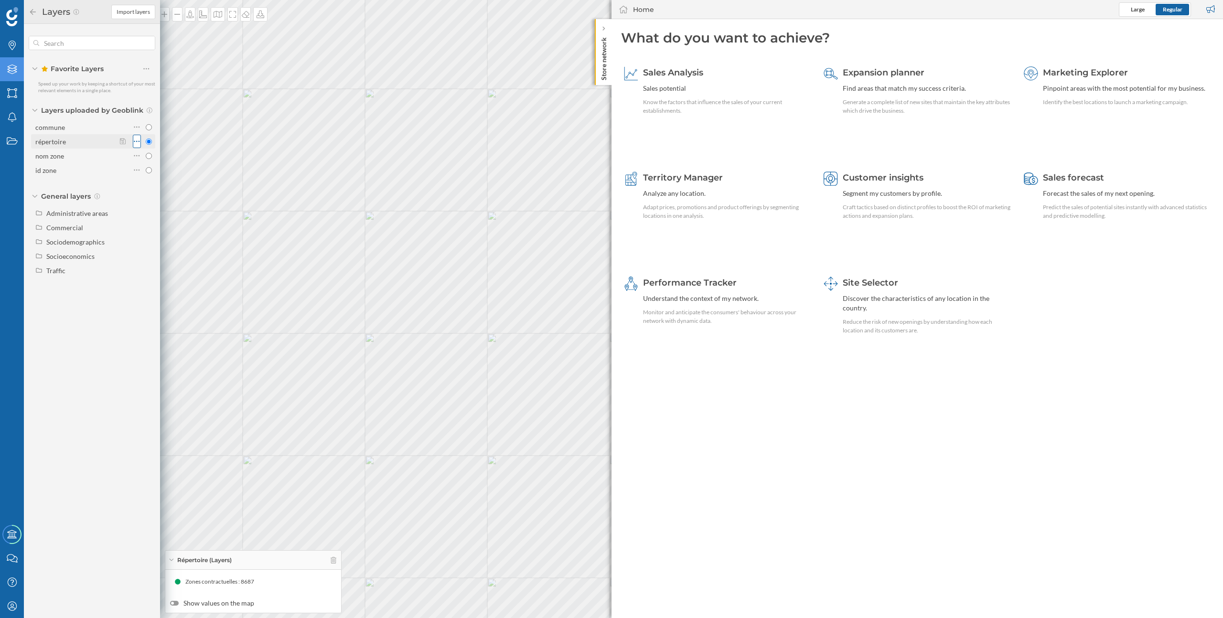
click at [136, 147] on div at bounding box center [137, 141] width 8 height 13
click at [138, 143] on icon at bounding box center [137, 142] width 6 height 10
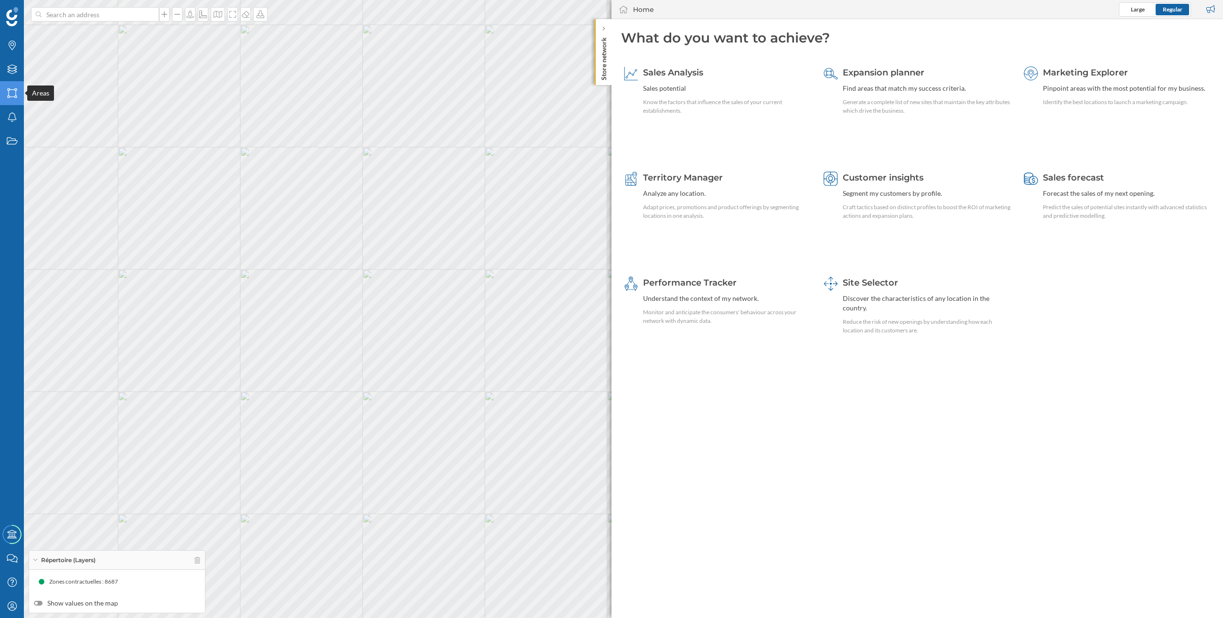
click at [11, 94] on icon "Areas" at bounding box center [12, 93] width 12 height 10
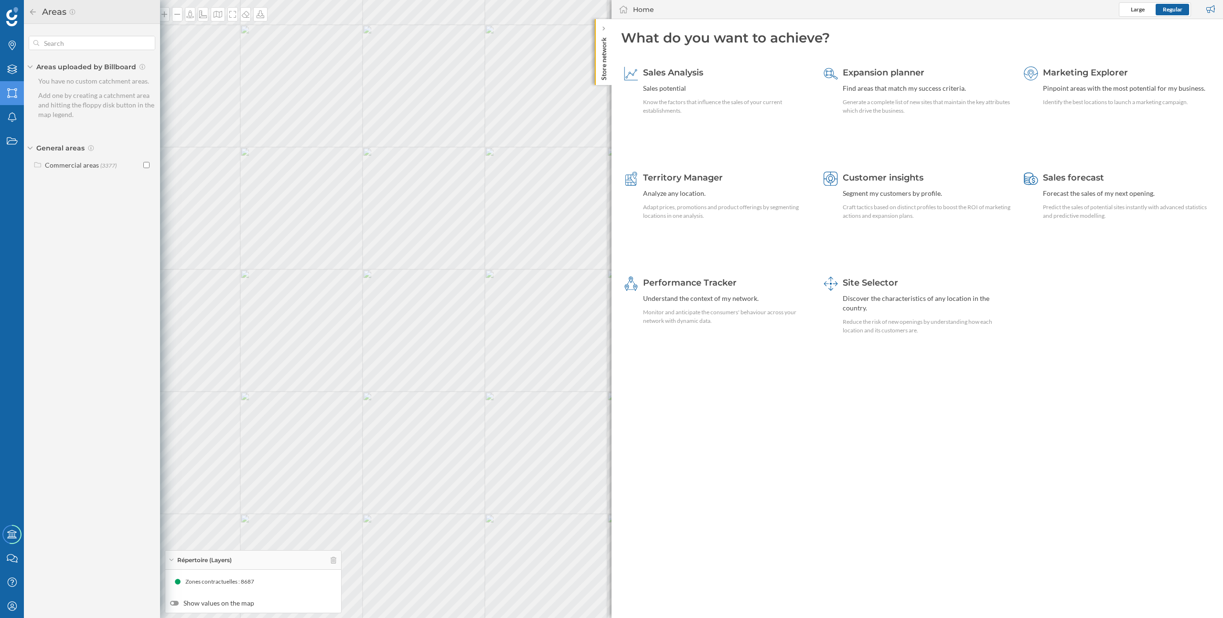
click at [63, 100] on p "Add one by creating a catchment area and hitting the floppy disk button in the …" at bounding box center [96, 105] width 117 height 29
click at [139, 67] on icon at bounding box center [142, 67] width 7 height 6
drag, startPoint x: 82, startPoint y: 112, endPoint x: 65, endPoint y: 80, distance: 35.9
click at [65, 80] on div "You have no custom catchment areas. Add one by creating a catchment area and hi…" at bounding box center [96, 97] width 117 height 43
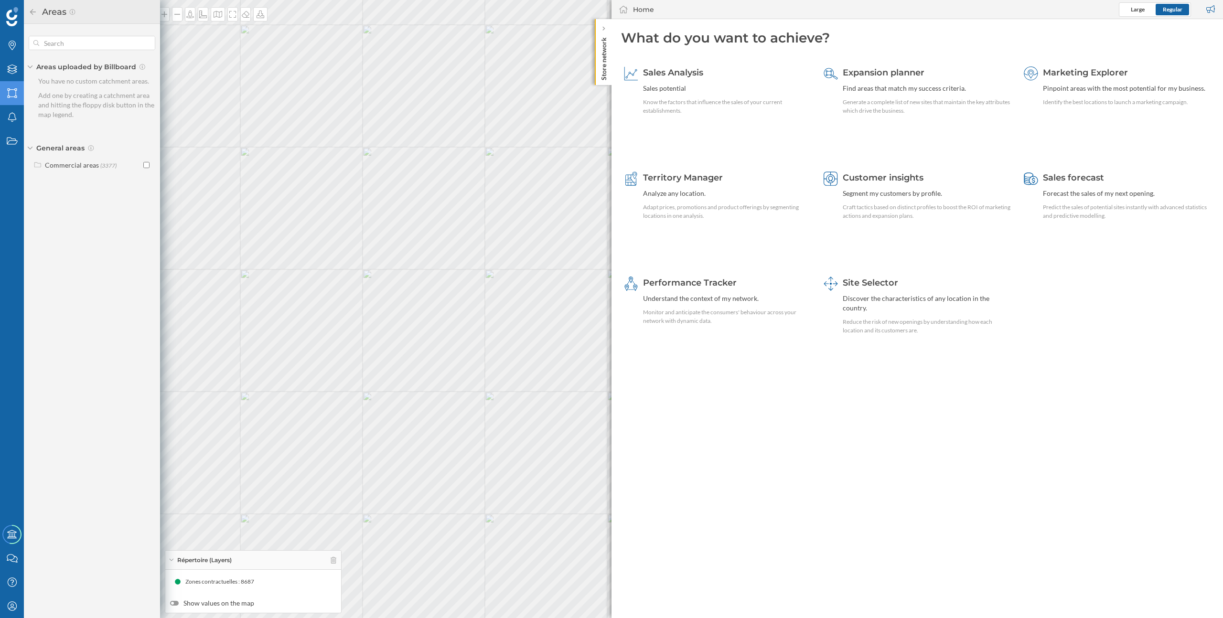
click at [65, 80] on p "You have no custom catchment areas." at bounding box center [96, 81] width 117 height 10
drag, startPoint x: 31, startPoint y: 80, endPoint x: 116, endPoint y: 125, distance: 95.5
click at [116, 124] on div "Areas uploaded by Billboard You have no custom catchment areas. Add one by crea…" at bounding box center [92, 104] width 136 height 160
click at [113, 121] on div "Areas uploaded by Billboard You have no custom catchment areas. Add one by crea…" at bounding box center [92, 104] width 136 height 160
drag, startPoint x: 113, startPoint y: 121, endPoint x: 105, endPoint y: 99, distance: 23.9
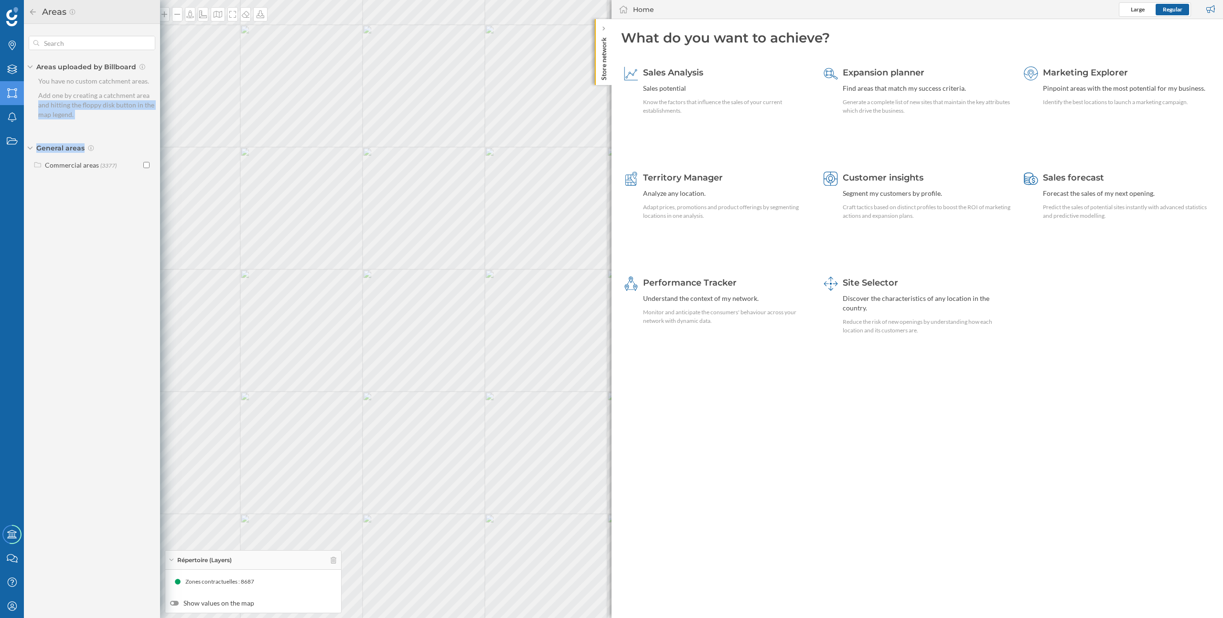
click at [105, 99] on div "Areas uploaded by Billboard You have no custom catchment areas. Add one by crea…" at bounding box center [92, 104] width 136 height 160
click at [105, 99] on p "Add one by creating a catchment area and hitting the floppy disk button in the …" at bounding box center [96, 105] width 117 height 29
click at [12, 68] on icon at bounding box center [12, 70] width 10 height 10
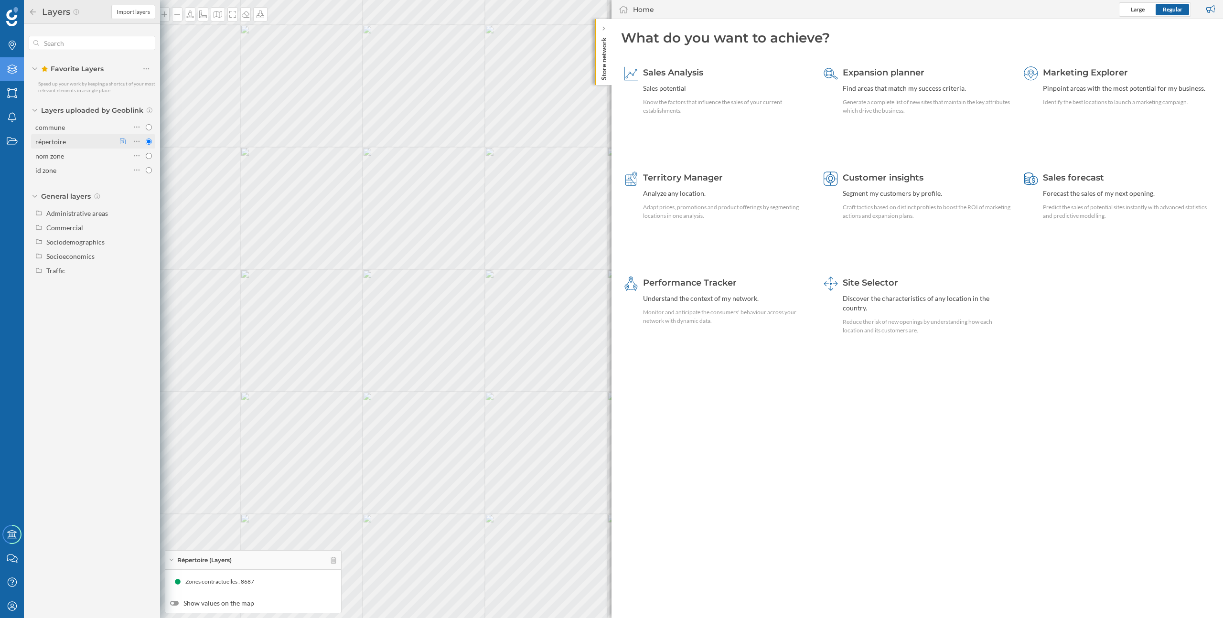
click at [122, 141] on icon at bounding box center [123, 141] width 6 height 7
click at [184, 192] on span "Select a category of the area" at bounding box center [171, 195] width 83 height 10
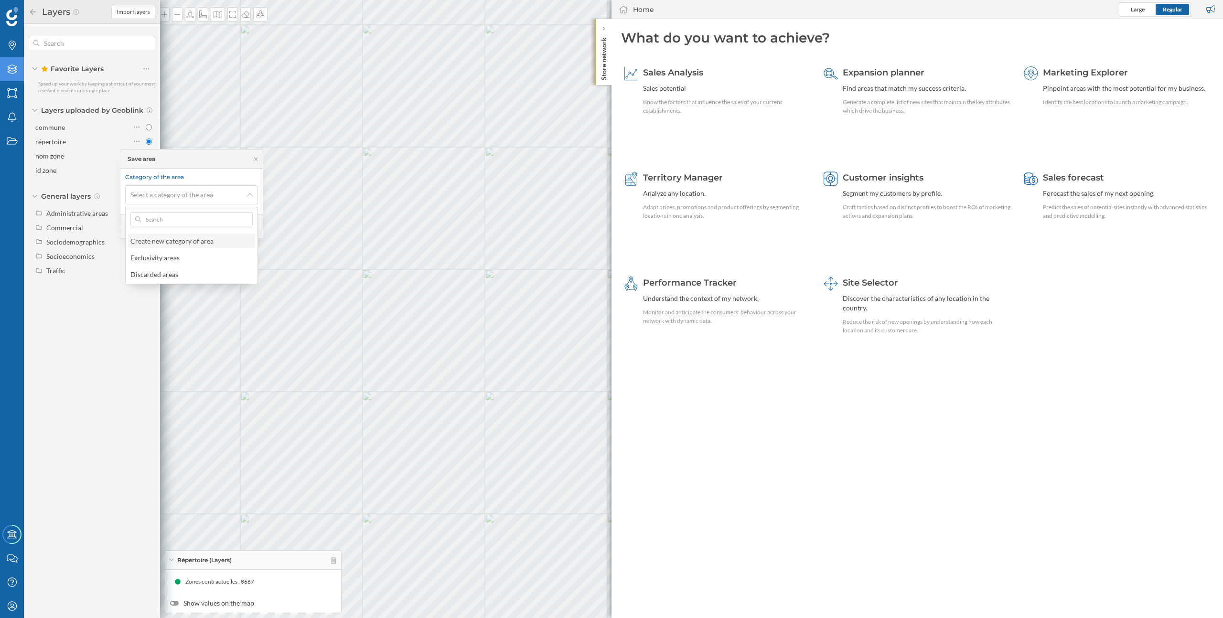
click at [187, 240] on div "Create new category of area" at bounding box center [171, 241] width 83 height 8
click at [188, 234] on input at bounding box center [191, 230] width 133 height 19
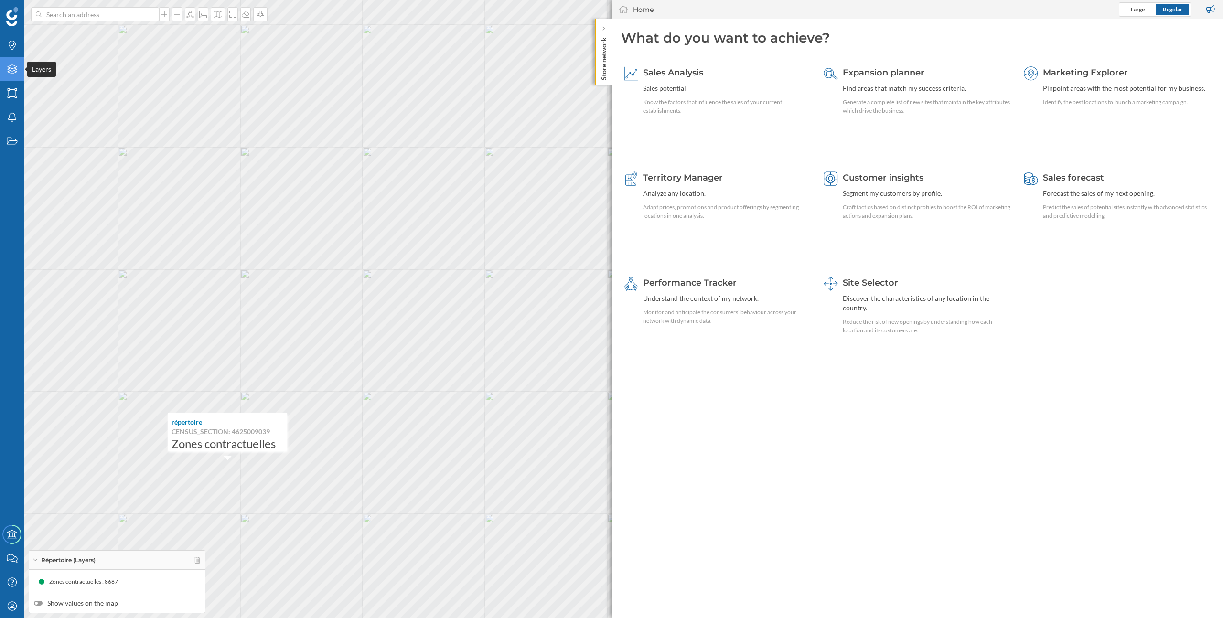
click at [10, 71] on icon at bounding box center [12, 70] width 10 height 10
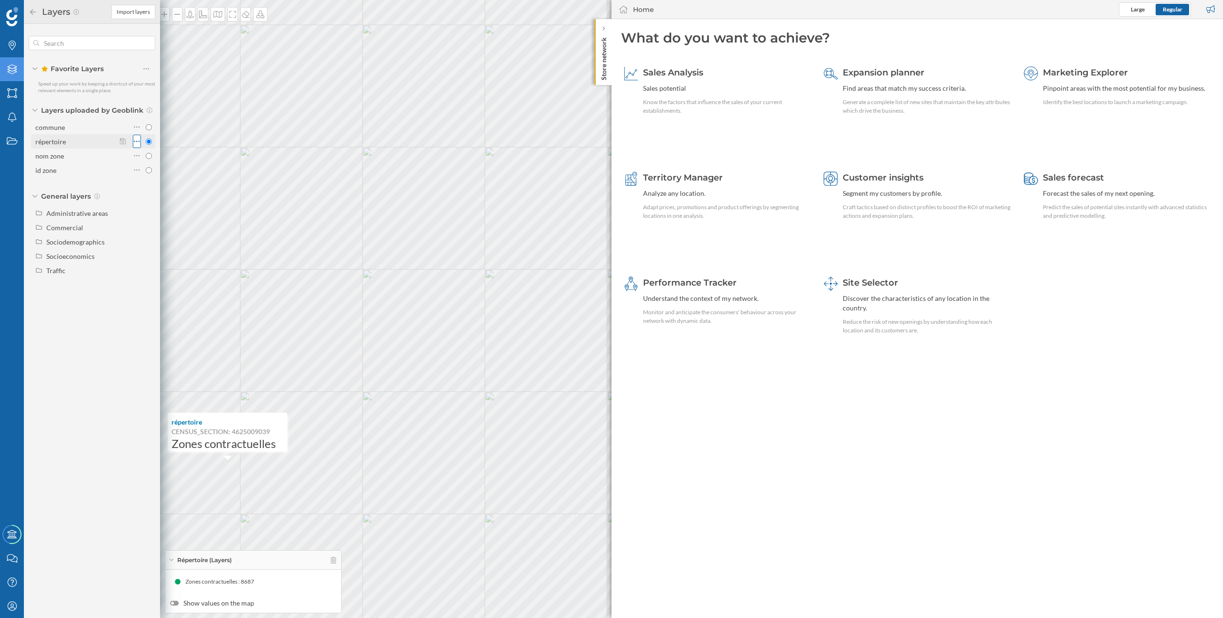
click at [140, 141] on div at bounding box center [137, 141] width 8 height 13
click at [125, 140] on icon at bounding box center [123, 141] width 6 height 7
click at [172, 191] on span "Select a category of the area" at bounding box center [171, 195] width 83 height 10
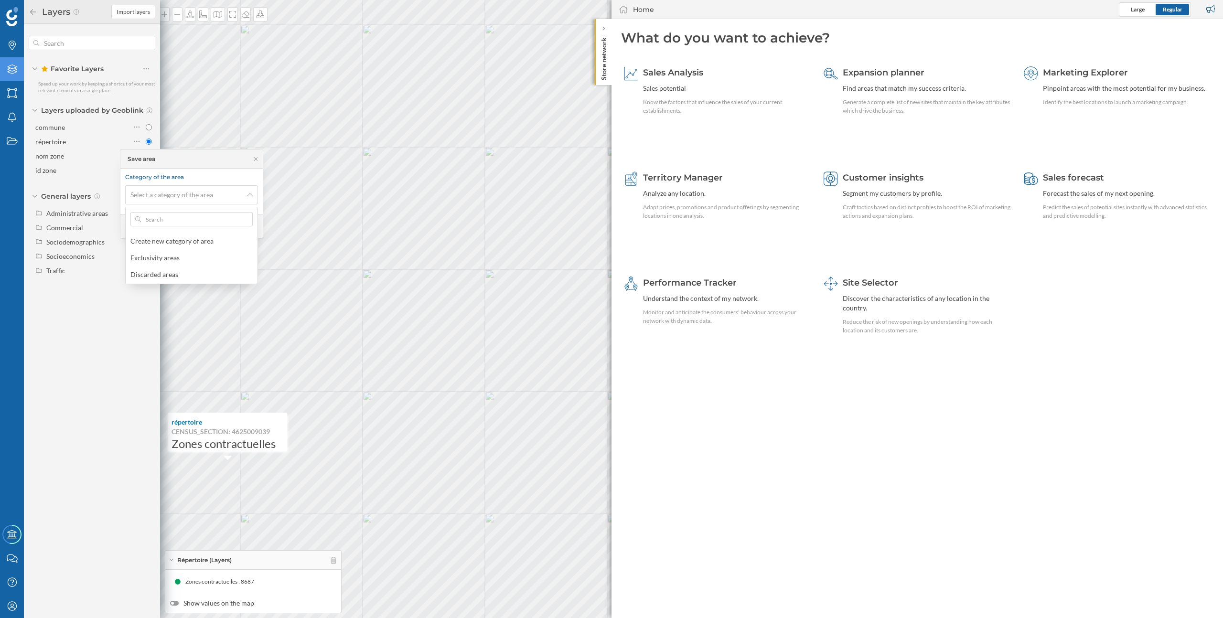
click at [174, 248] on div "Create new category of area Exclusivity areas Discarded areas" at bounding box center [192, 257] width 132 height 53
click at [174, 245] on div "Create new category of area" at bounding box center [174, 241] width 88 height 10
click at [174, 233] on input at bounding box center [191, 230] width 133 height 19
type input "Zones contractuelles"
click at [239, 264] on div "Save" at bounding box center [244, 262] width 27 height 14
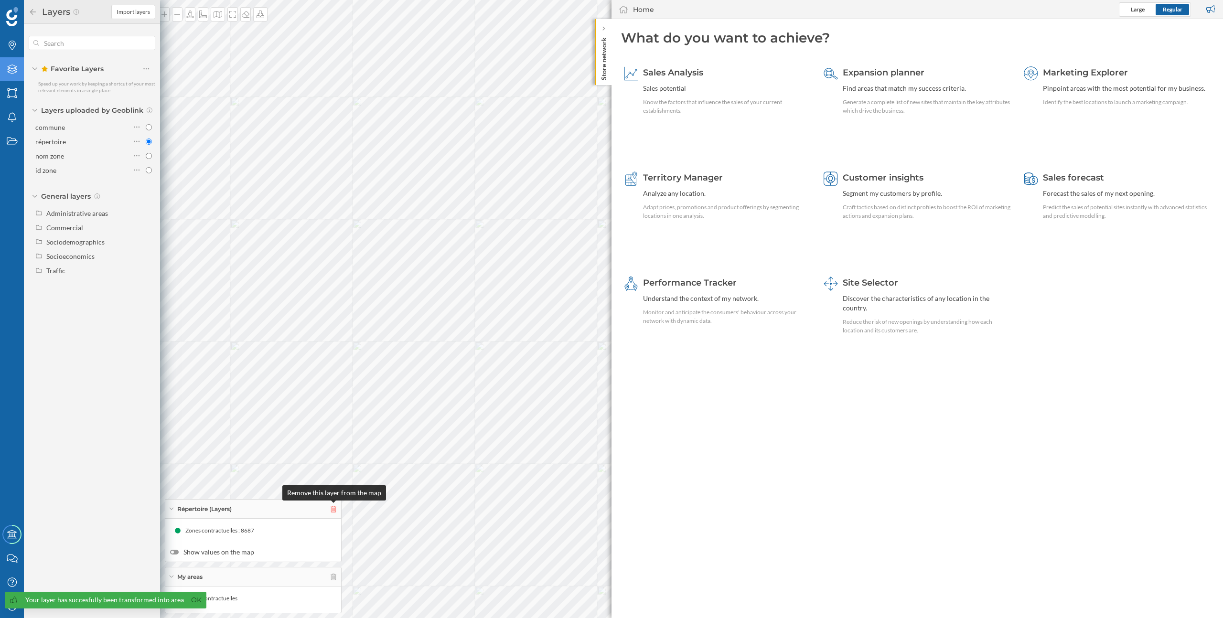
click at [334, 508] on icon at bounding box center [334, 509] width 6 height 7
radio input "false"
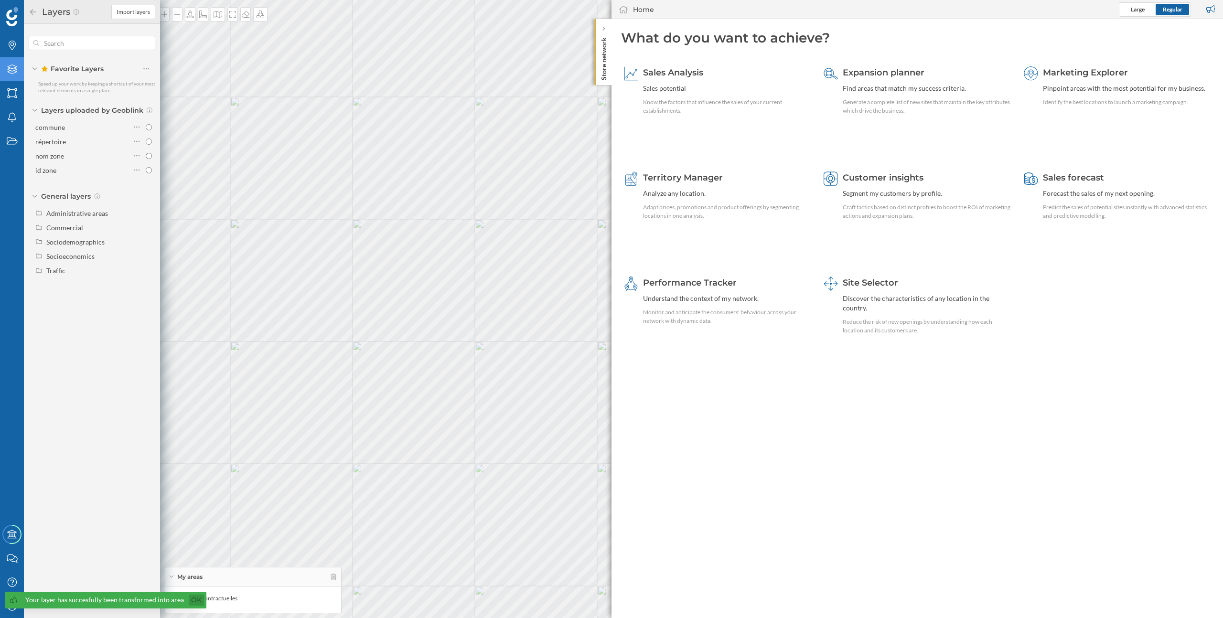
click at [195, 598] on link "Ok" at bounding box center [196, 600] width 15 height 11
click at [15, 92] on icon at bounding box center [12, 93] width 10 height 10
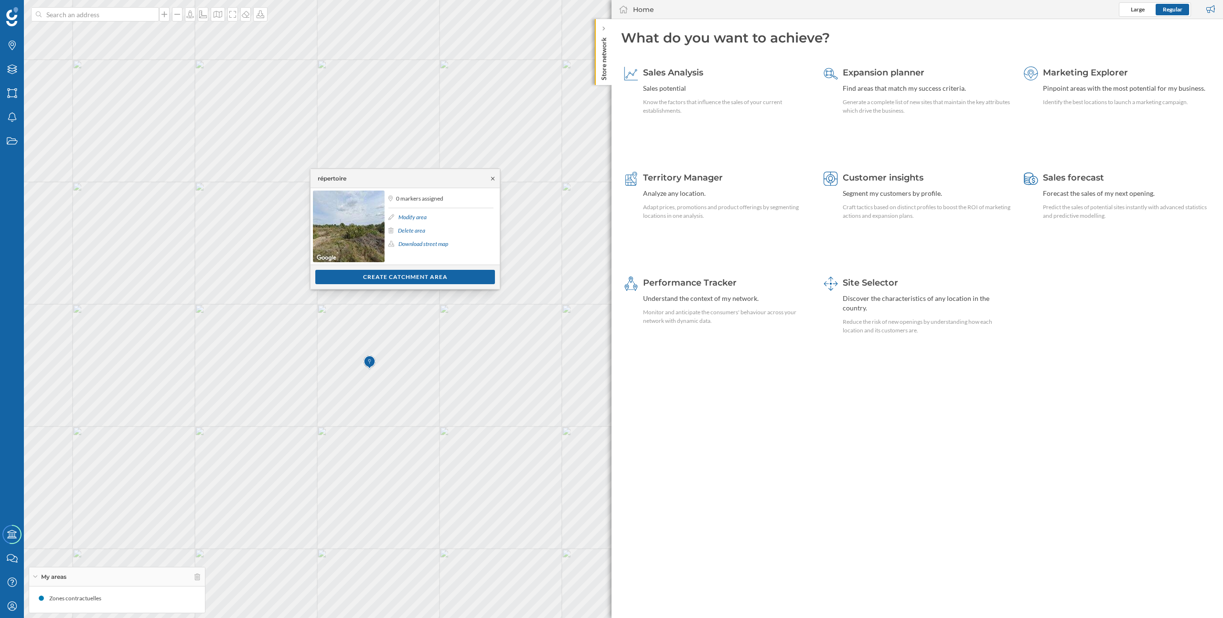
click at [495, 178] on icon at bounding box center [492, 179] width 7 height 6
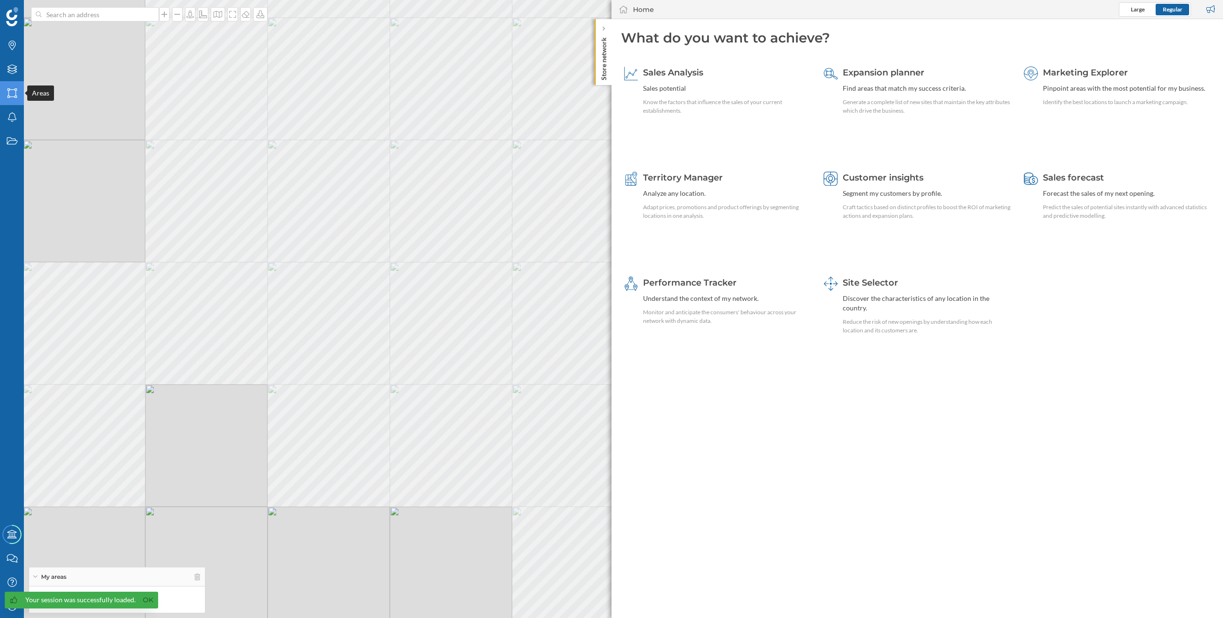
click at [14, 99] on div "Areas" at bounding box center [12, 93] width 24 height 24
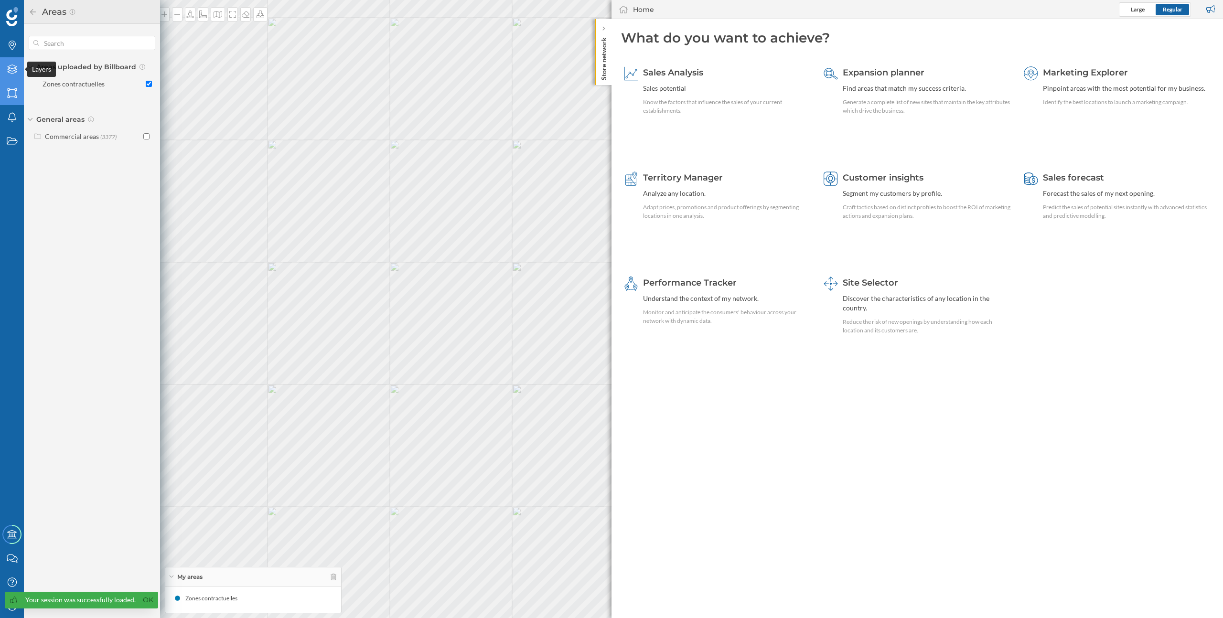
click at [6, 72] on icon "Layers" at bounding box center [12, 70] width 12 height 10
click at [139, 140] on icon at bounding box center [137, 142] width 6 height 10
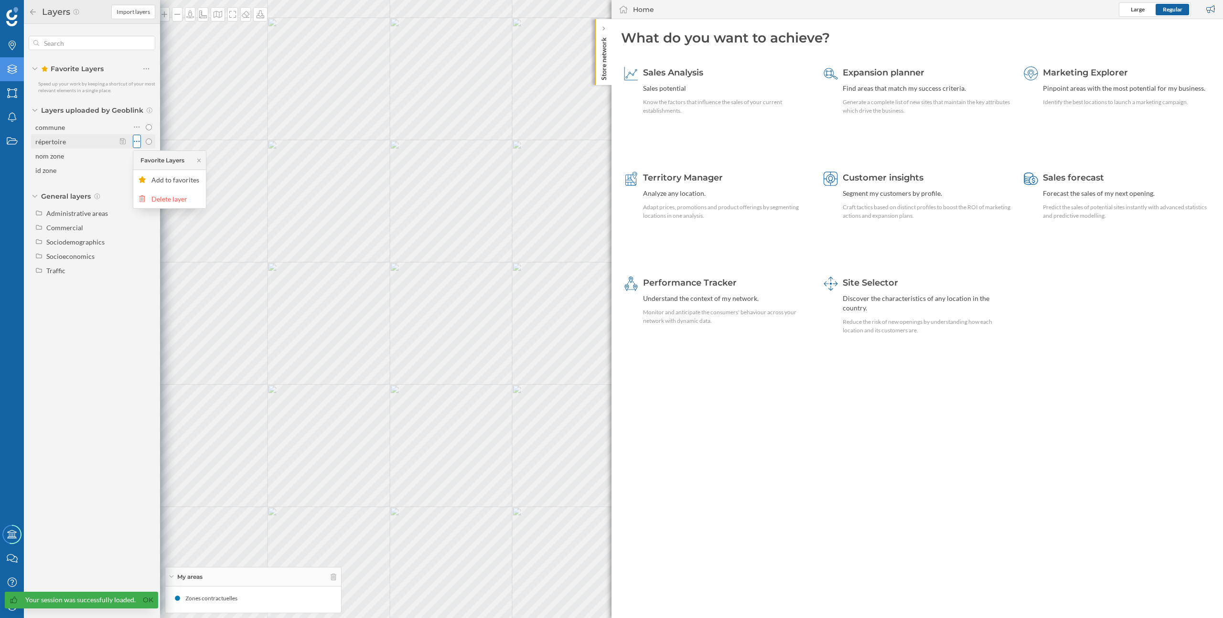
click at [139, 140] on icon at bounding box center [137, 142] width 6 height 10
click at [59, 146] on div "répertoire" at bounding box center [75, 142] width 80 height 10
click at [146, 145] on input "répertoire" at bounding box center [149, 142] width 6 height 6
radio input "true"
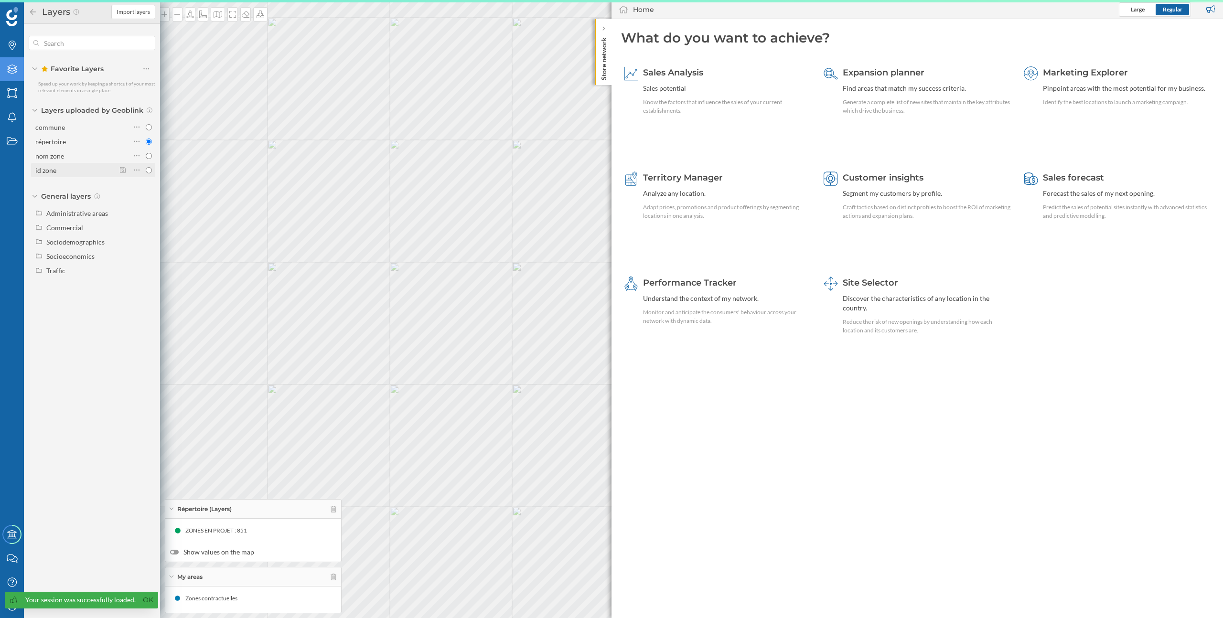
click at [0, 0] on div at bounding box center [0, 0] width 0 height 0
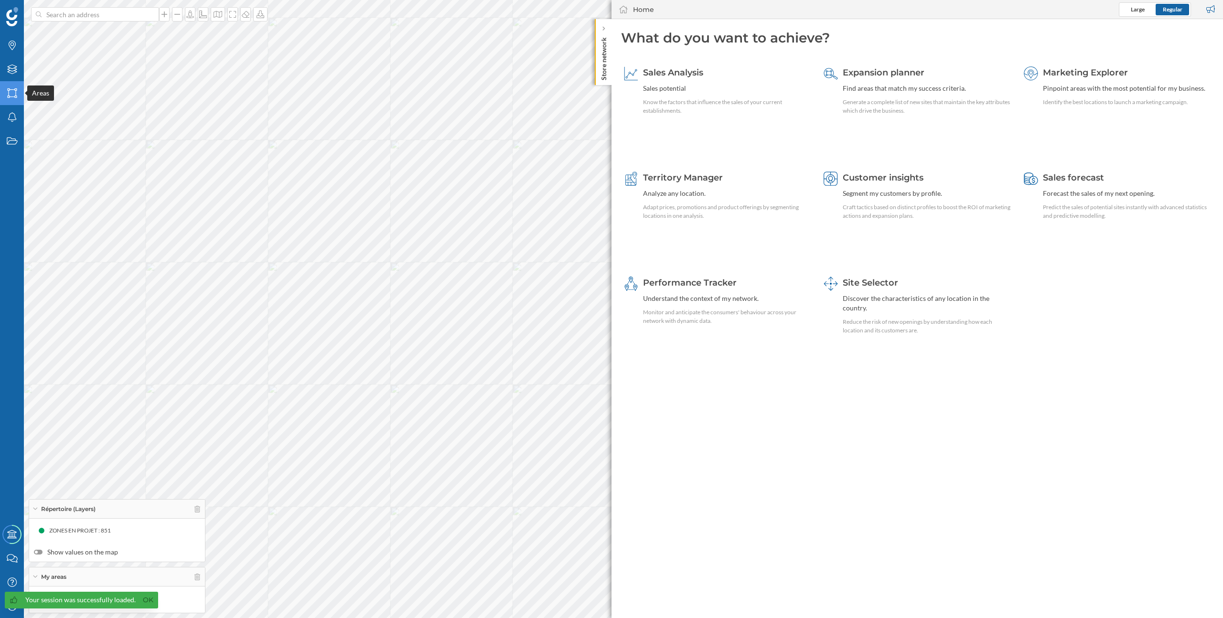
click at [9, 97] on icon at bounding box center [12, 93] width 10 height 10
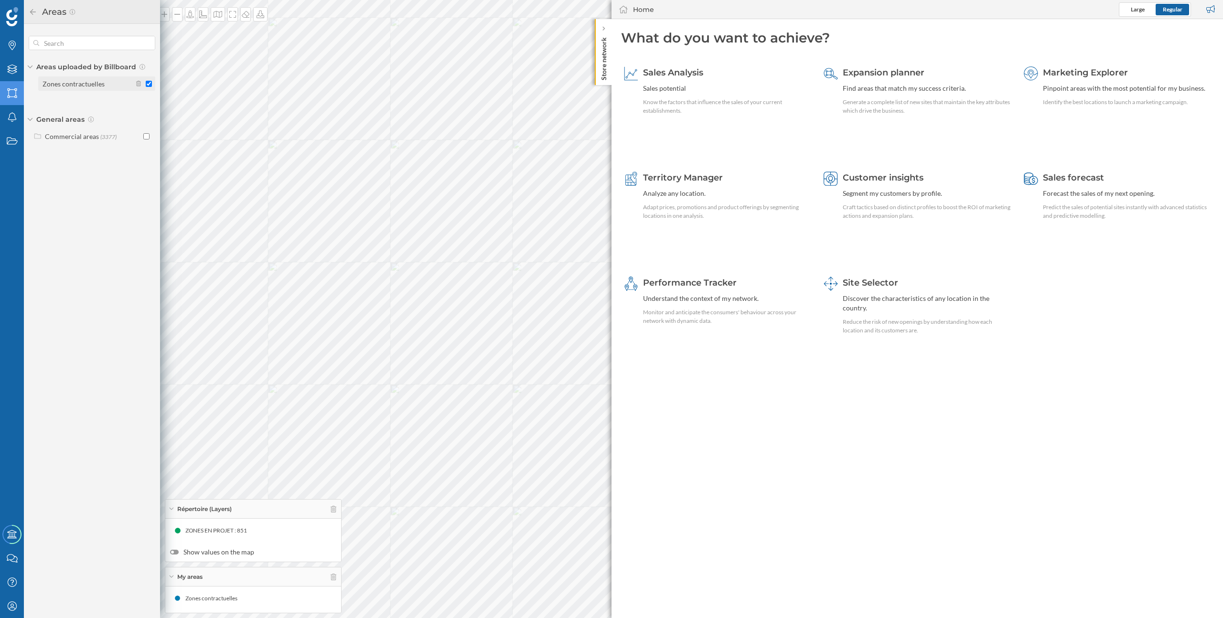
click at [149, 86] on input "Zones contractuelles" at bounding box center [149, 84] width 6 height 6
checkbox input "false"
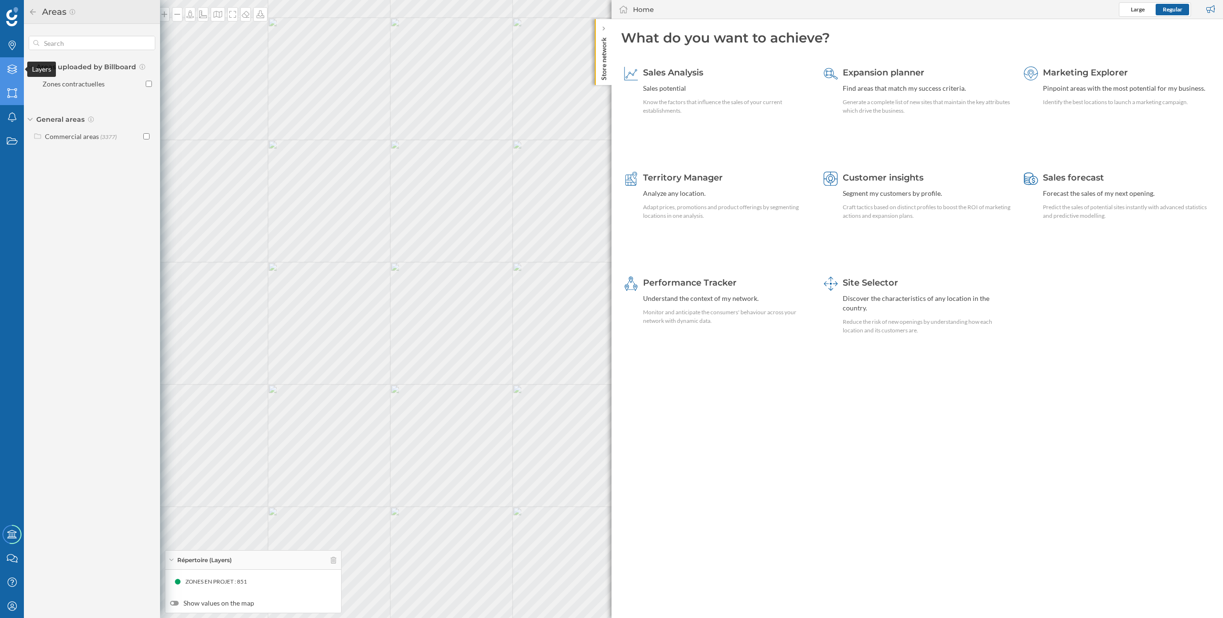
click at [14, 75] on div "Layers" at bounding box center [12, 69] width 24 height 24
click at [138, 141] on icon at bounding box center [137, 142] width 6 height 10
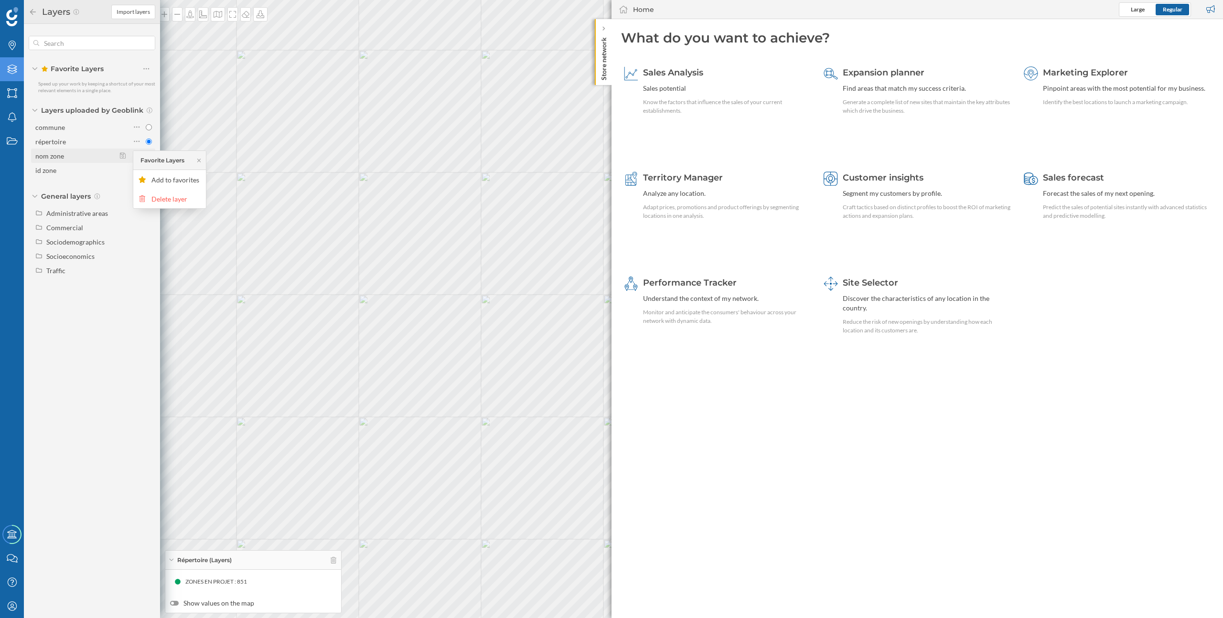
click at [117, 158] on div "nom zone" at bounding box center [93, 155] width 117 height 13
click at [146, 158] on input "nom zone" at bounding box center [149, 156] width 6 height 6
radio input "true"
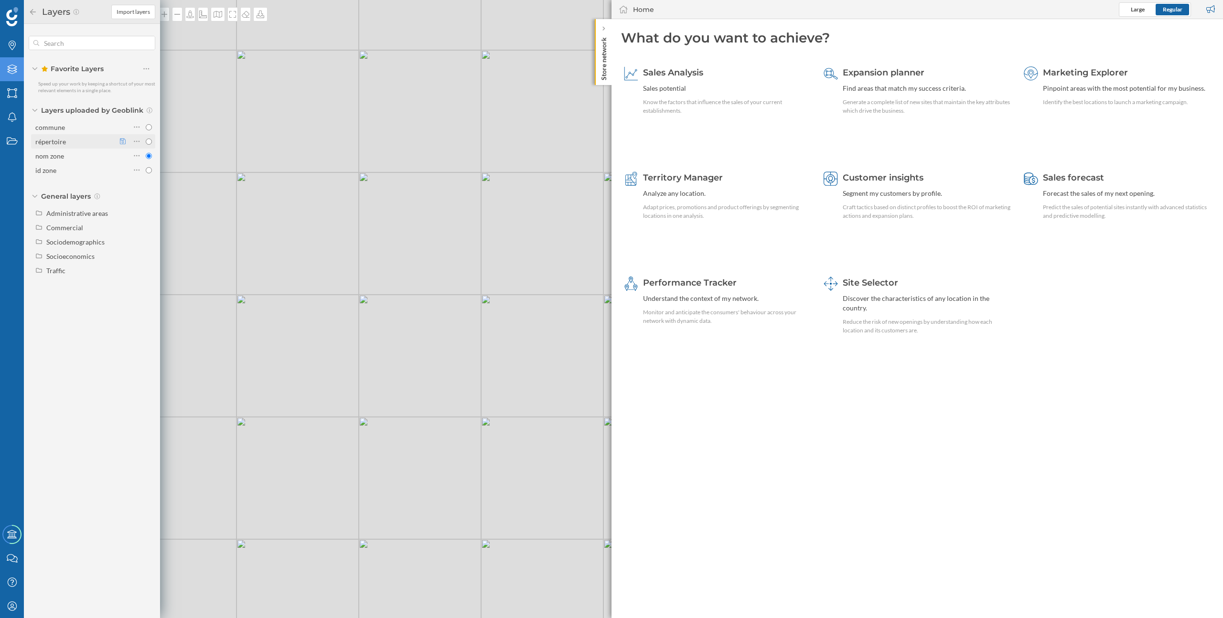
click at [122, 142] on icon at bounding box center [123, 141] width 6 height 7
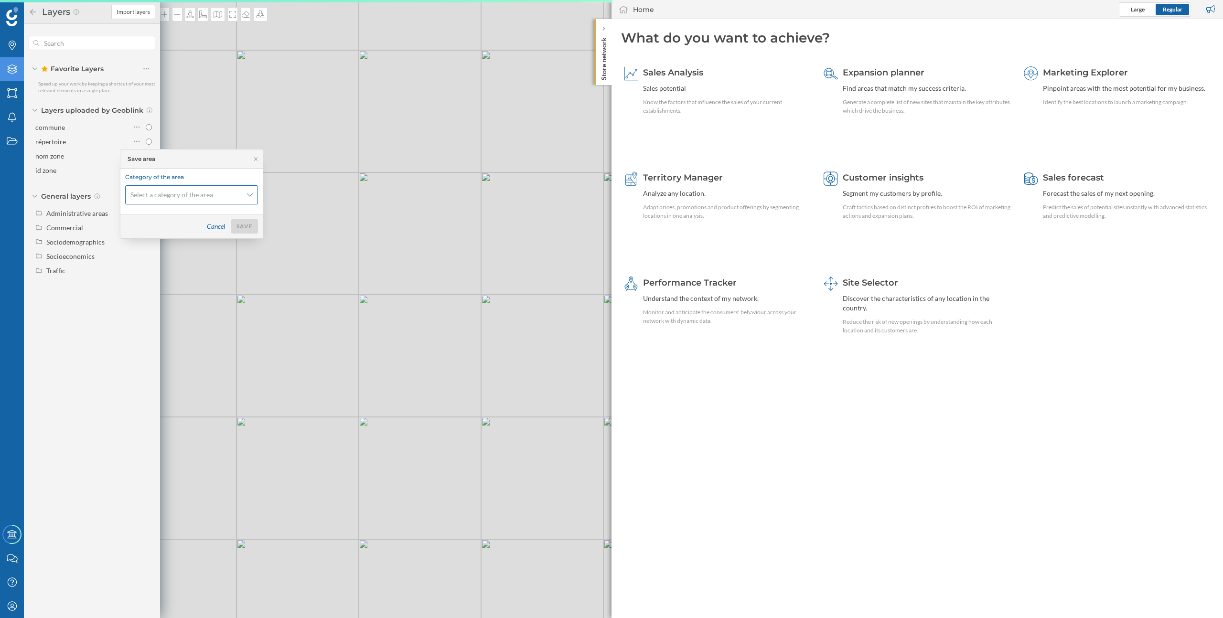
click at [167, 191] on span "Select a category of the area" at bounding box center [171, 195] width 83 height 10
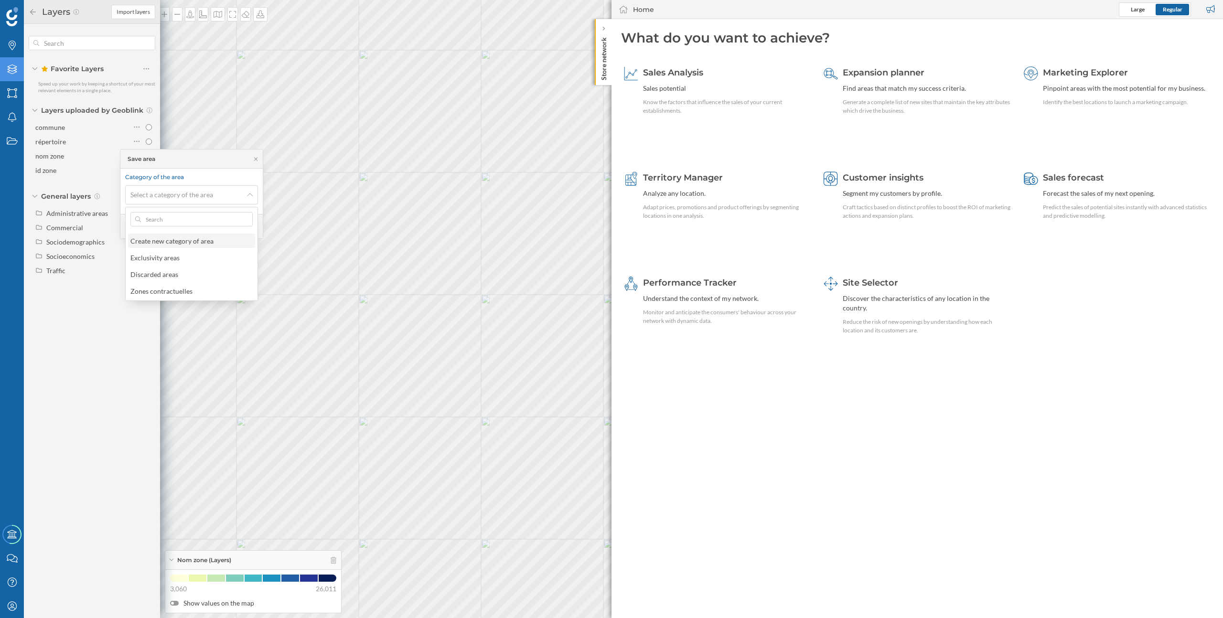
click at [169, 238] on div "Create new category of area" at bounding box center [171, 241] width 83 height 8
click at [189, 238] on input at bounding box center [191, 230] width 133 height 19
type input "Zones en projet"
click at [249, 263] on div "Save" at bounding box center [244, 262] width 27 height 14
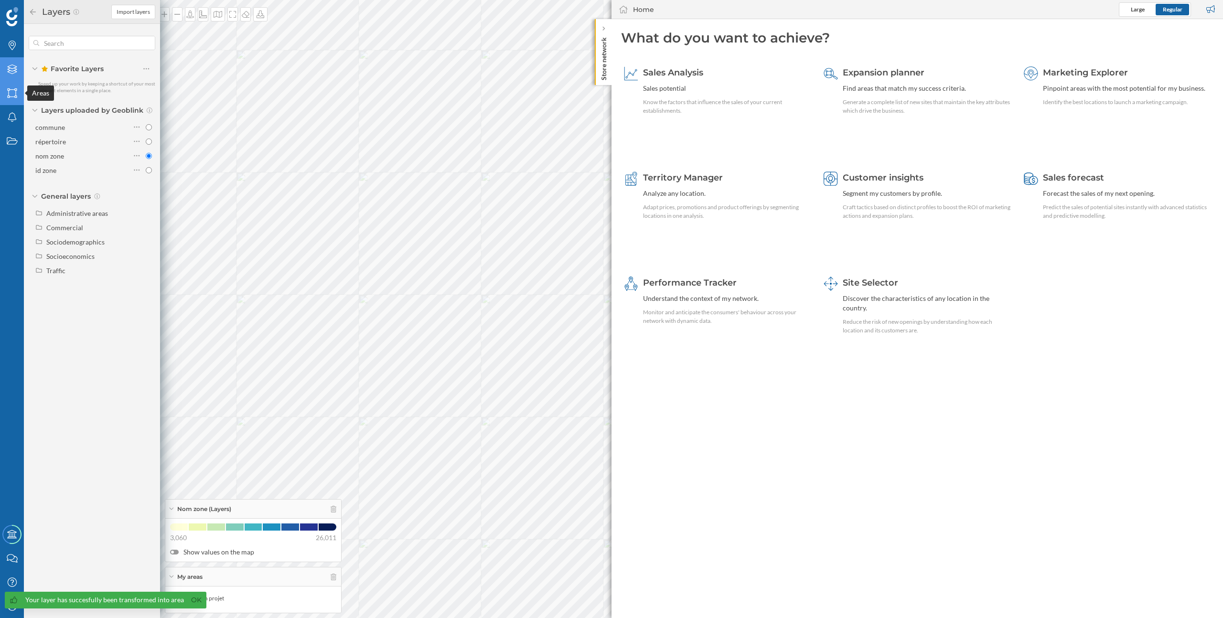
click at [11, 94] on icon "Areas" at bounding box center [12, 93] width 12 height 10
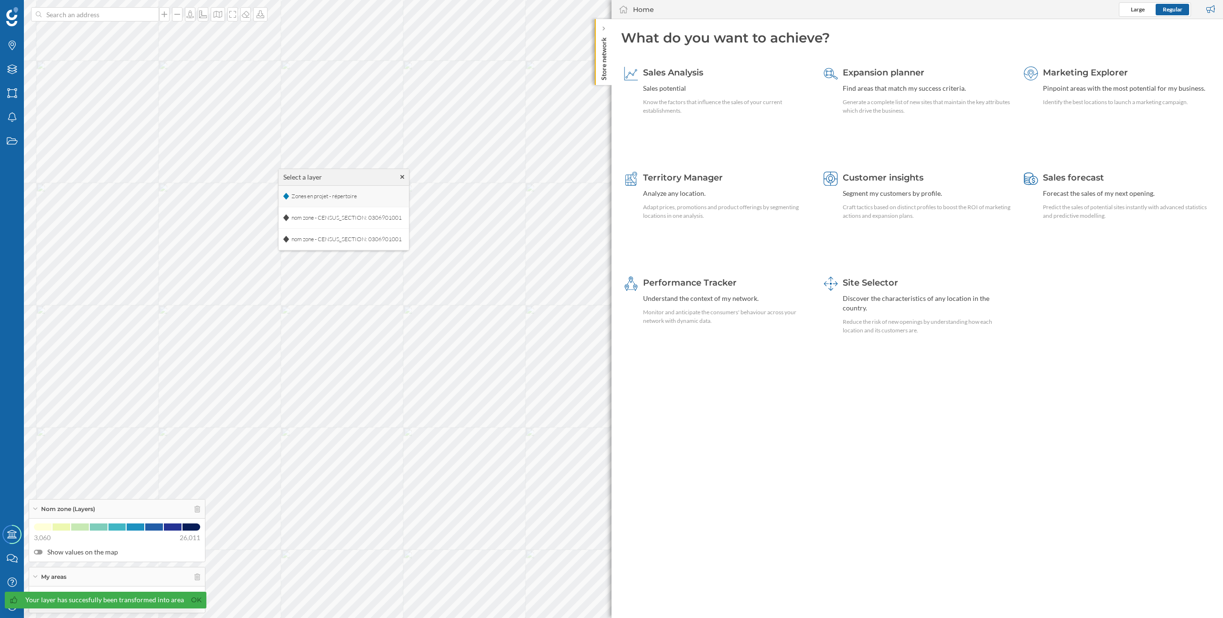
click at [347, 197] on span "Zones en projet - répertoire" at bounding box center [324, 196] width 70 height 14
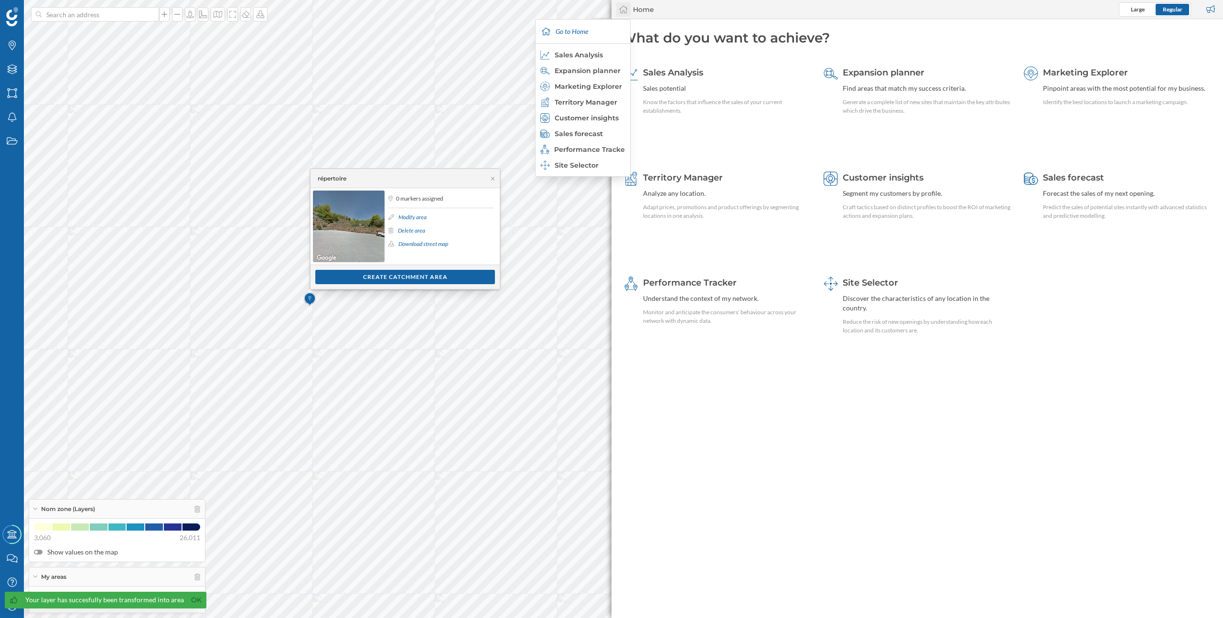
click at [629, 7] on div at bounding box center [623, 9] width 14 height 14
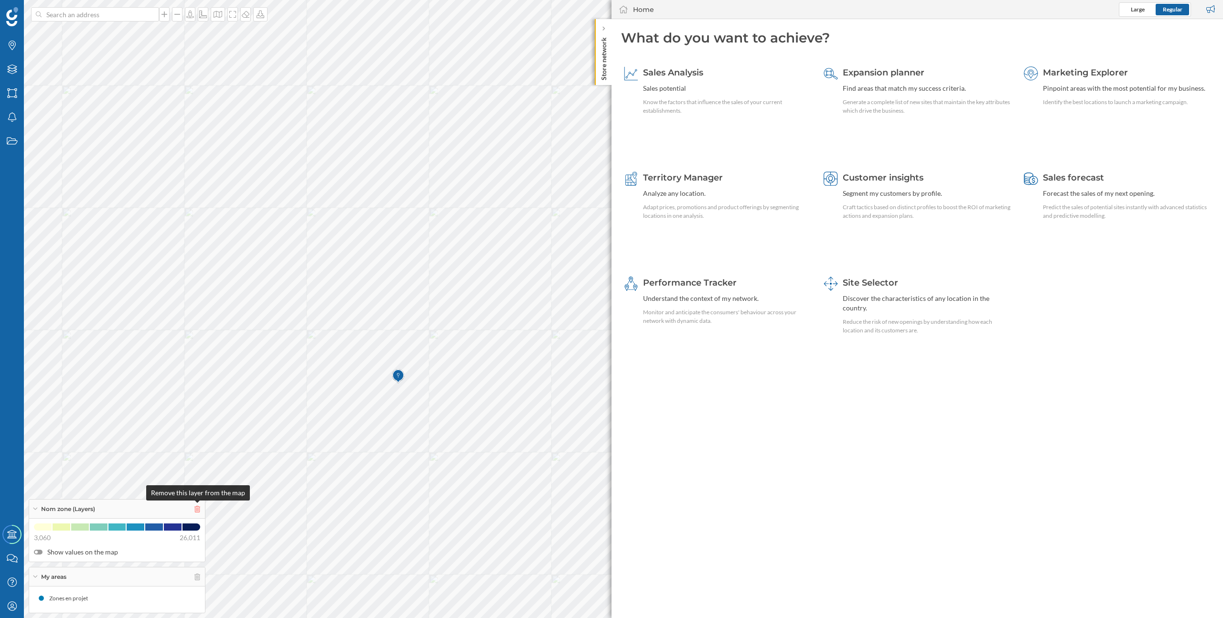
click at [199, 508] on icon at bounding box center [197, 509] width 6 height 7
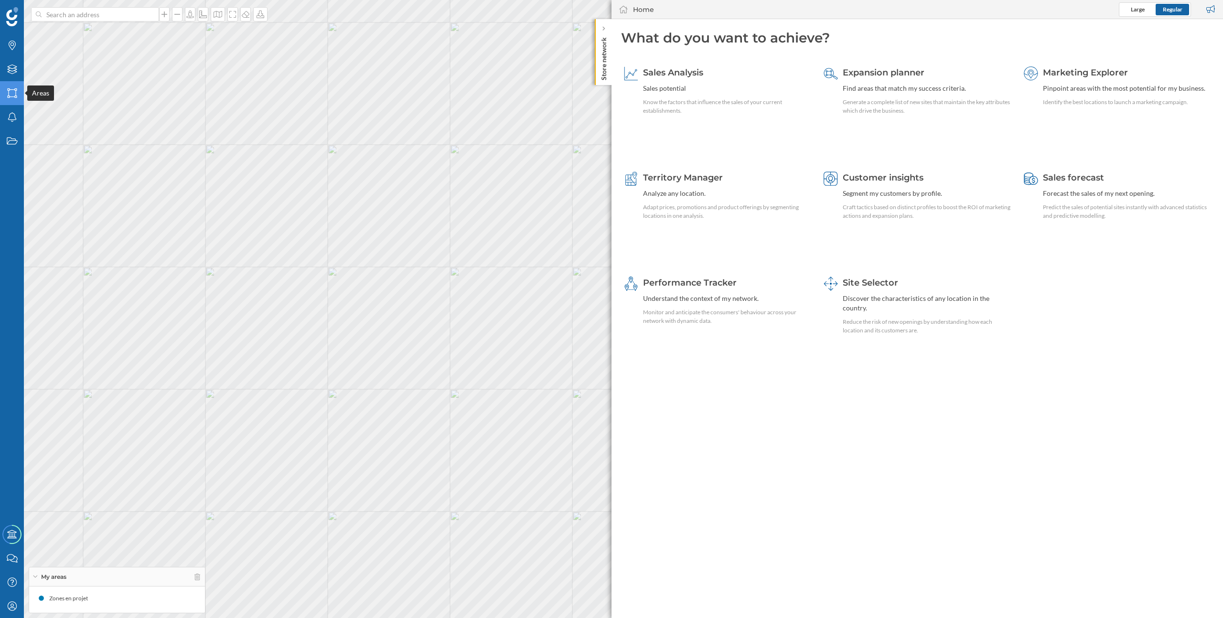
click at [16, 95] on icon "Areas" at bounding box center [12, 93] width 12 height 10
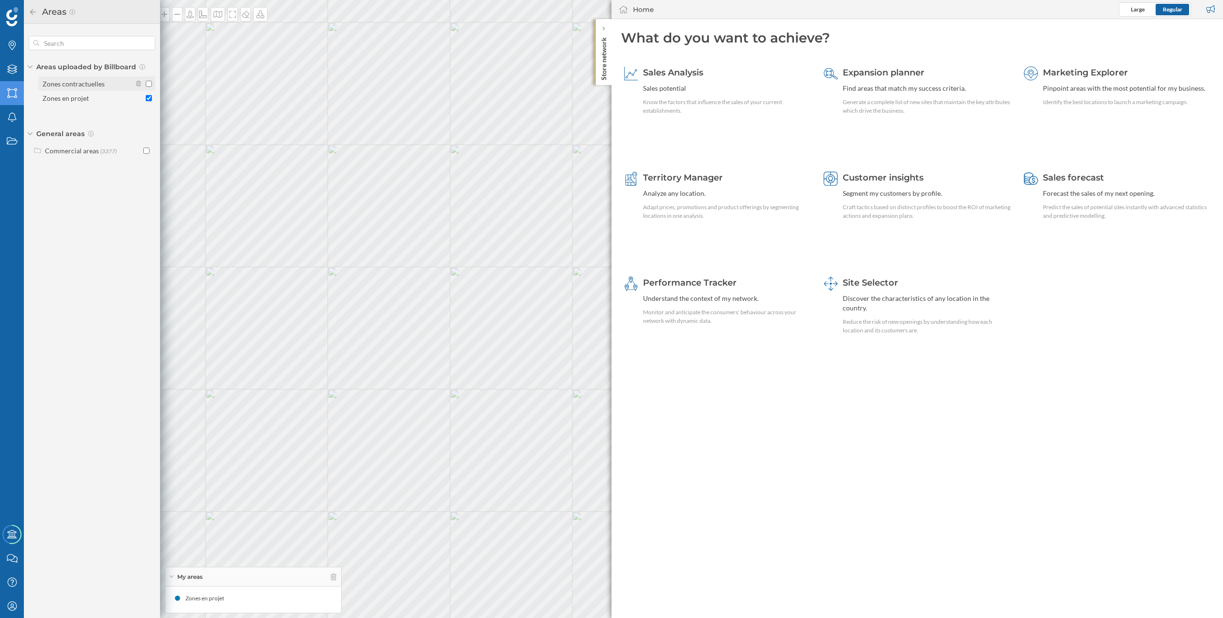
click at [97, 85] on div "Zones contractuelles" at bounding box center [74, 84] width 62 height 8
click at [146, 85] on input "Zones contractuelles" at bounding box center [149, 84] width 6 height 6
checkbox input "true"
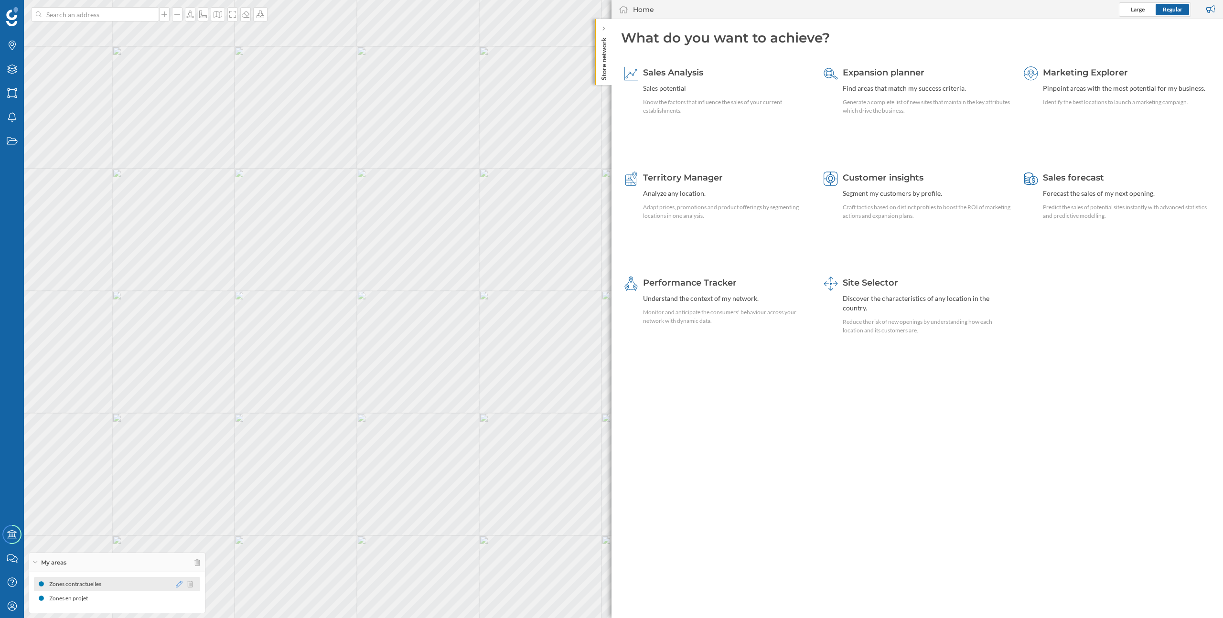
click at [180, 583] on icon at bounding box center [179, 584] width 7 height 7
click at [140, 549] on div at bounding box center [139, 548] width 10 height 10
click at [204, 509] on button "Save" at bounding box center [199, 507] width 47 height 14
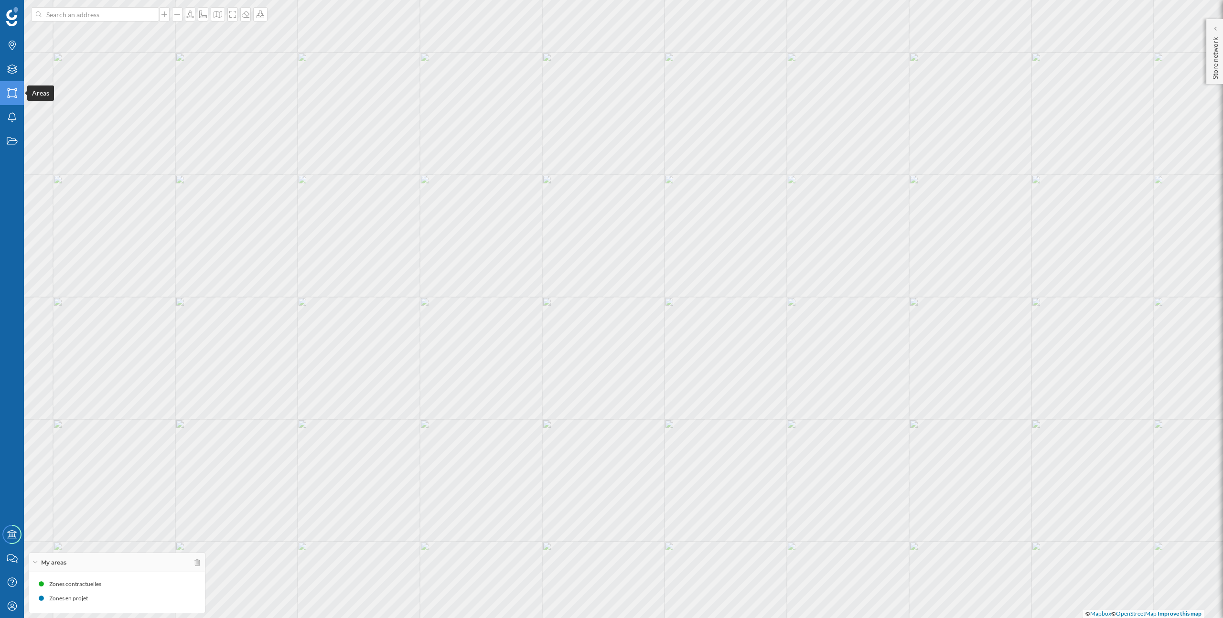
click at [10, 93] on icon "Areas" at bounding box center [12, 93] width 12 height 10
click at [519, 483] on img at bounding box center [518, 482] width 12 height 19
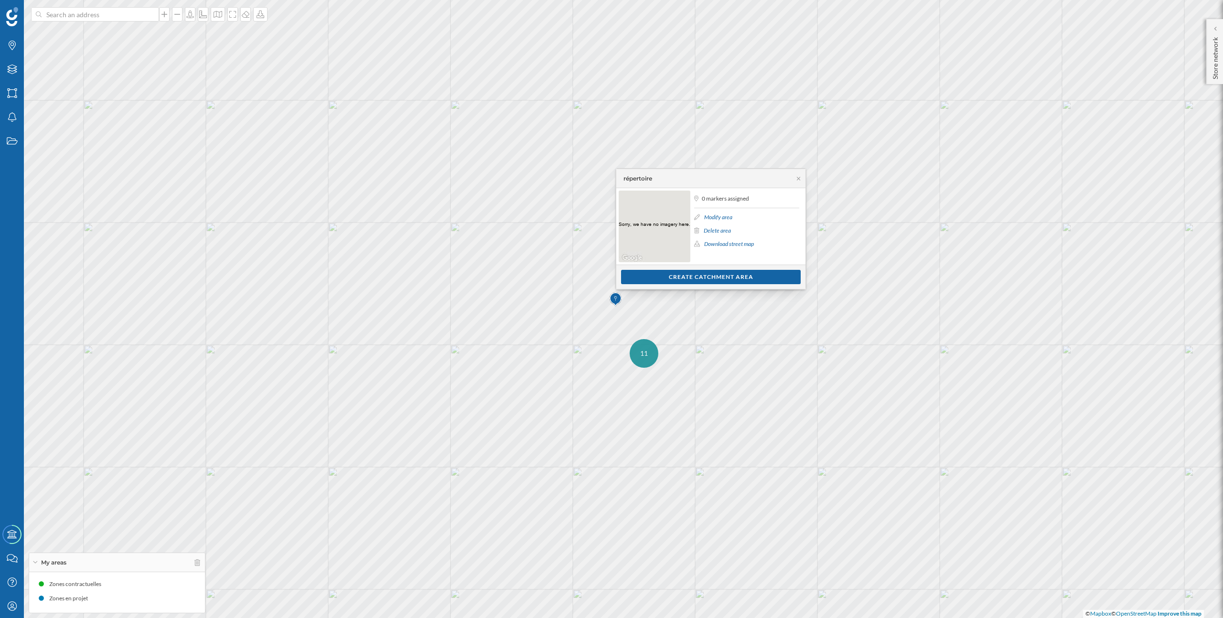
click at [715, 217] on link "Modify area" at bounding box center [718, 217] width 28 height 7
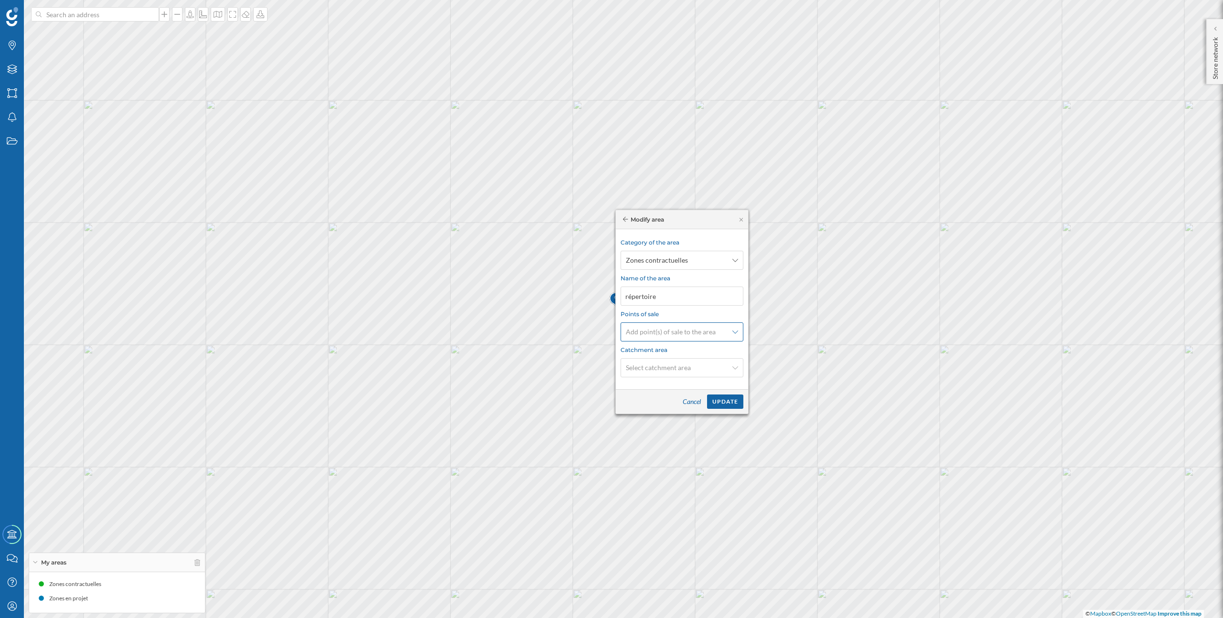
click at [667, 334] on div "Add point(s) of sale to the area" at bounding box center [682, 332] width 123 height 19
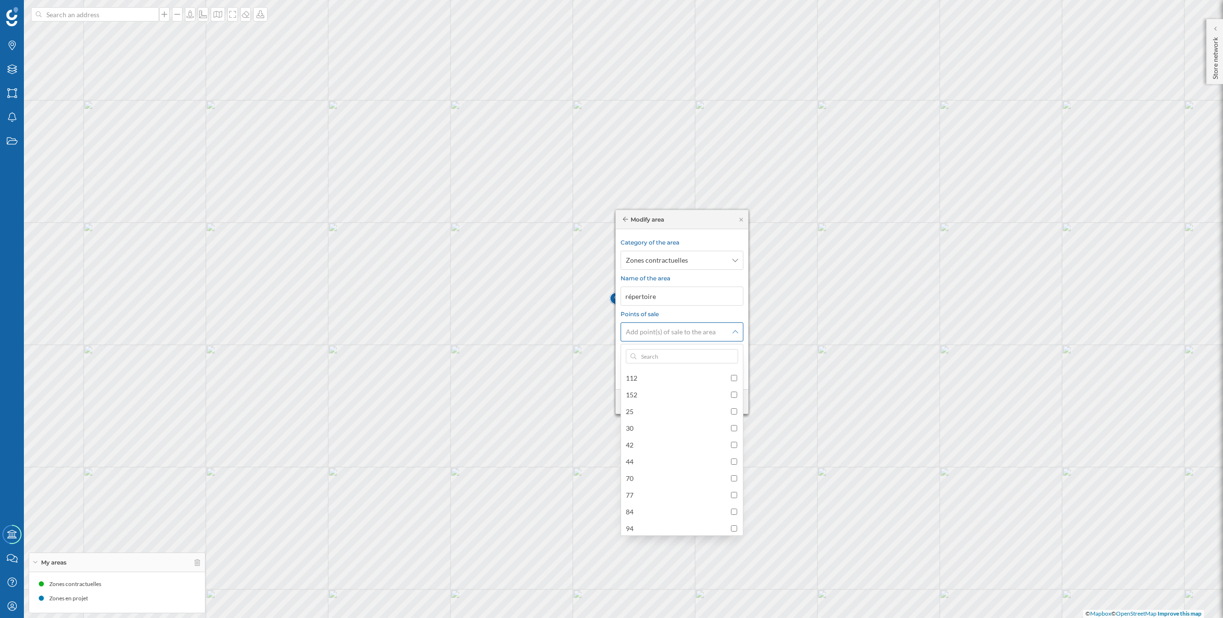
click at [667, 334] on div "Add point(s) of sale to the area" at bounding box center [682, 332] width 123 height 19
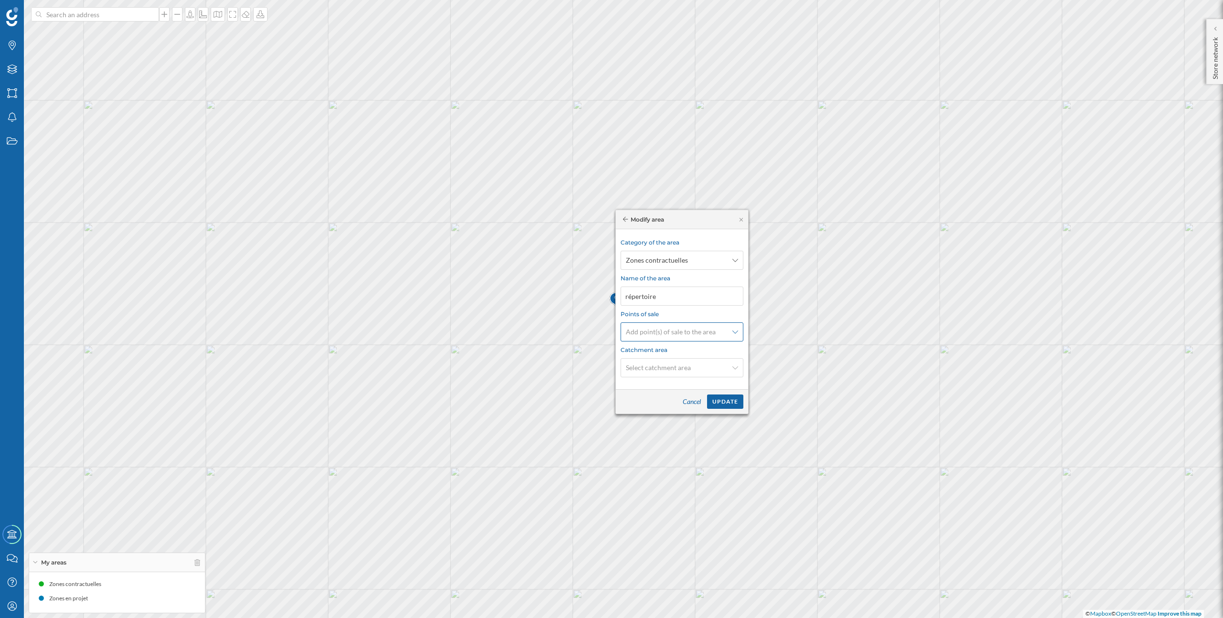
click at [666, 333] on div "Add point(s) of sale to the area" at bounding box center [682, 332] width 123 height 19
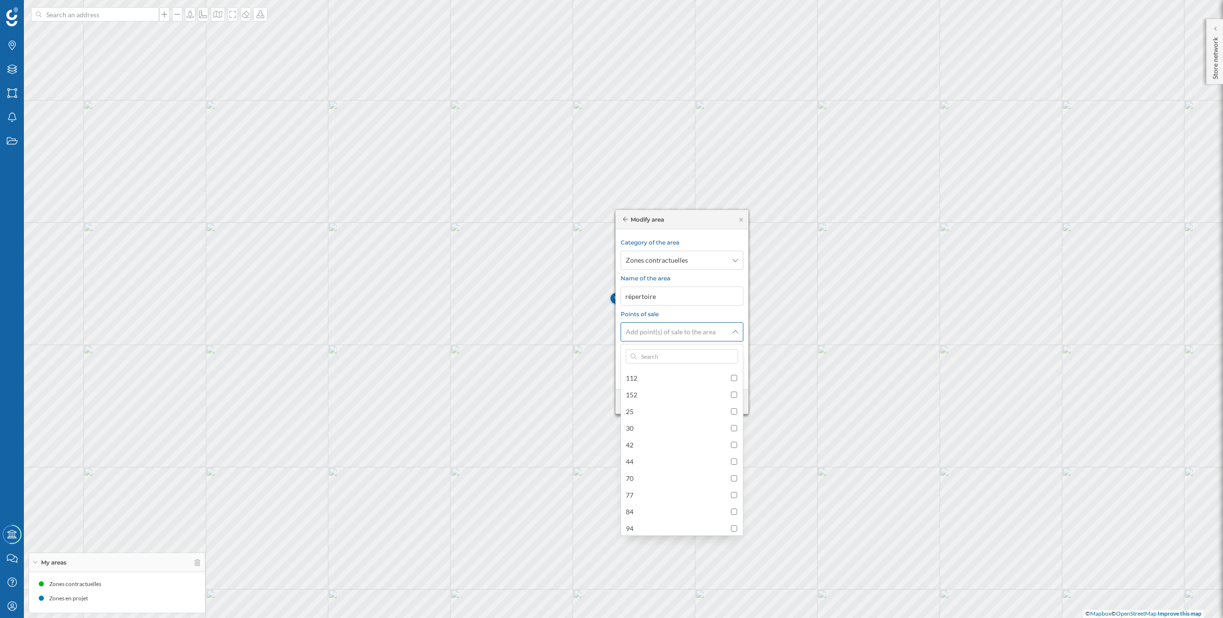
click at [662, 329] on div "Add point(s) of sale to the area" at bounding box center [682, 332] width 123 height 19
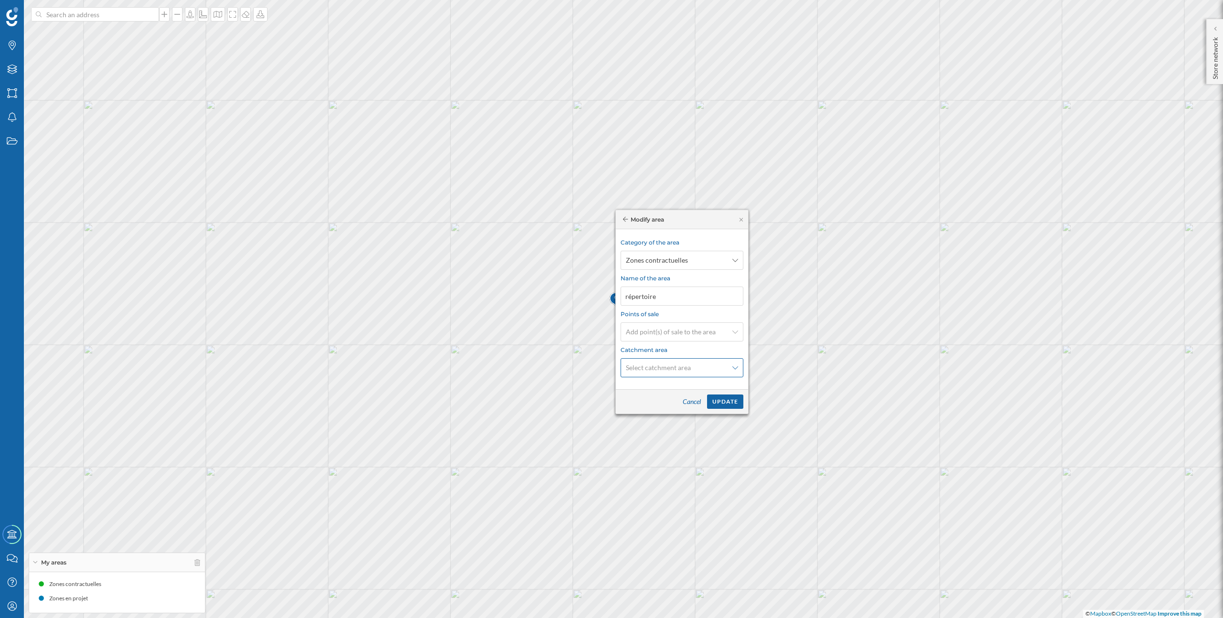
click at [680, 368] on span "Select catchment area" at bounding box center [658, 368] width 65 height 10
click at [672, 430] on div "Radius" at bounding box center [682, 423] width 117 height 14
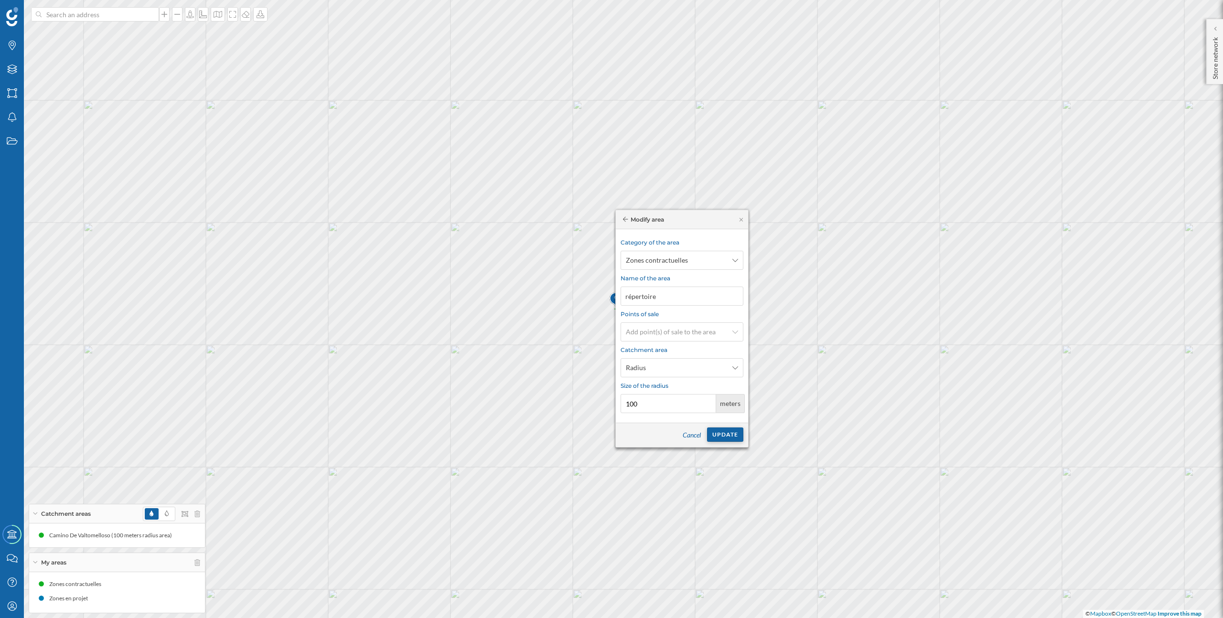
click at [730, 438] on div "Update" at bounding box center [725, 435] width 36 height 14
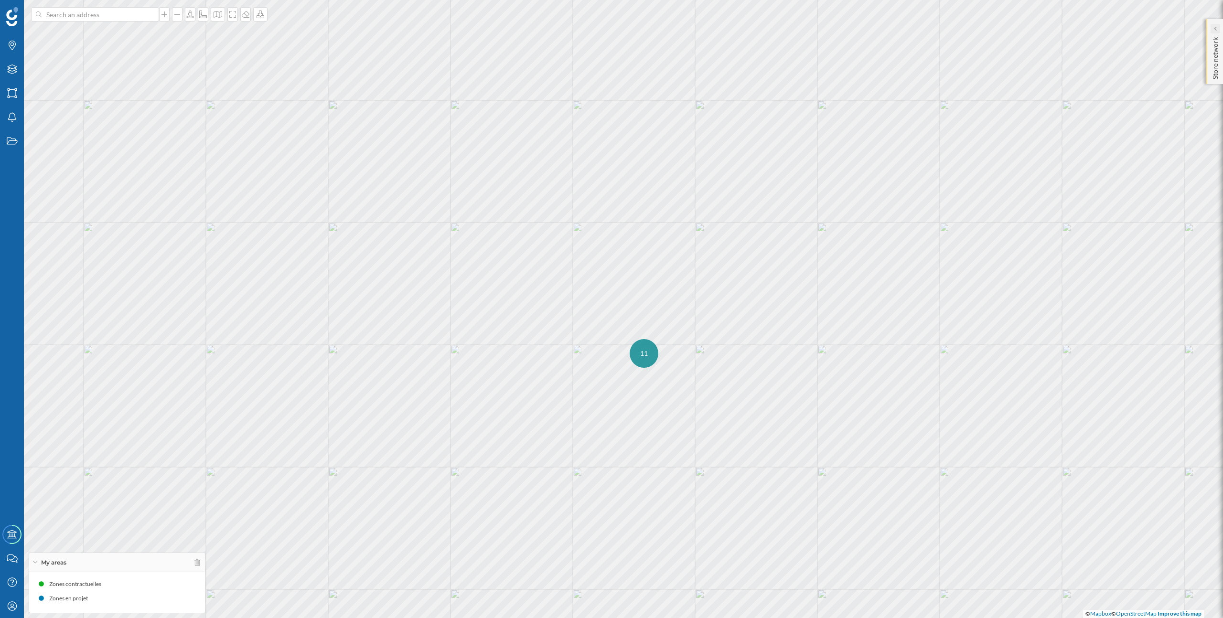
click at [1212, 26] on div at bounding box center [1216, 29] width 10 height 10
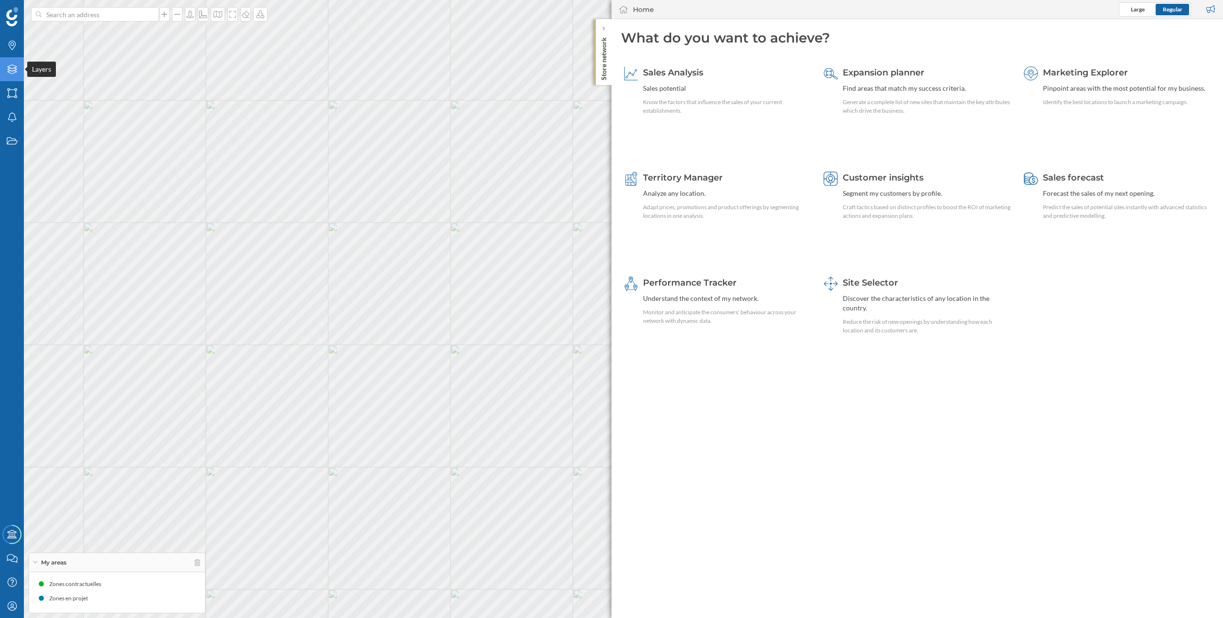
click at [20, 77] on div "Layers" at bounding box center [12, 69] width 24 height 24
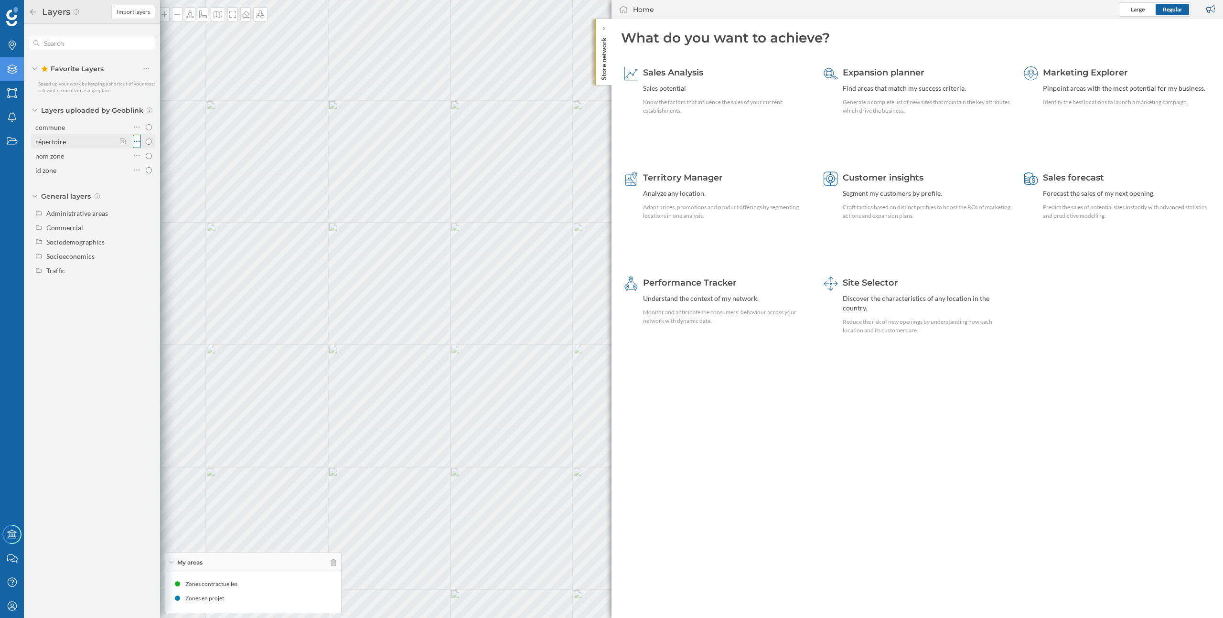
click at [134, 139] on icon at bounding box center [137, 142] width 6 height 10
click at [134, 140] on icon at bounding box center [137, 142] width 6 height 10
click at [134, 158] on icon at bounding box center [137, 156] width 6 height 10
click at [134, 157] on icon at bounding box center [137, 156] width 6 height 10
click at [134, 172] on icon at bounding box center [137, 170] width 6 height 10
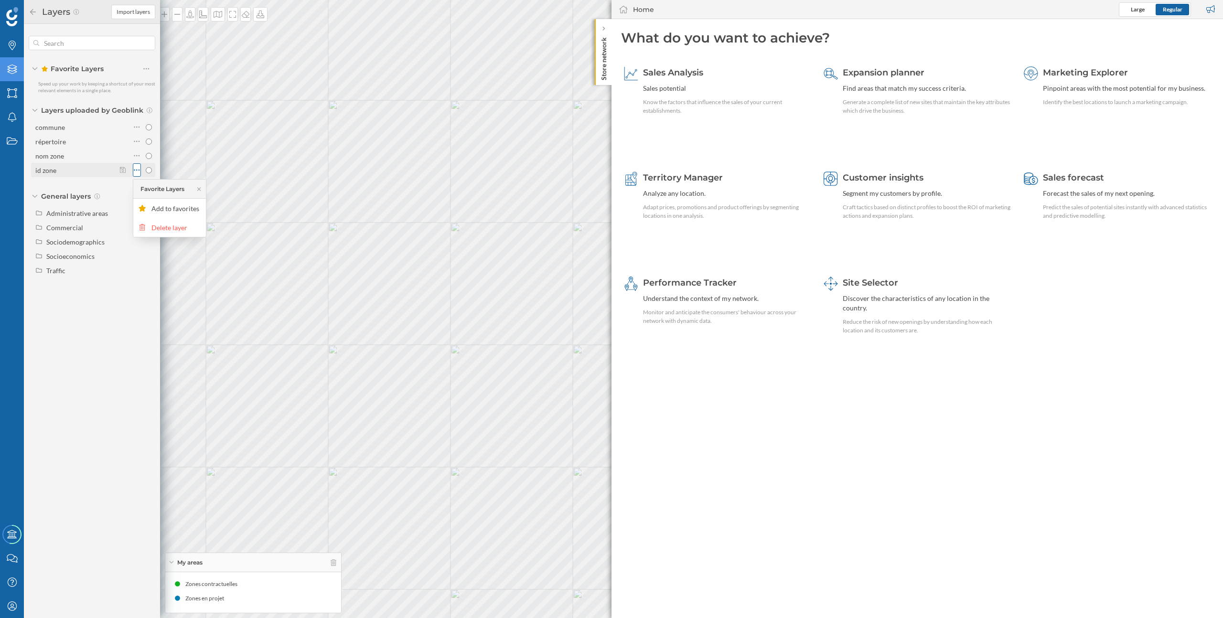
click at [134, 172] on icon at bounding box center [137, 170] width 6 height 10
click at [11, 94] on icon "Areas" at bounding box center [12, 93] width 12 height 10
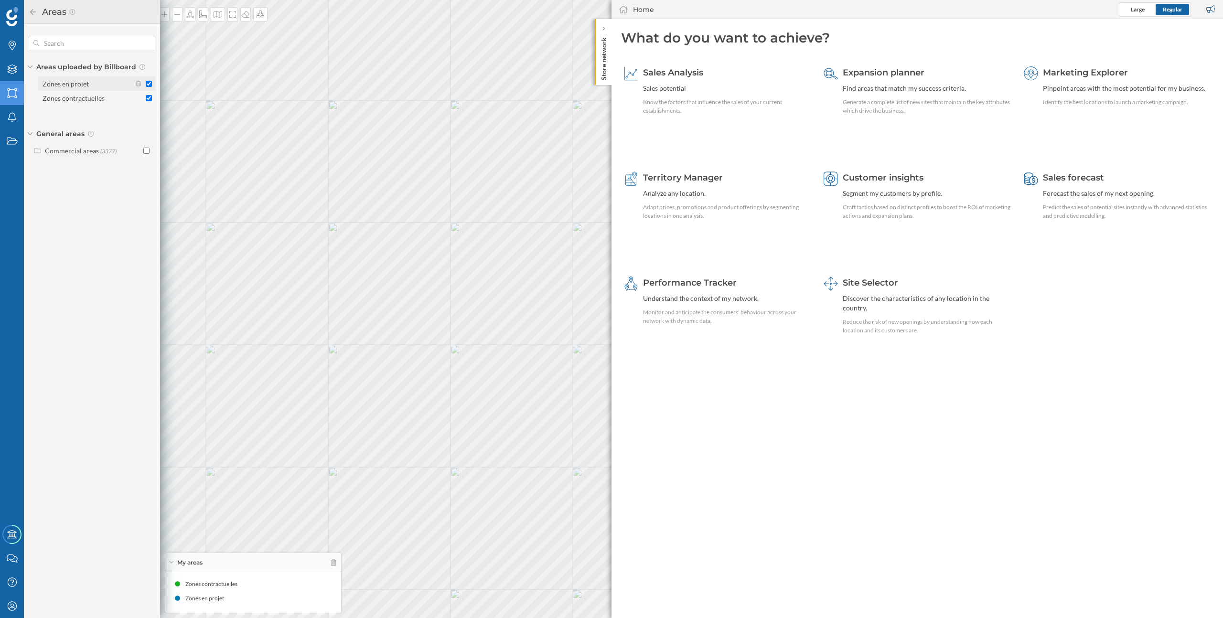
click at [66, 86] on div "Zones en projet" at bounding box center [66, 84] width 46 height 8
click at [146, 86] on input "Zones en projet" at bounding box center [149, 84] width 6 height 6
click at [66, 86] on div "Zones en projet" at bounding box center [66, 84] width 46 height 8
click at [146, 86] on input "Zones en projet" at bounding box center [149, 84] width 6 height 6
checkbox input "true"
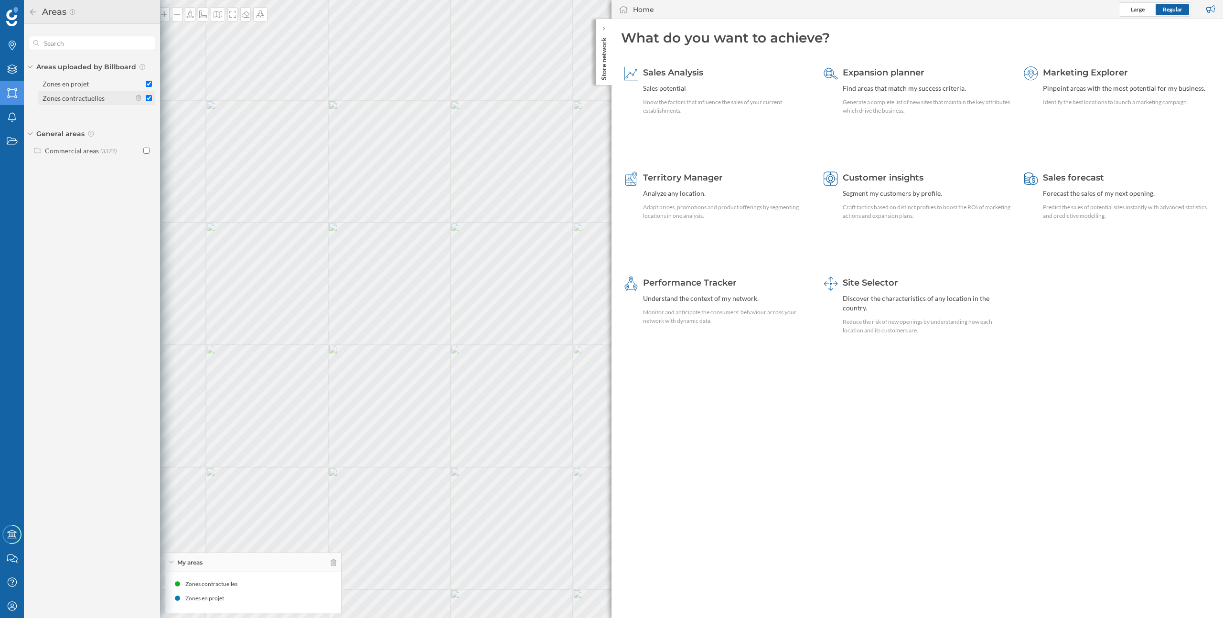
click at [65, 101] on div "Zones contractuelles" at bounding box center [74, 98] width 62 height 8
click at [146, 101] on input "Zones contractuelles" at bounding box center [149, 98] width 6 height 6
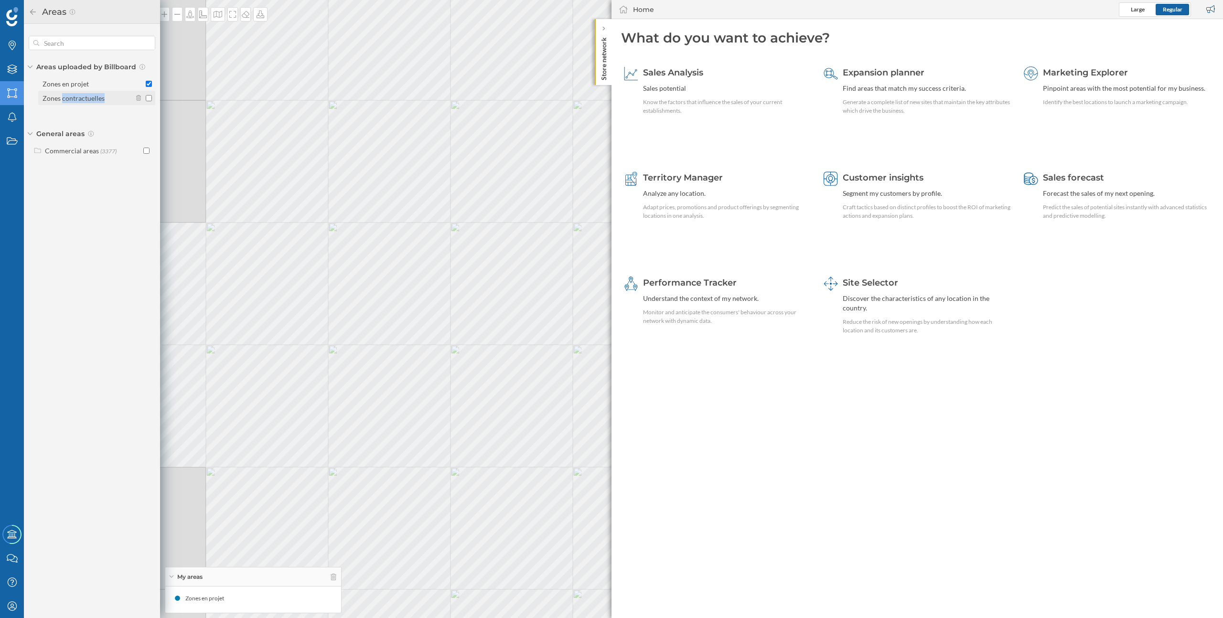
click at [65, 101] on div "Zones contractuelles" at bounding box center [74, 98] width 62 height 8
click at [146, 101] on input "Zones contractuelles" at bounding box center [149, 98] width 6 height 6
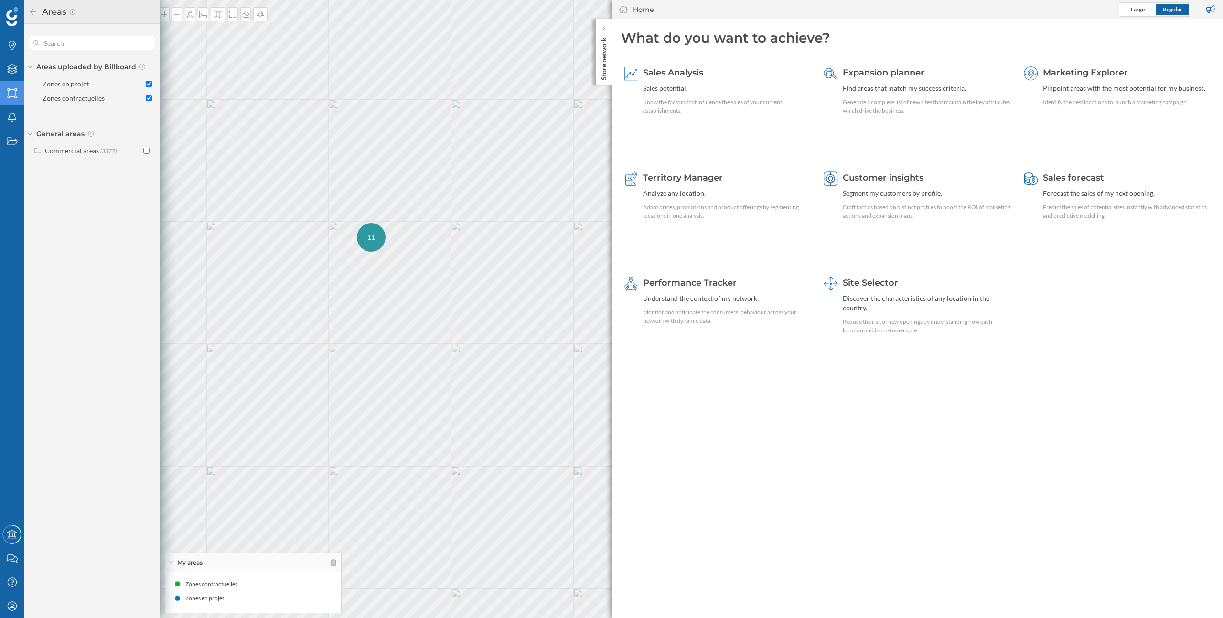
click at [143, 125] on div "Areas uploaded by Billboard Zones en projet Zones contractuelles General areas …" at bounding box center [92, 97] width 136 height 146
click at [149, 97] on input "Zones contractuelles" at bounding box center [149, 98] width 6 height 6
checkbox input "true"
click at [312, 584] on icon at bounding box center [315, 584] width 7 height 7
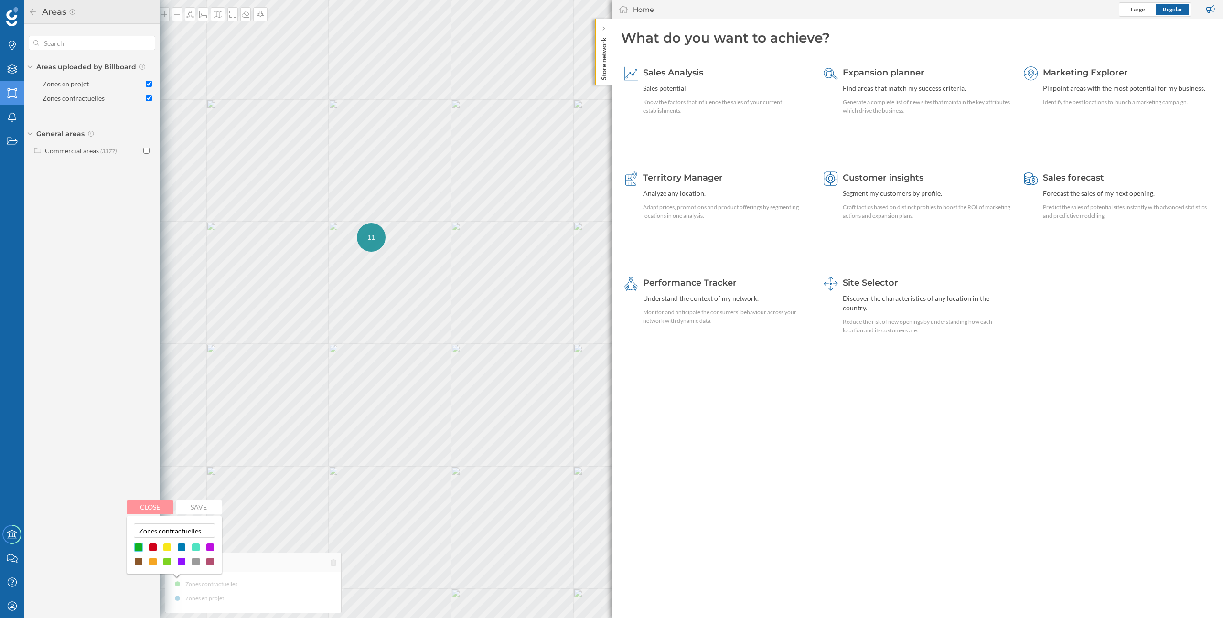
click at [159, 510] on button "Close" at bounding box center [150, 507] width 47 height 14
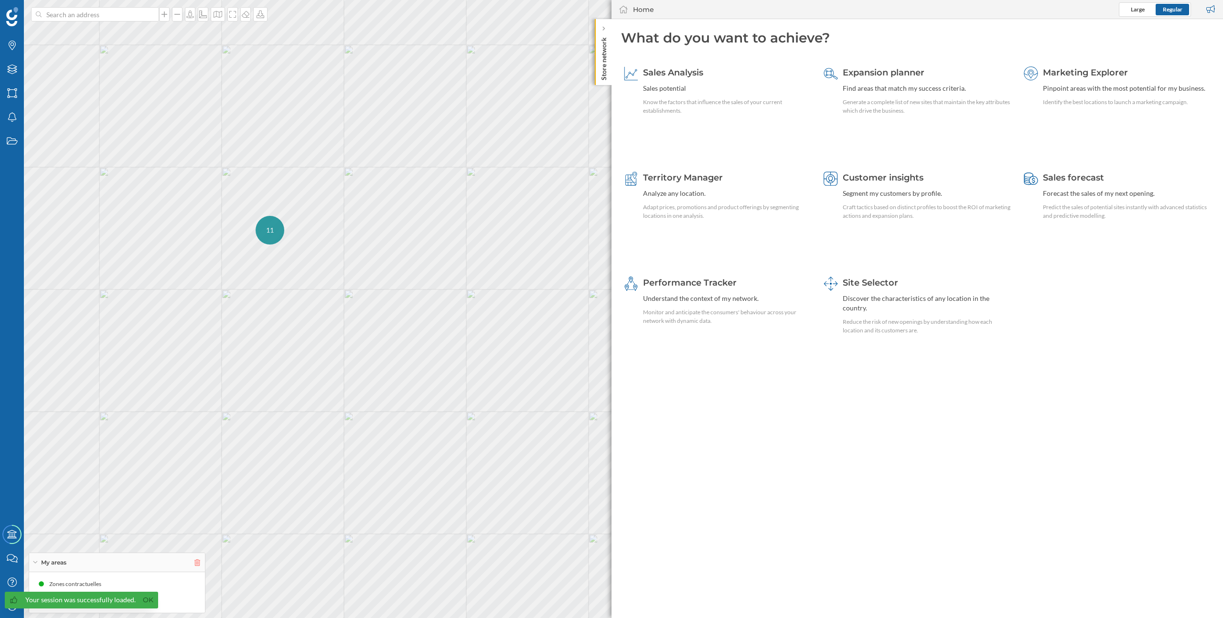
click at [199, 560] on icon at bounding box center [197, 562] width 6 height 7
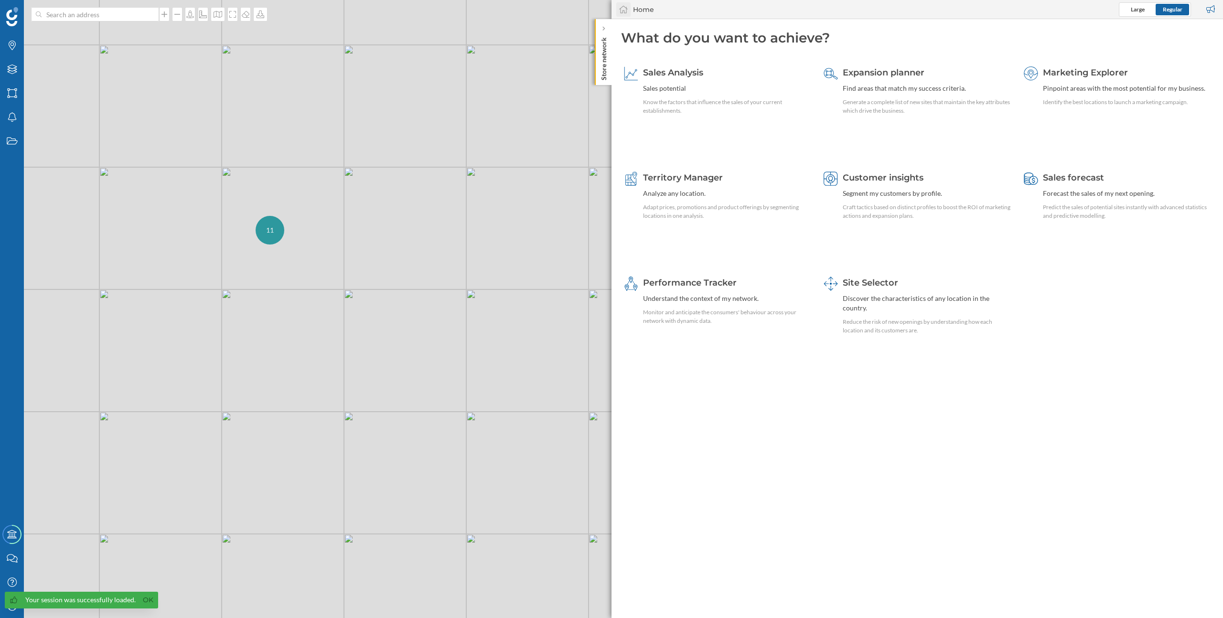
click at [624, 13] on icon at bounding box center [624, 9] width 10 height 9
click at [624, 10] on icon at bounding box center [623, 10] width 9 height 8
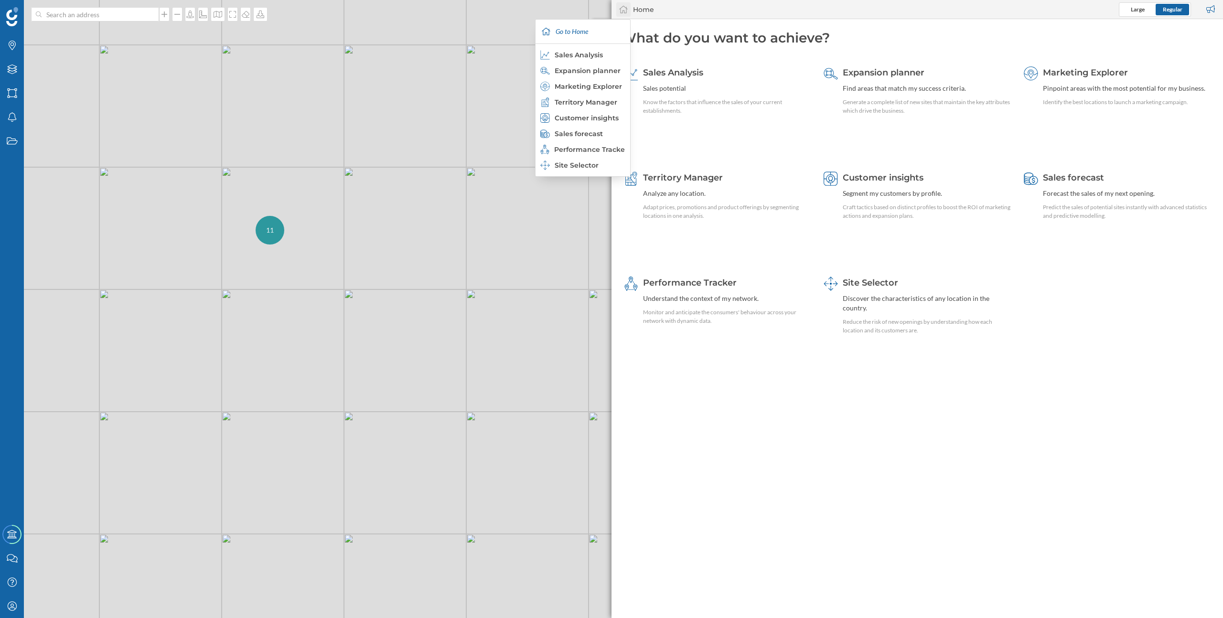
click at [622, 11] on icon at bounding box center [624, 9] width 10 height 9
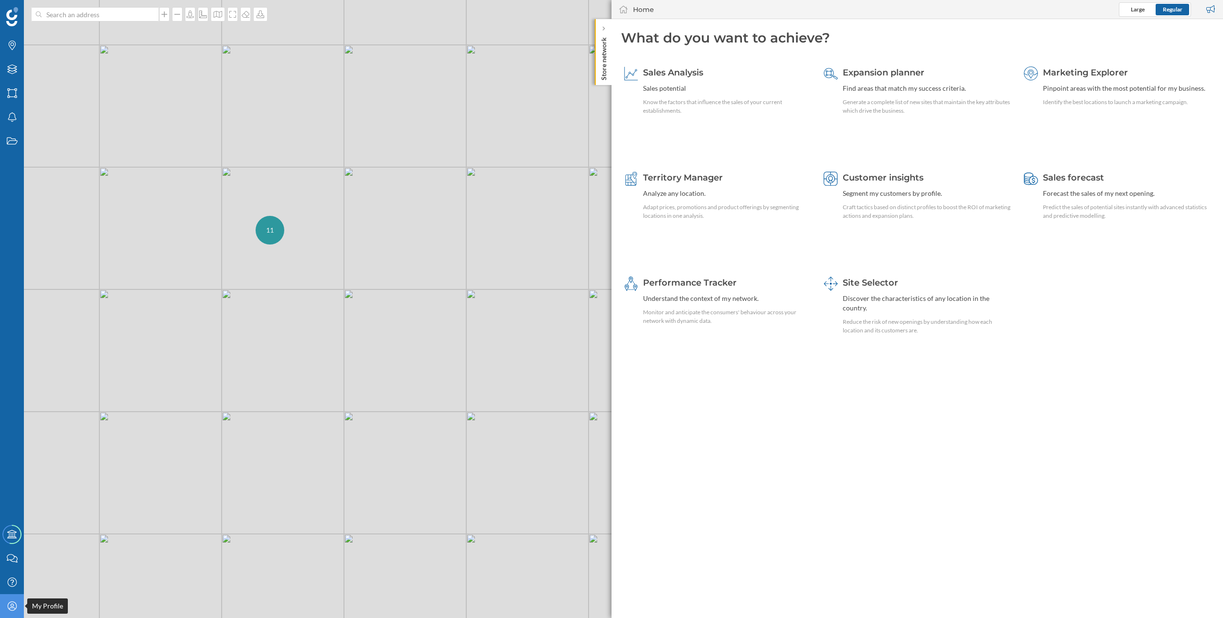
click at [11, 609] on icon "My Profile" at bounding box center [12, 607] width 12 height 10
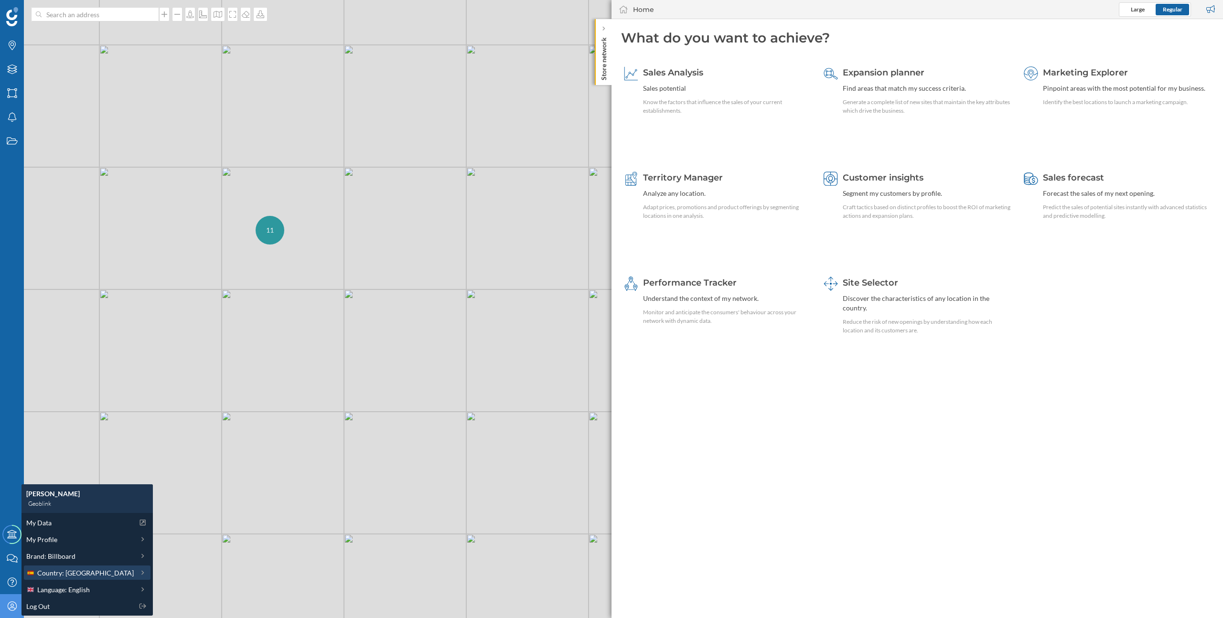
click at [73, 576] on span "Country: [GEOGRAPHIC_DATA]" at bounding box center [85, 573] width 97 height 10
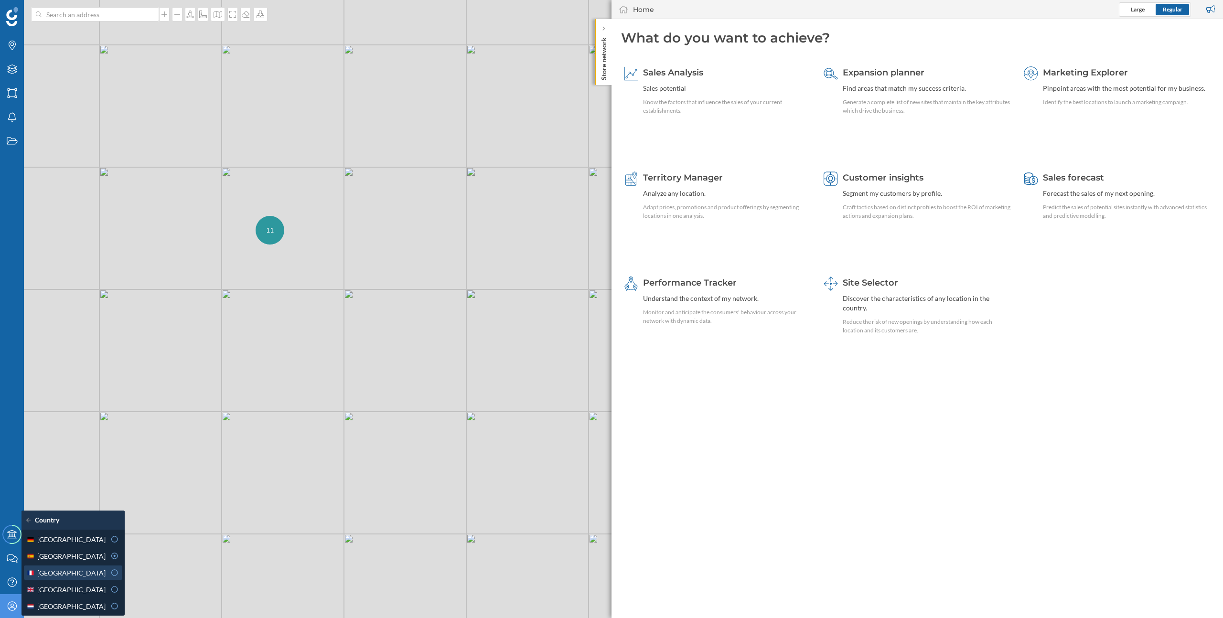
click at [73, 576] on div "[GEOGRAPHIC_DATA]" at bounding box center [65, 573] width 79 height 10
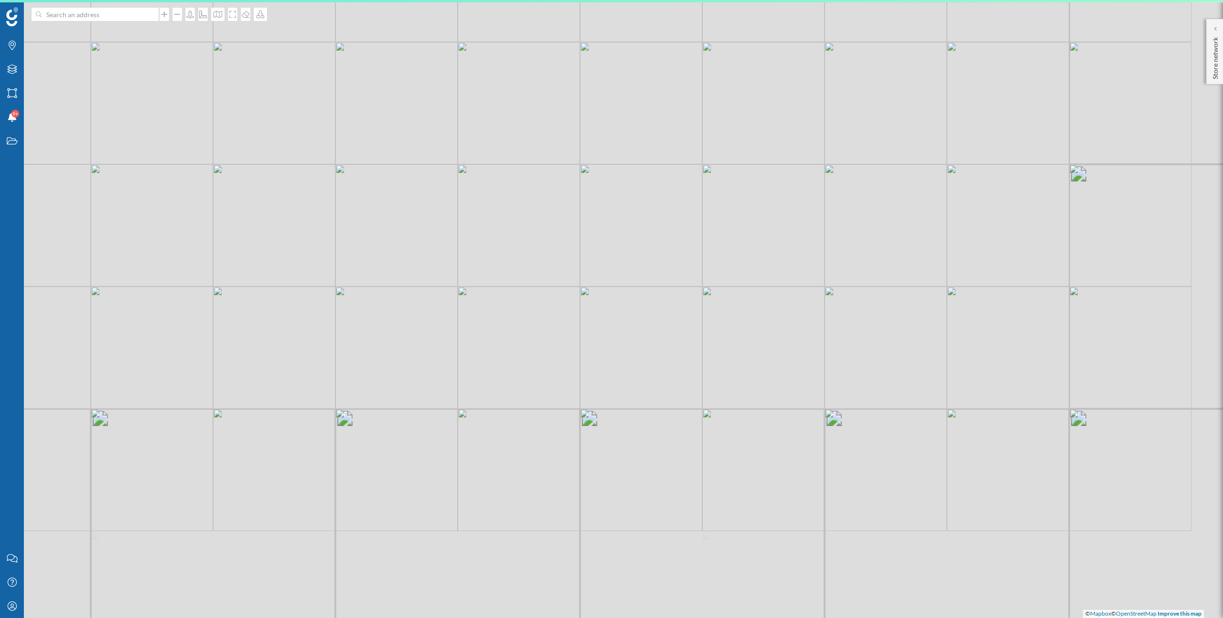
drag, startPoint x: 626, startPoint y: 322, endPoint x: 607, endPoint y: 297, distance: 31.3
click at [607, 297] on div "© Mapbox © OpenStreetMap Improve this map" at bounding box center [611, 309] width 1223 height 618
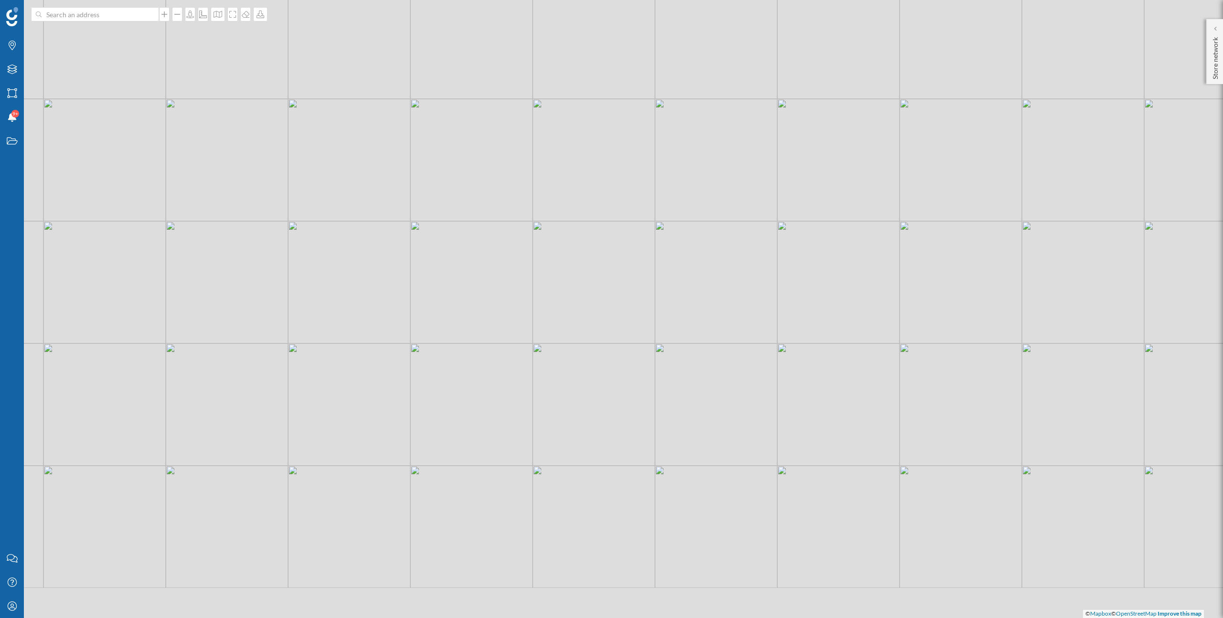
drag, startPoint x: 645, startPoint y: 359, endPoint x: 584, endPoint y: 276, distance: 103.2
click at [584, 276] on div "© Mapbox © OpenStreetMap Improve this map" at bounding box center [611, 309] width 1223 height 618
drag, startPoint x: 699, startPoint y: 325, endPoint x: 573, endPoint y: 258, distance: 143.0
click at [573, 258] on div "© Mapbox © OpenStreetMap Improve this map" at bounding box center [611, 309] width 1223 height 618
drag, startPoint x: 723, startPoint y: 374, endPoint x: 616, endPoint y: 320, distance: 120.5
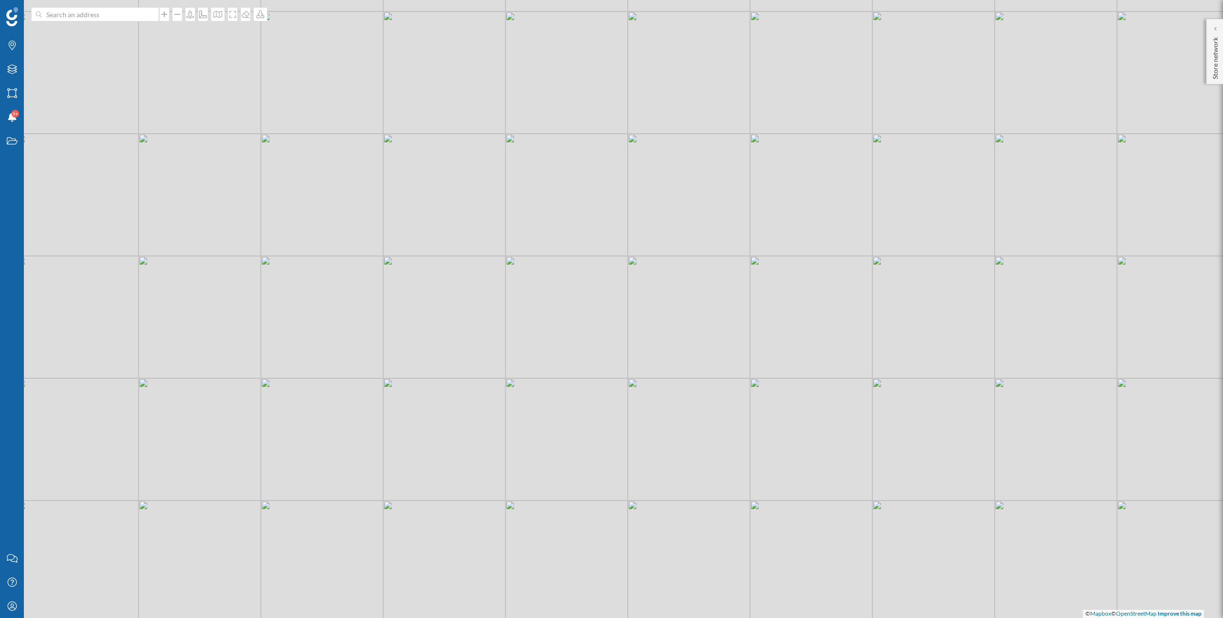
click at [616, 320] on div "© Mapbox © OpenStreetMap Improve this map" at bounding box center [611, 309] width 1223 height 618
click at [675, 373] on div "© Mapbox © OpenStreetMap Improve this map" at bounding box center [611, 309] width 1223 height 618
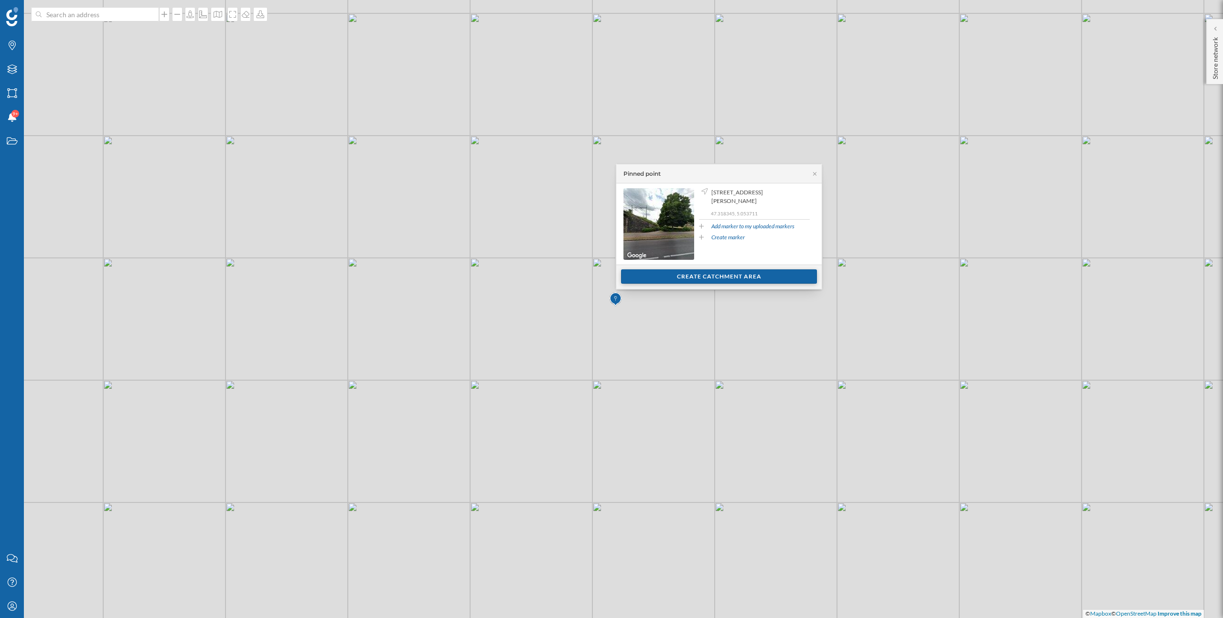
click at [737, 279] on div "Create catchment area" at bounding box center [719, 276] width 196 height 14
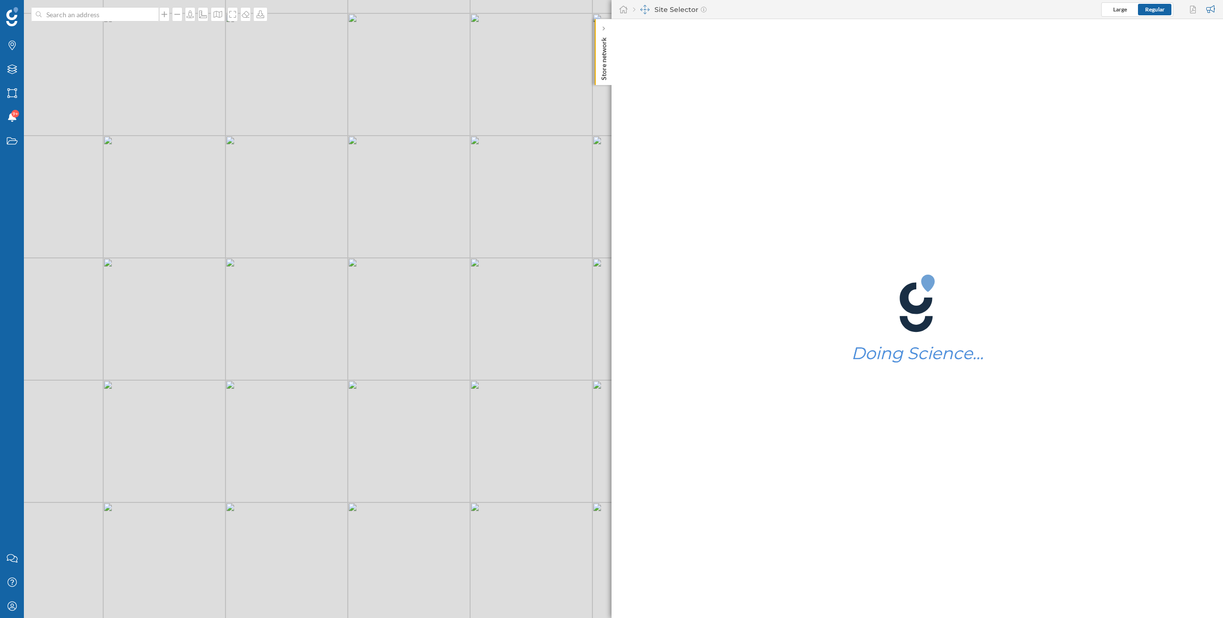
drag, startPoint x: 579, startPoint y: 315, endPoint x: 503, endPoint y: 295, distance: 78.9
click at [503, 295] on div "© Mapbox © OpenStreetMap Improve this map" at bounding box center [611, 309] width 1223 height 618
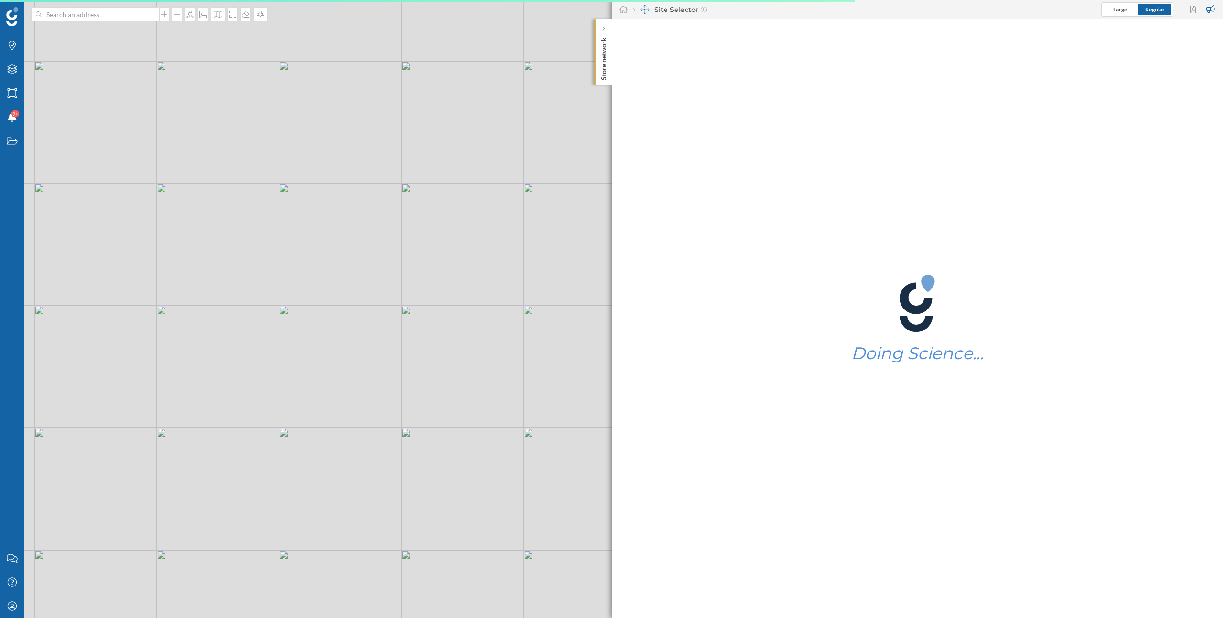
drag, startPoint x: 423, startPoint y: 319, endPoint x: 412, endPoint y: 261, distance: 58.9
click at [412, 261] on div "© Mapbox © OpenStreetMap Improve this map" at bounding box center [611, 309] width 1223 height 618
drag, startPoint x: 460, startPoint y: 347, endPoint x: 433, endPoint y: 281, distance: 70.5
click at [433, 281] on div "© Mapbox © OpenStreetMap Improve this map" at bounding box center [611, 309] width 1223 height 618
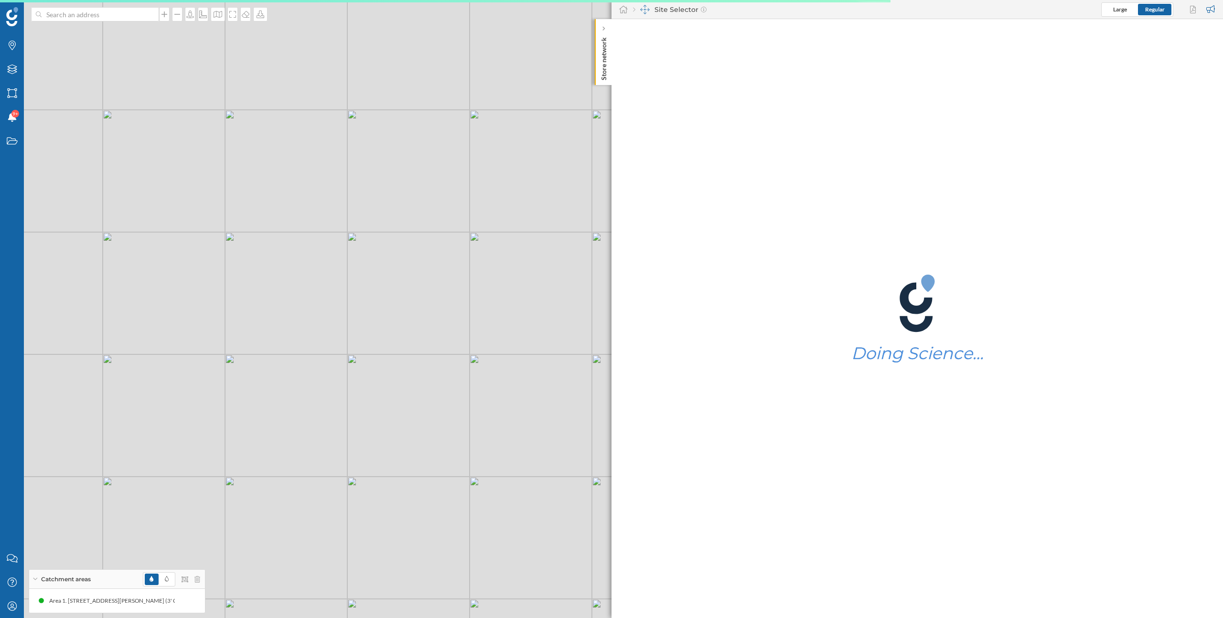
drag, startPoint x: 484, startPoint y: 288, endPoint x: 473, endPoint y: 287, distance: 11.1
click at [473, 287] on div "1 © Mapbox © OpenStreetMap Improve this map" at bounding box center [611, 309] width 1223 height 618
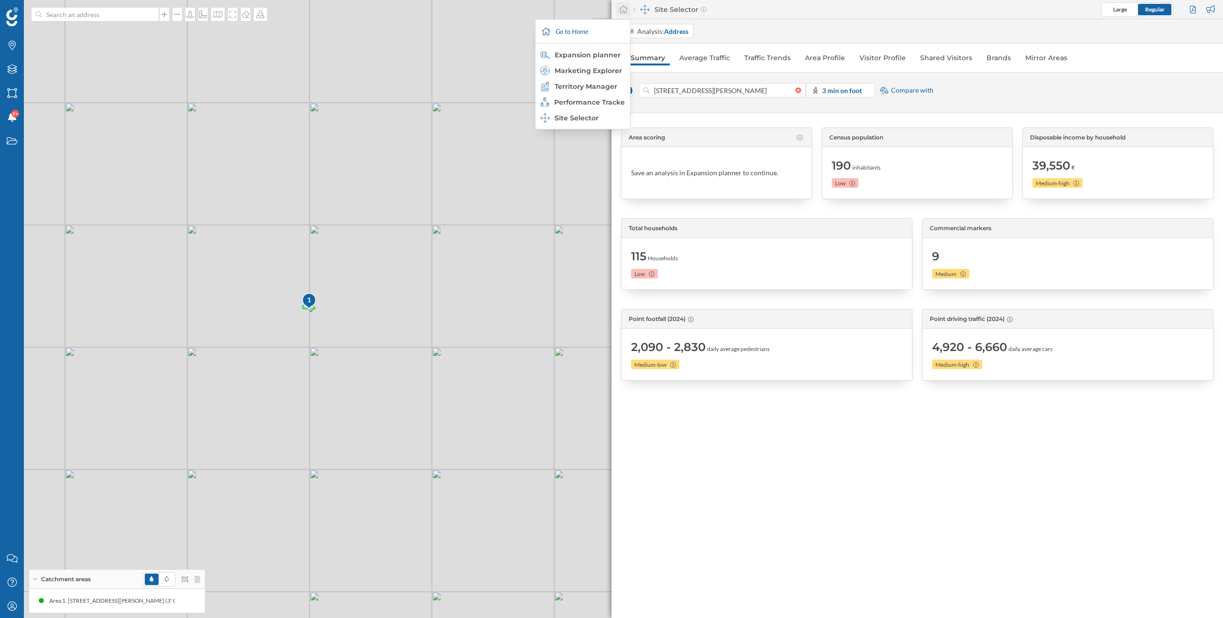
click at [623, 13] on icon at bounding box center [624, 9] width 10 height 9
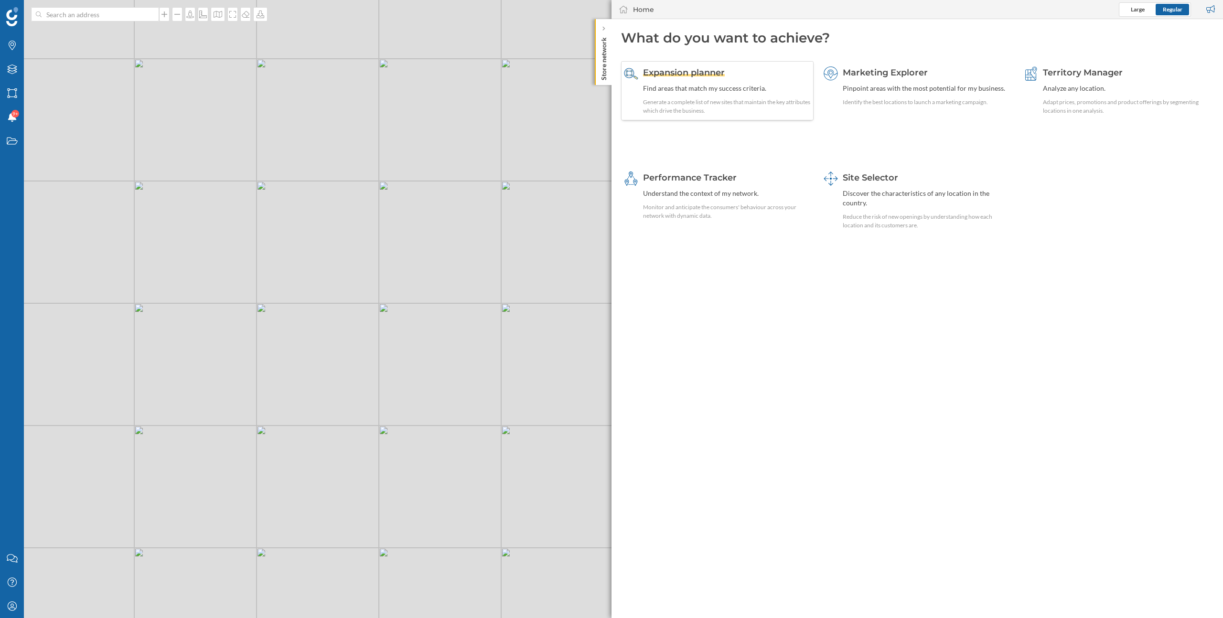
click at [669, 83] on div "Expansion planner Find areas that match my success criteria. Generate a complet…" at bounding box center [727, 90] width 168 height 49
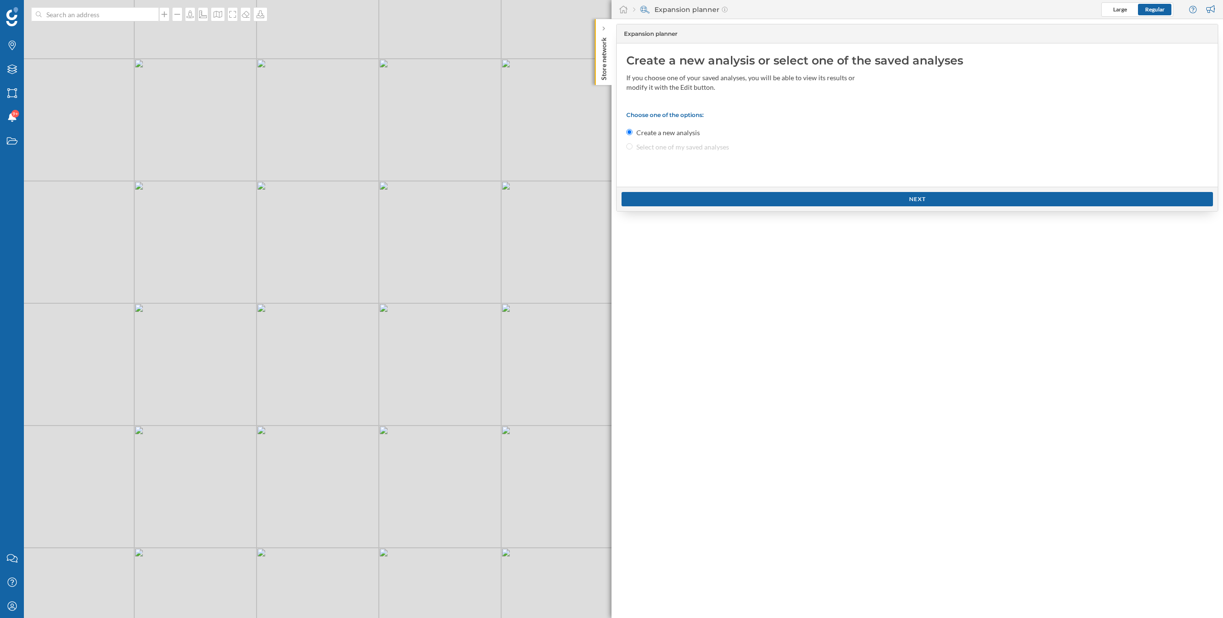
click at [480, 286] on div "© Mapbox © OpenStreetMap Improve this map" at bounding box center [611, 309] width 1223 height 618
click at [666, 149] on div "Choose one of the options: Create a new analysis Select one of my saved analyses" at bounding box center [917, 131] width 582 height 41
click at [9, 608] on icon "My Profile" at bounding box center [12, 607] width 12 height 10
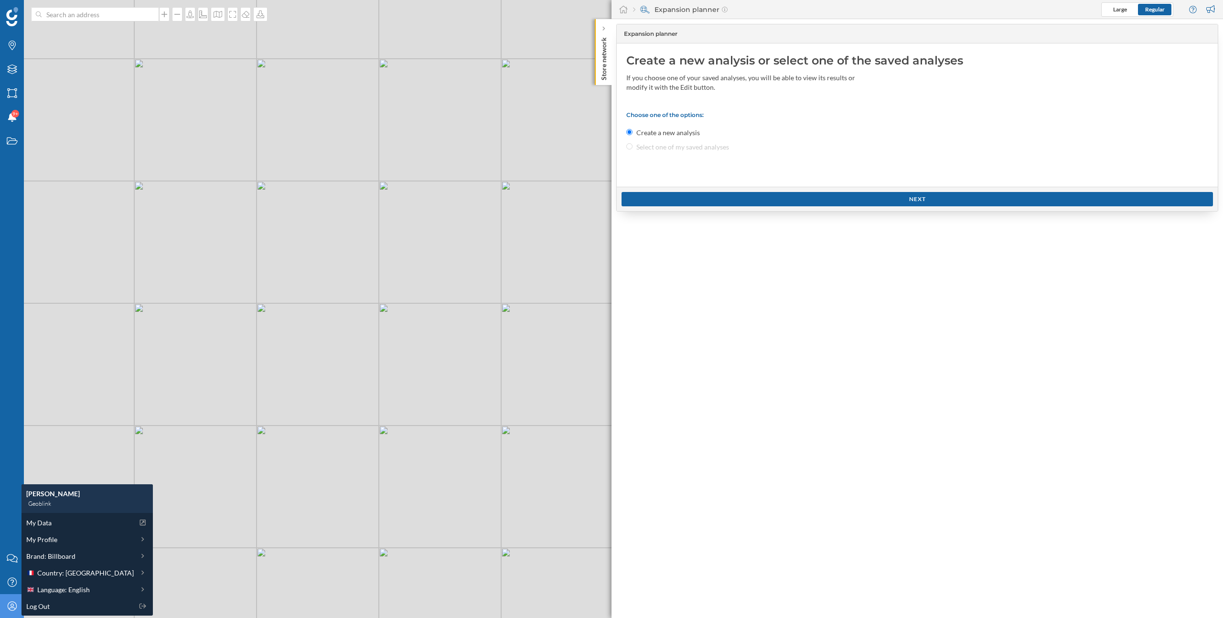
click at [243, 531] on div "© Mapbox © OpenStreetMap Improve this map" at bounding box center [611, 309] width 1223 height 618
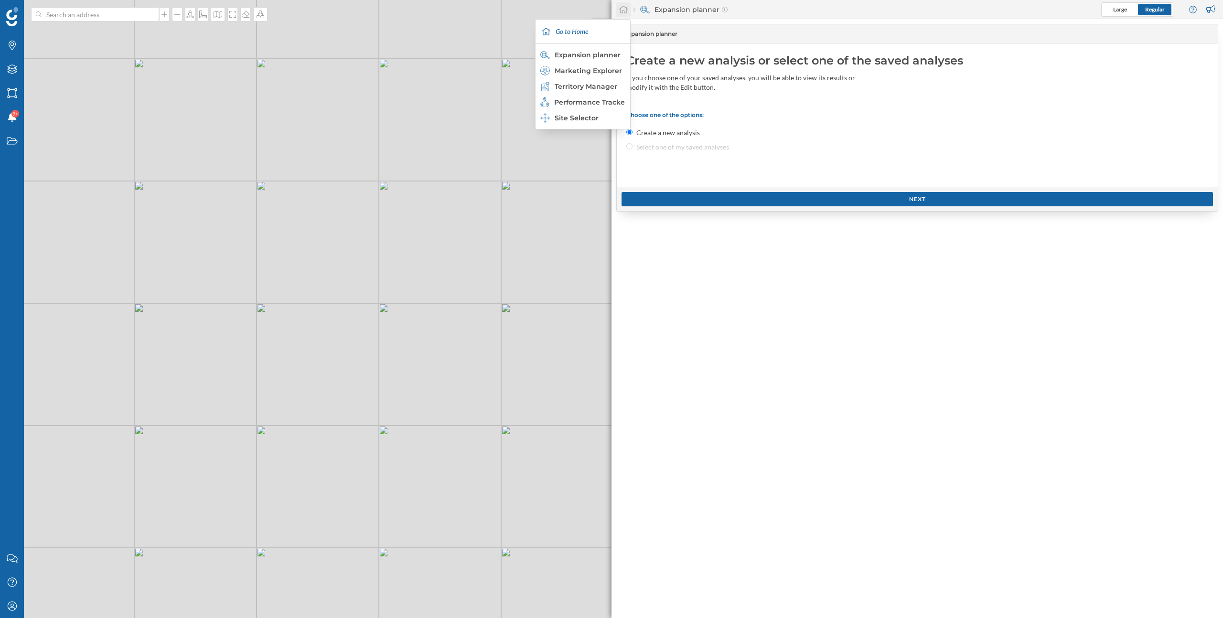
click at [625, 11] on icon at bounding box center [624, 9] width 10 height 9
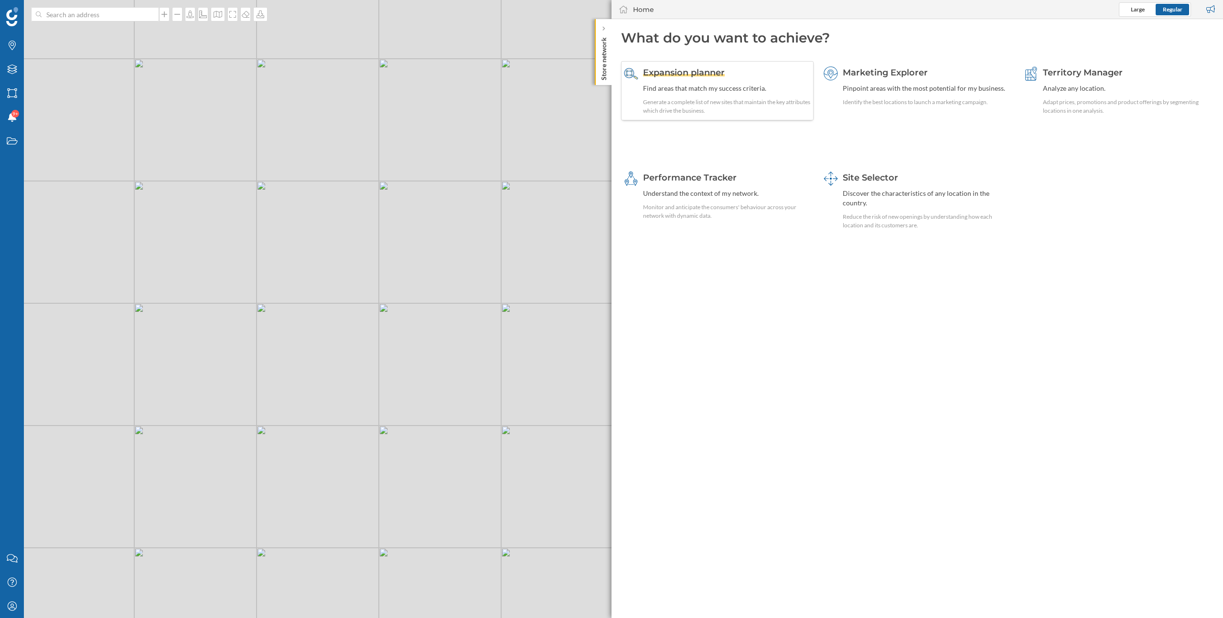
click at [714, 105] on div "Generate a complete list of new sites that maintain the key attributes which dr…" at bounding box center [727, 106] width 168 height 17
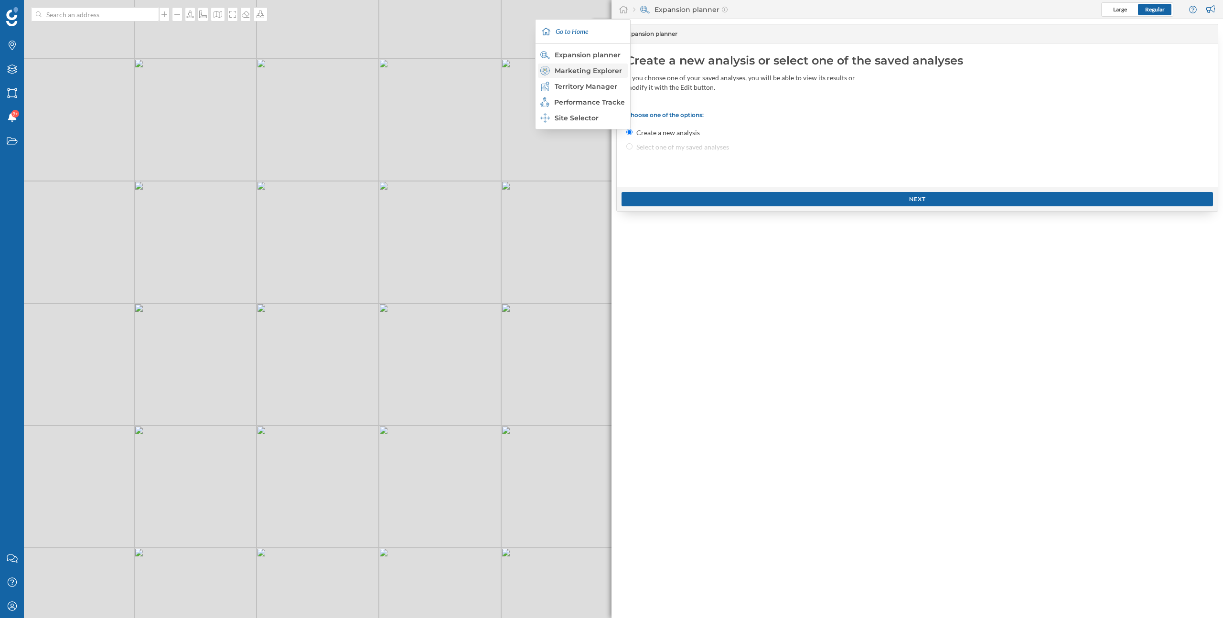
click at [605, 71] on div "Marketing Explorer" at bounding box center [582, 71] width 84 height 10
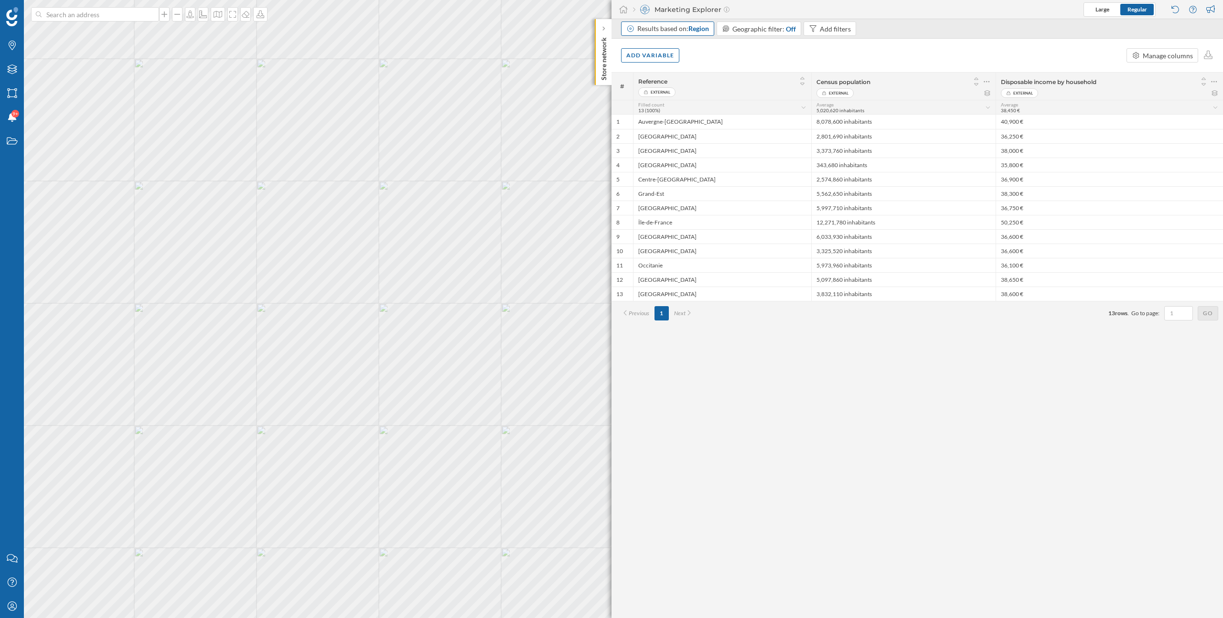
click at [702, 31] on span "Region" at bounding box center [698, 28] width 21 height 8
click at [658, 138] on div "Iris" at bounding box center [670, 134] width 78 height 10
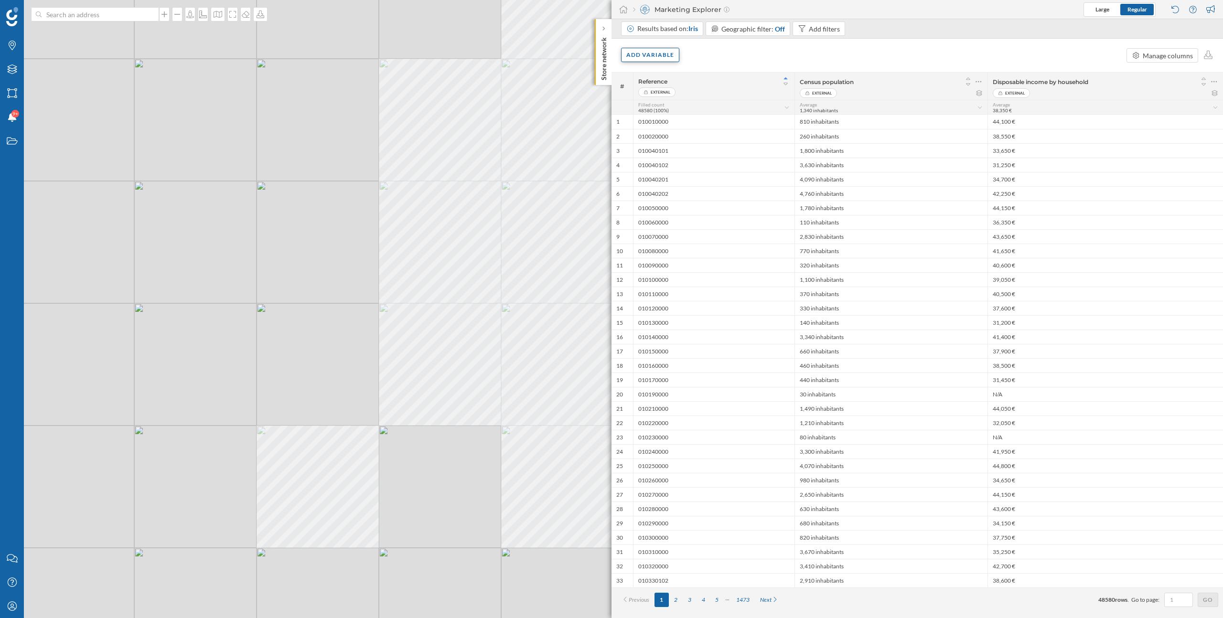
click at [665, 57] on div "Add variable" at bounding box center [650, 55] width 58 height 14
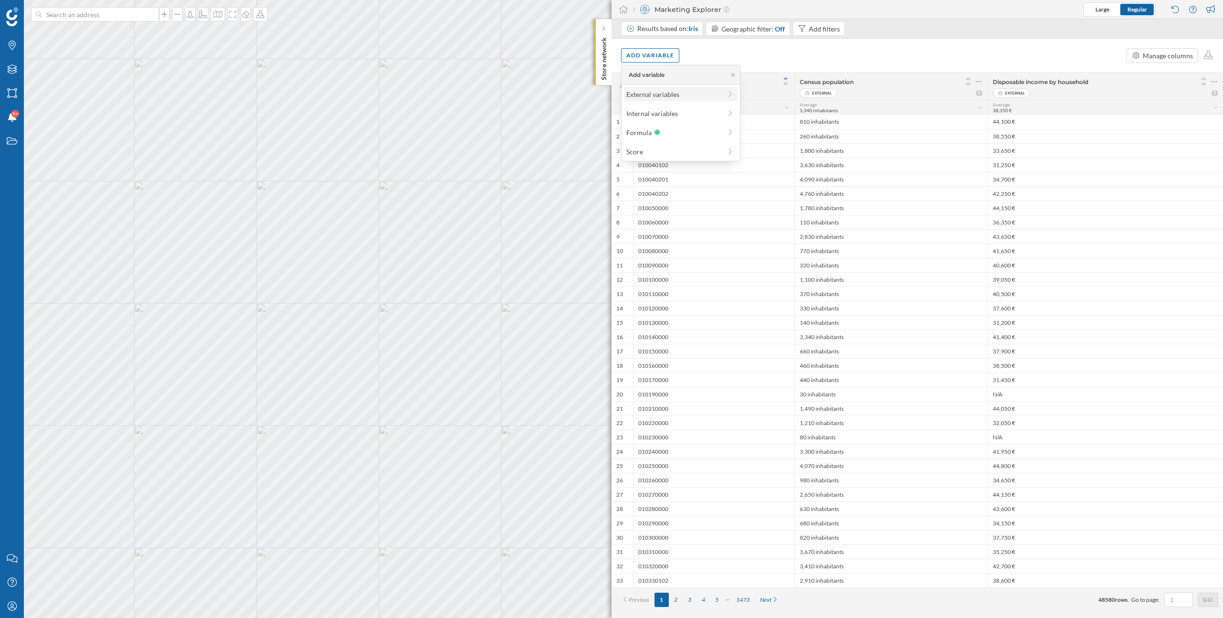
click at [666, 94] on div "External variables" at bounding box center [673, 94] width 95 height 10
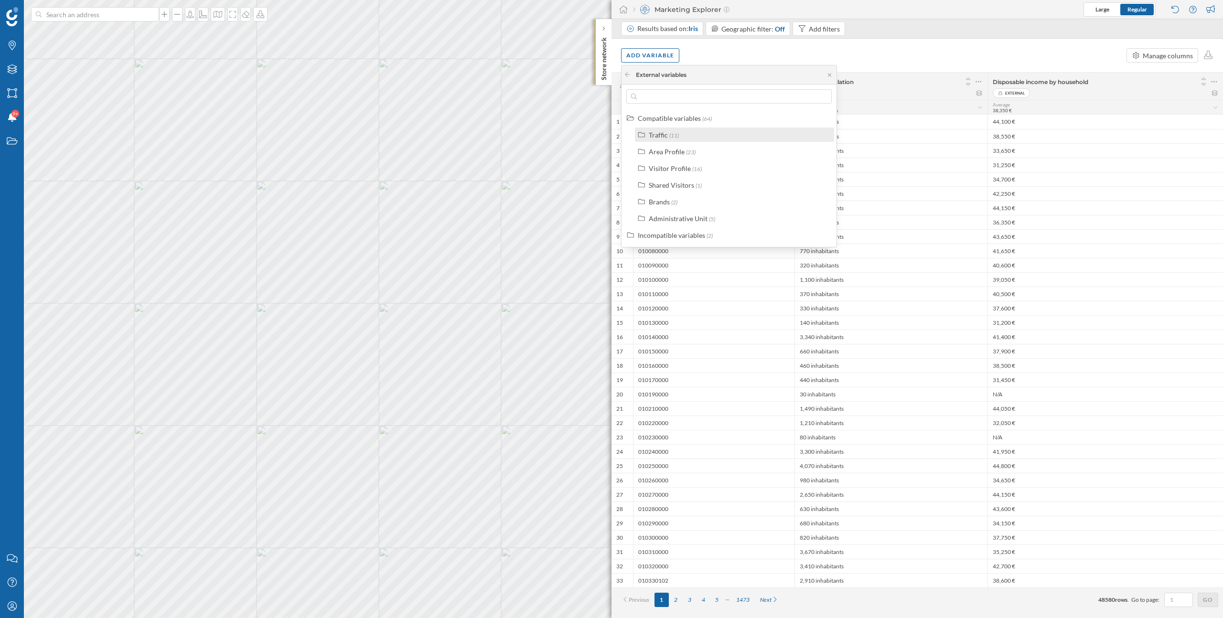
click at [671, 134] on span "(11)" at bounding box center [674, 135] width 10 height 7
click at [691, 176] on div "Average driving traffic in the area (2024) Average footfall in the area (2024) …" at bounding box center [740, 235] width 193 height 182
click at [693, 168] on div "Average footfall in the area (2024)" at bounding box center [711, 168] width 100 height 8
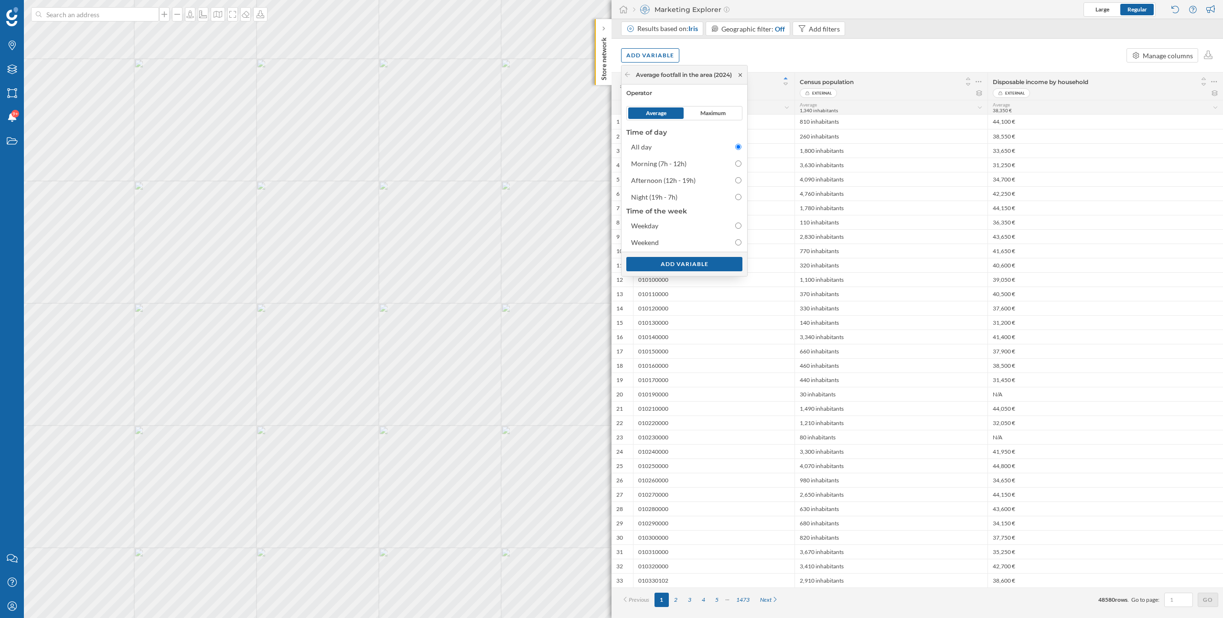
click at [744, 76] on icon at bounding box center [740, 75] width 7 height 6
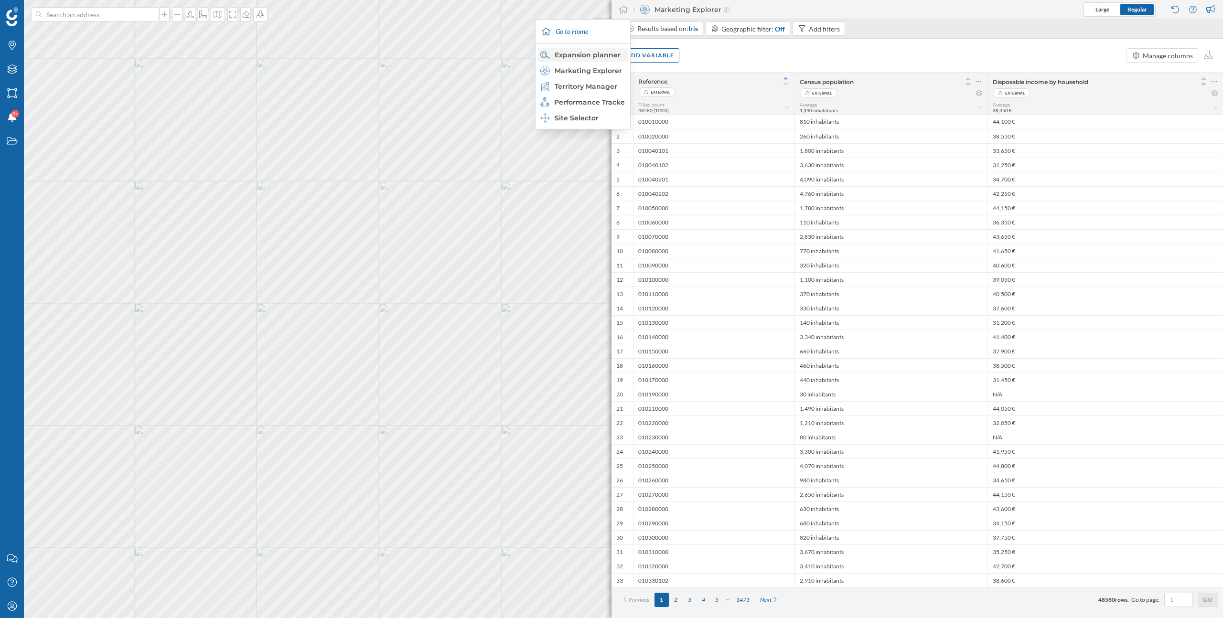
click at [601, 53] on div "Expansion planner" at bounding box center [582, 55] width 84 height 10
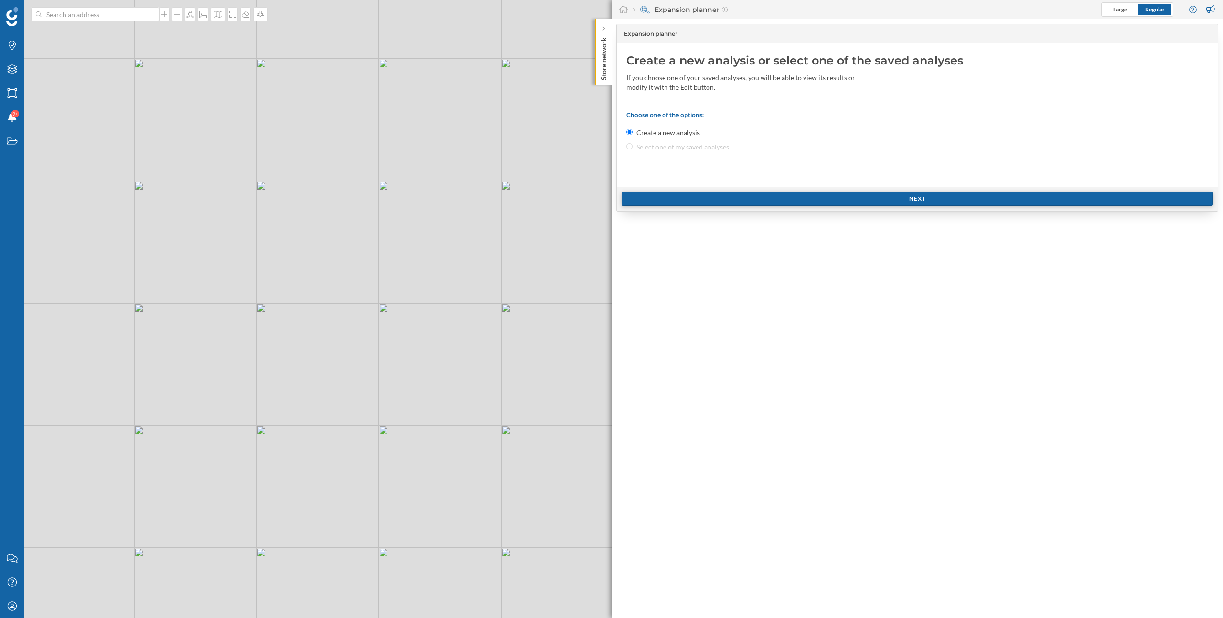
click at [696, 196] on div "Next" at bounding box center [918, 199] width 592 height 14
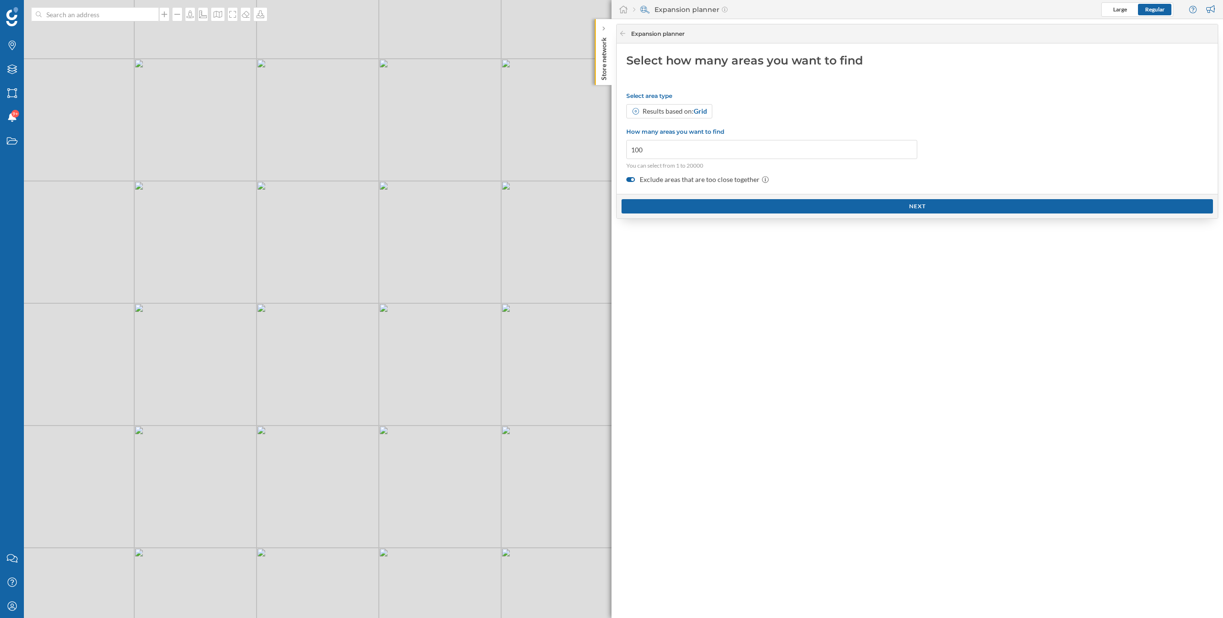
click at [695, 121] on div "Select area type Results based on: Grid How many areas you want to find 100 You…" at bounding box center [917, 138] width 582 height 92
click at [699, 110] on span "Grid" at bounding box center [700, 111] width 13 height 8
click at [748, 105] on div "Results based on: Grid" at bounding box center [917, 111] width 582 height 14
click at [830, 175] on label "Exclude areas that are too close together" at bounding box center [917, 180] width 582 height 10
click at [0, 0] on input "Exclude areas that are too close together" at bounding box center [0, 0] width 0 height 0
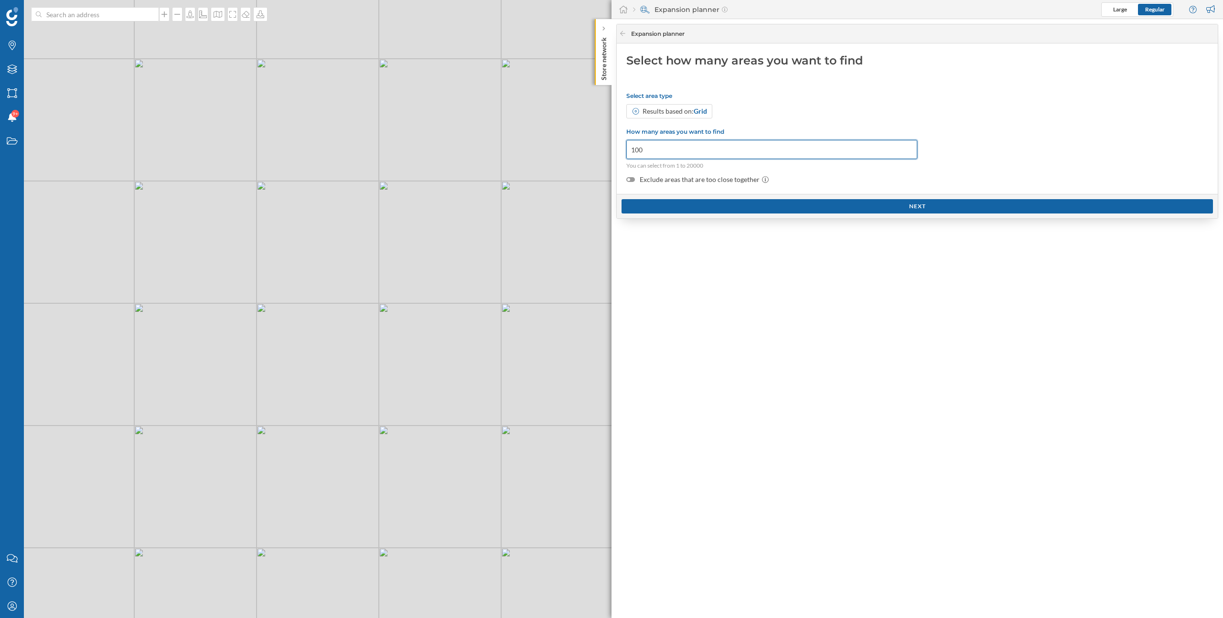
drag, startPoint x: 747, startPoint y: 150, endPoint x: 600, endPoint y: 150, distance: 147.6
click at [600, 150] on div "Brands Layers Areas Notifications 9+ States Contact us Help Center My Profile S…" at bounding box center [611, 309] width 1223 height 618
type input "10000"
click at [685, 201] on div "Next" at bounding box center [918, 206] width 592 height 14
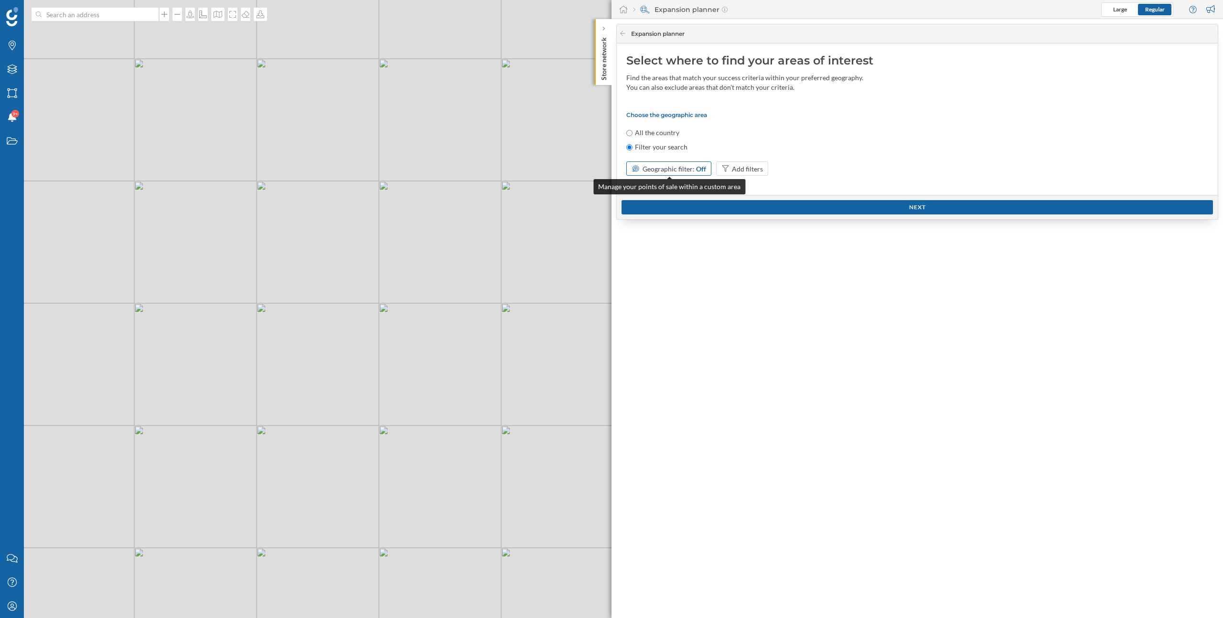
click at [692, 169] on span "Geographic filter:" at bounding box center [669, 169] width 52 height 8
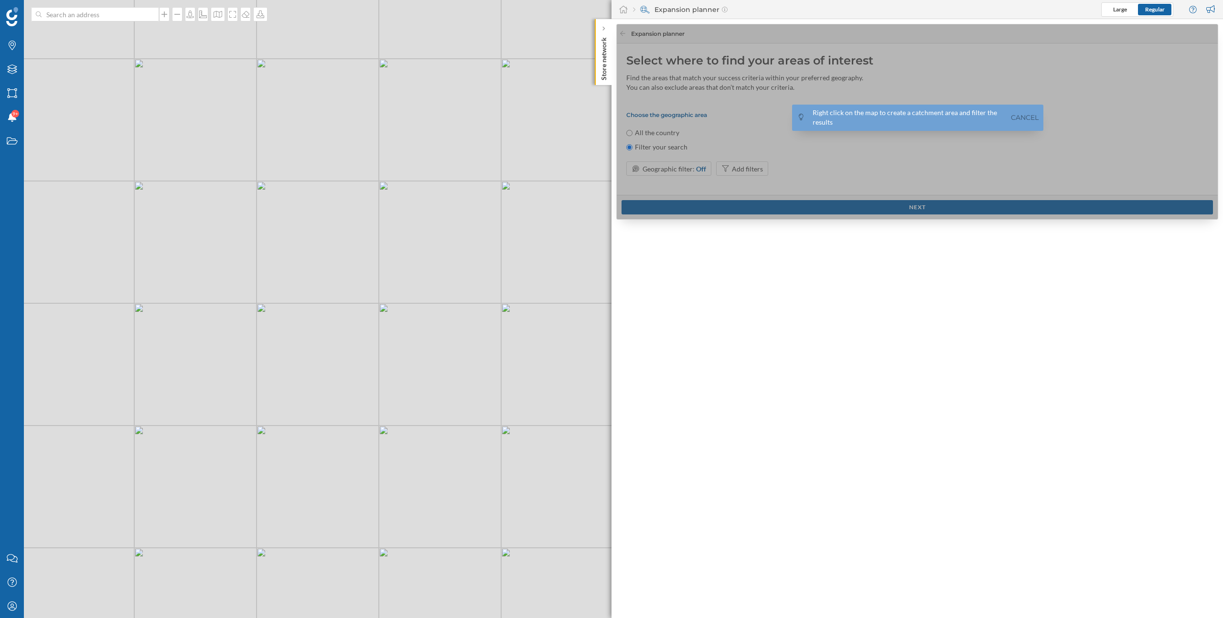
click at [764, 142] on div at bounding box center [918, 122] width 602 height 196
click at [1029, 118] on link "Cancel" at bounding box center [1025, 117] width 32 height 11
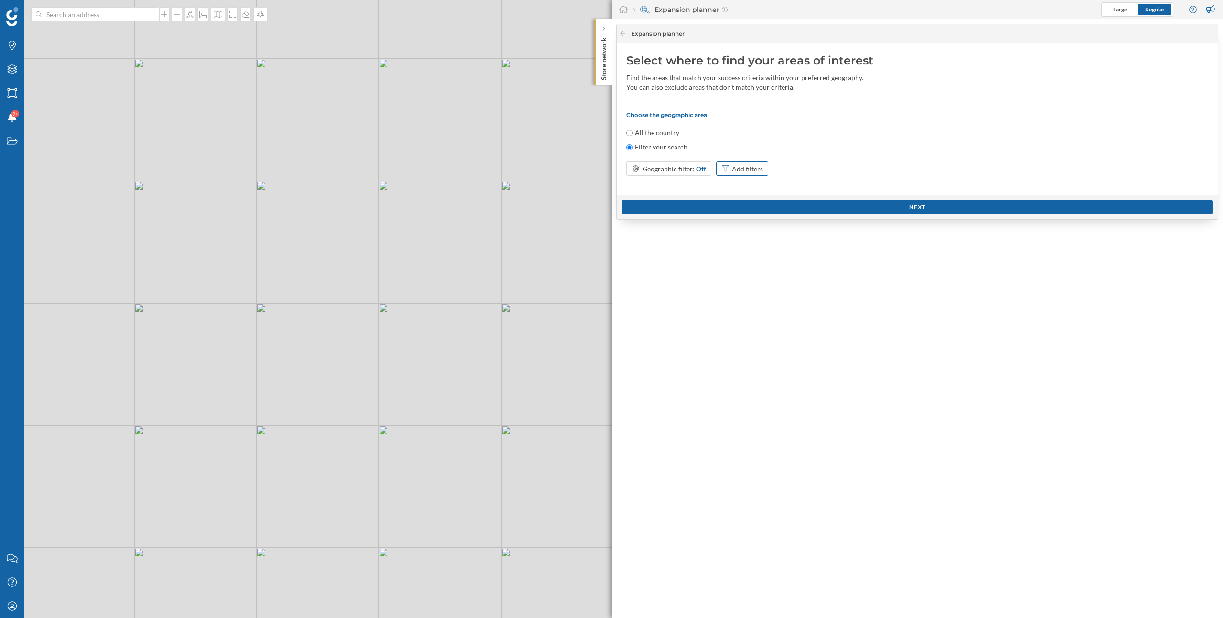
click at [752, 168] on div "Add filters" at bounding box center [747, 169] width 31 height 10
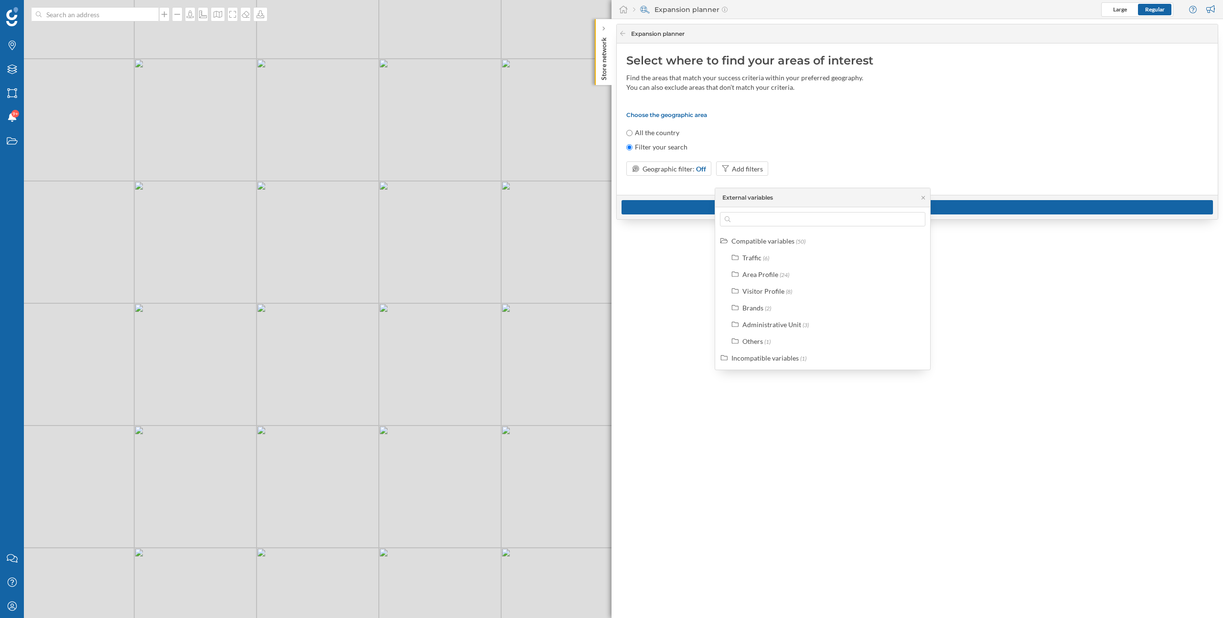
click at [785, 152] on div "Choose the geographic area All the country Filter your search Geographic filter…" at bounding box center [917, 148] width 582 height 74
